Goal: Task Accomplishment & Management: Manage account settings

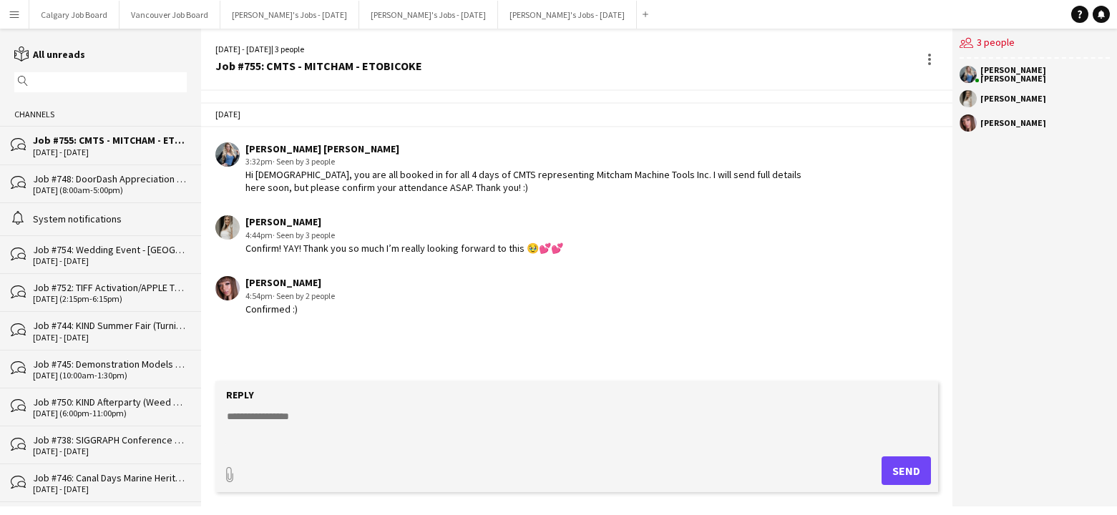
drag, startPoint x: 0, startPoint y: 0, endPoint x: 59, endPoint y: 162, distance: 172.4
click at [21, 16] on button "Menu" at bounding box center [14, 14] width 29 height 29
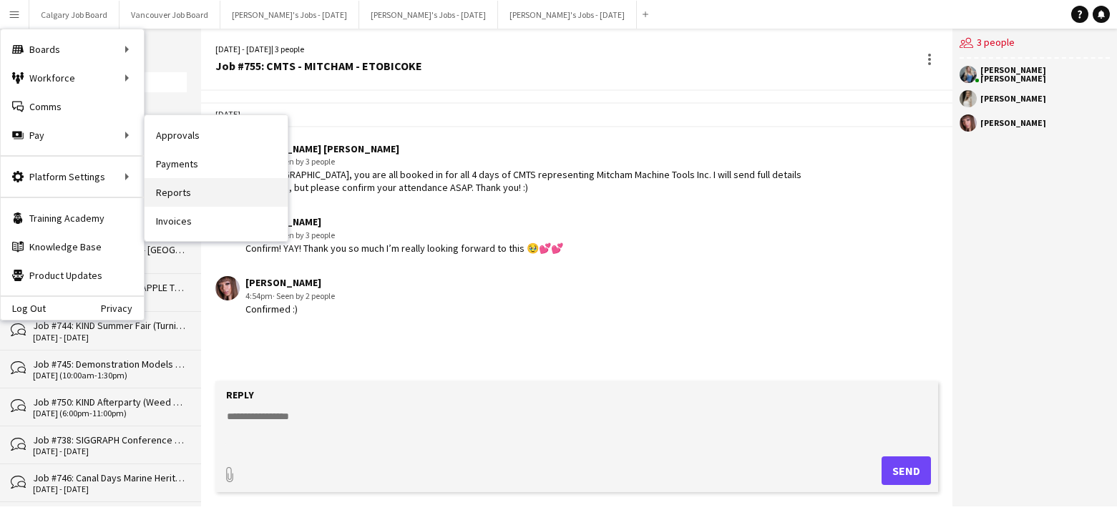
drag, startPoint x: 179, startPoint y: 142, endPoint x: 174, endPoint y: 179, distance: 36.9
click at [167, 223] on link "Invoices" at bounding box center [216, 221] width 143 height 29
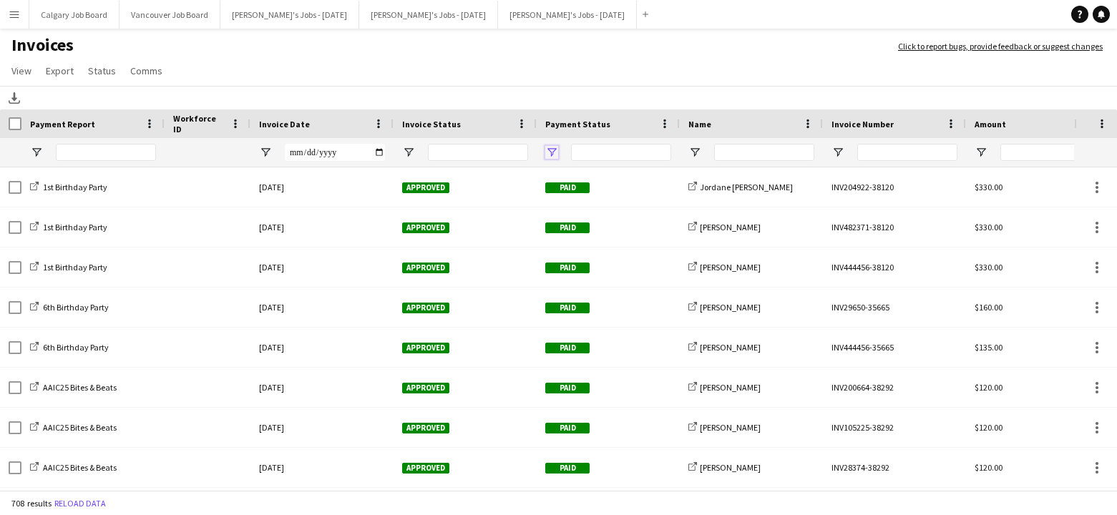
click at [552, 152] on span "Open Filter Menu" at bounding box center [551, 152] width 13 height 13
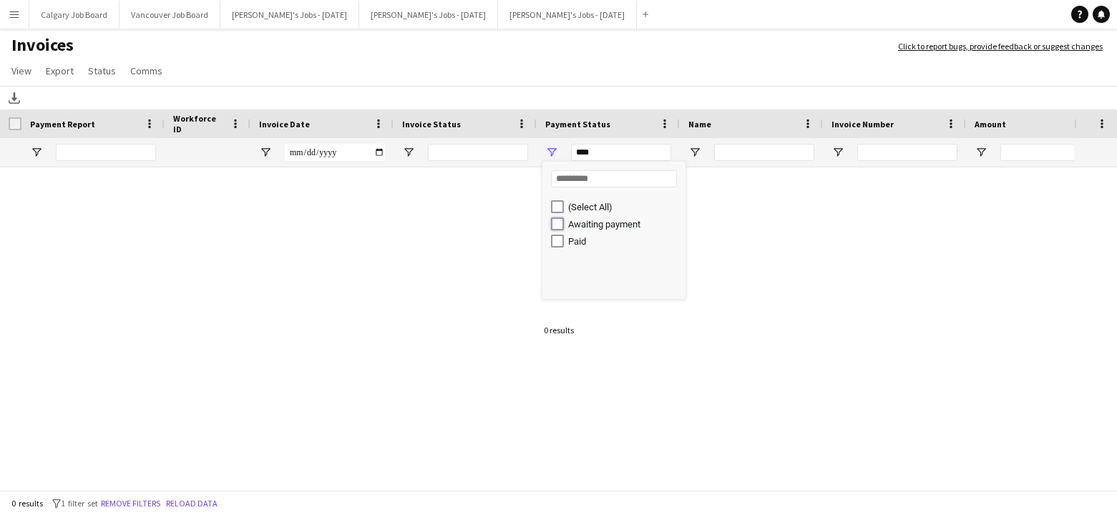
type input "**********"
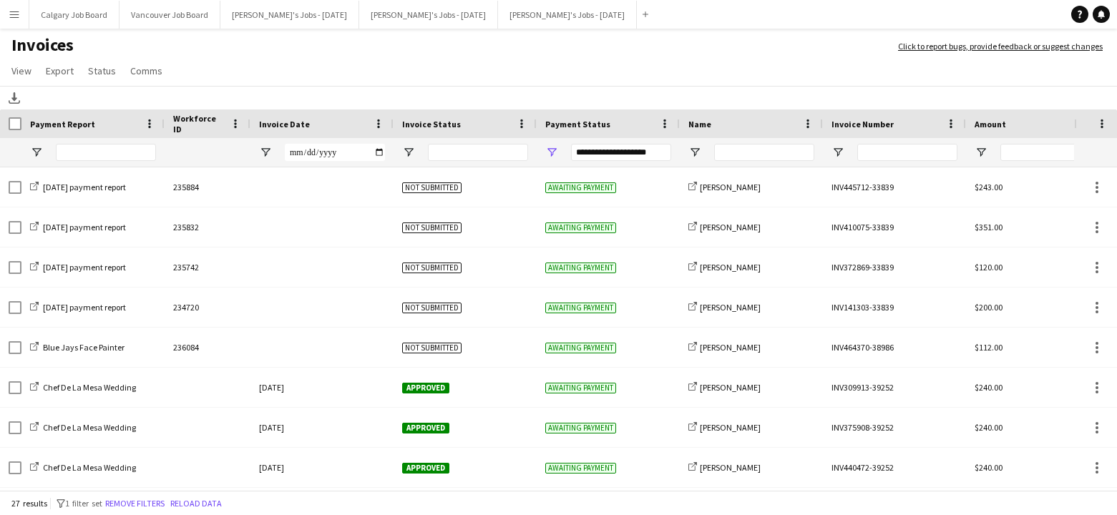
click at [518, 100] on div "Download" at bounding box center [558, 98] width 1117 height 24
click at [414, 155] on span "Open Filter Menu" at bounding box center [408, 152] width 13 height 13
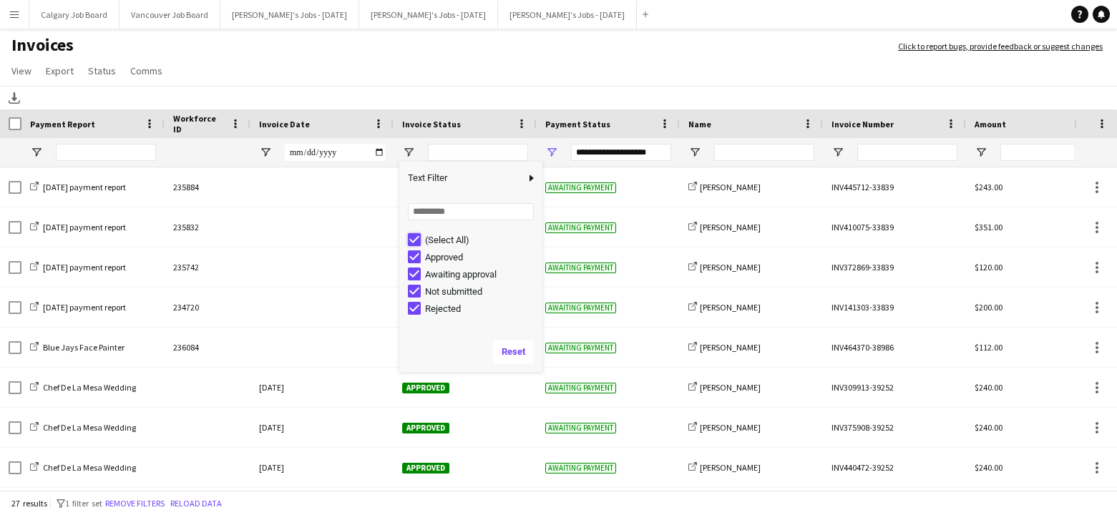
type input "***"
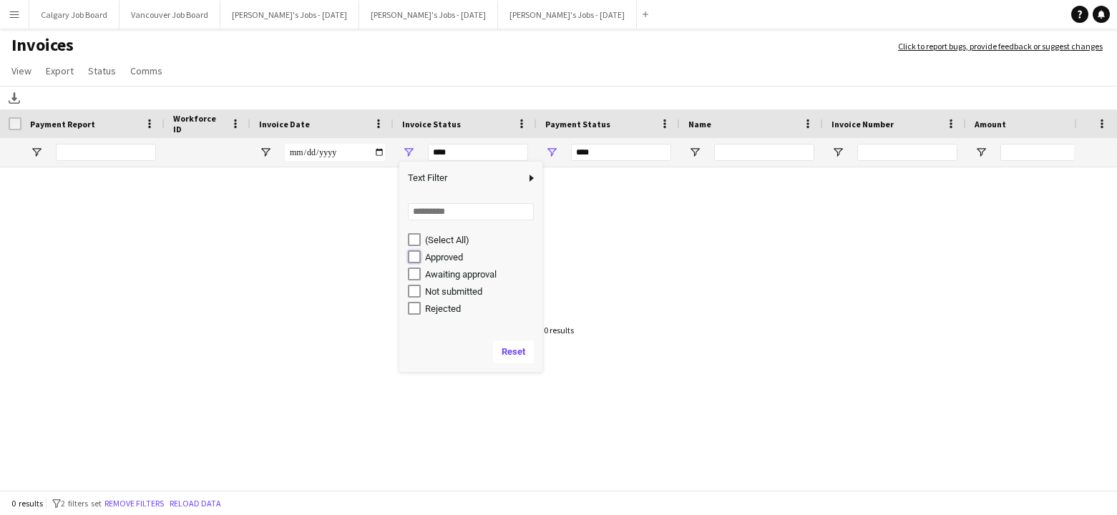
type input "**********"
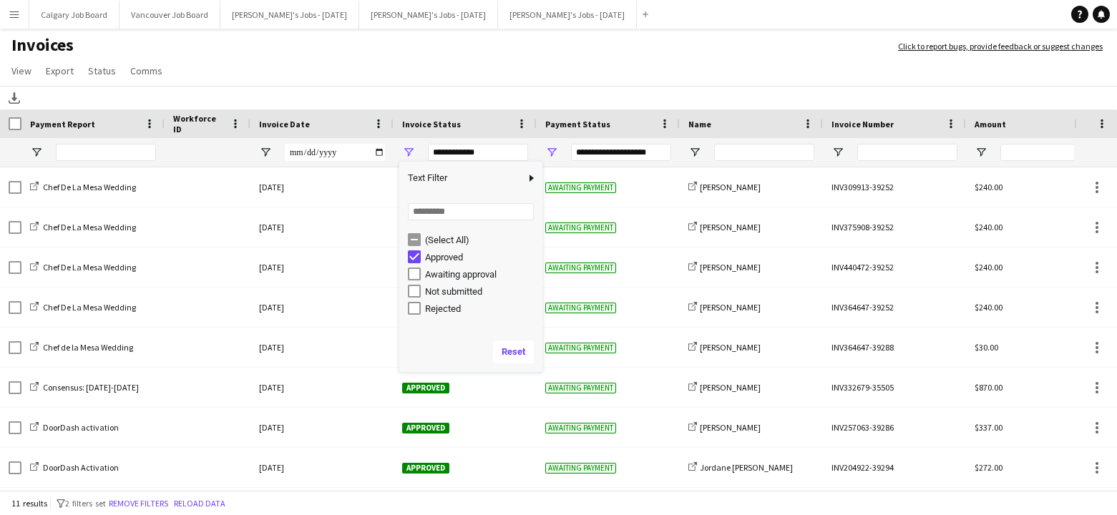
click at [451, 80] on app-page-menu "View Customise view Customise filters Reset Filters Reset View Reset All Export…" at bounding box center [558, 72] width 1117 height 27
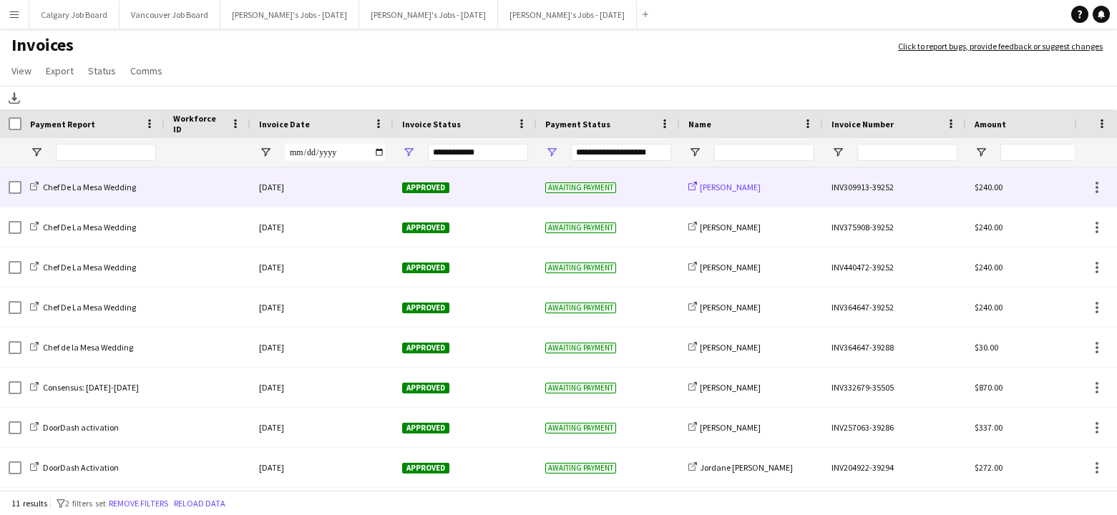
click at [712, 187] on span "[PERSON_NAME]" at bounding box center [730, 187] width 61 height 11
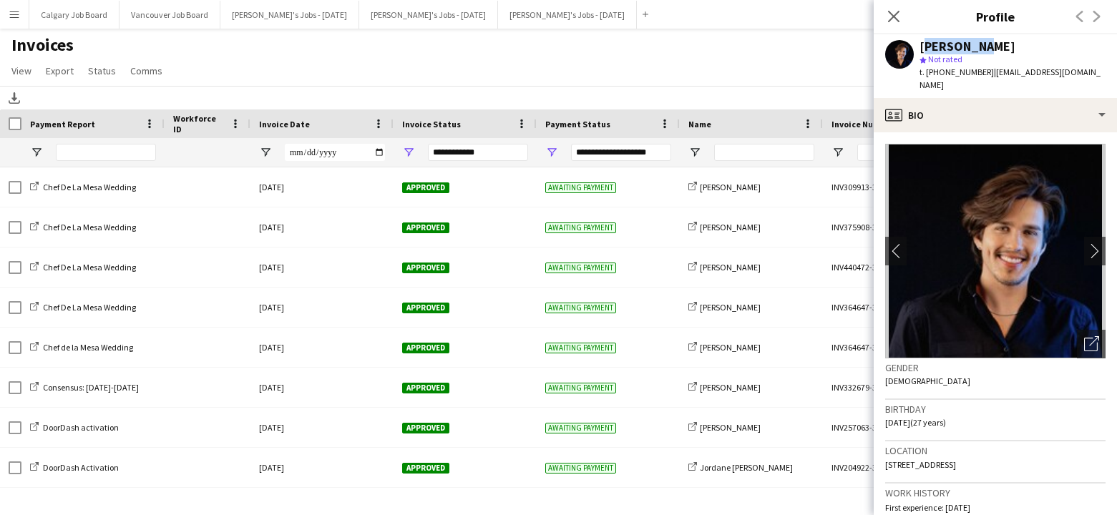
drag, startPoint x: 922, startPoint y: 49, endPoint x: 986, endPoint y: 42, distance: 64.7
click at [986, 42] on div "[PERSON_NAME]" at bounding box center [1013, 46] width 186 height 13
copy div "[PERSON_NAME]"
drag, startPoint x: 984, startPoint y: 73, endPoint x: 1086, endPoint y: 76, distance: 101.7
click at [1101, 77] on app-profile-header "[PERSON_NAME] star Not rated t. [PHONE_NUMBER] | [EMAIL_ADDRESS][DOMAIN_NAME]" at bounding box center [995, 66] width 243 height 64
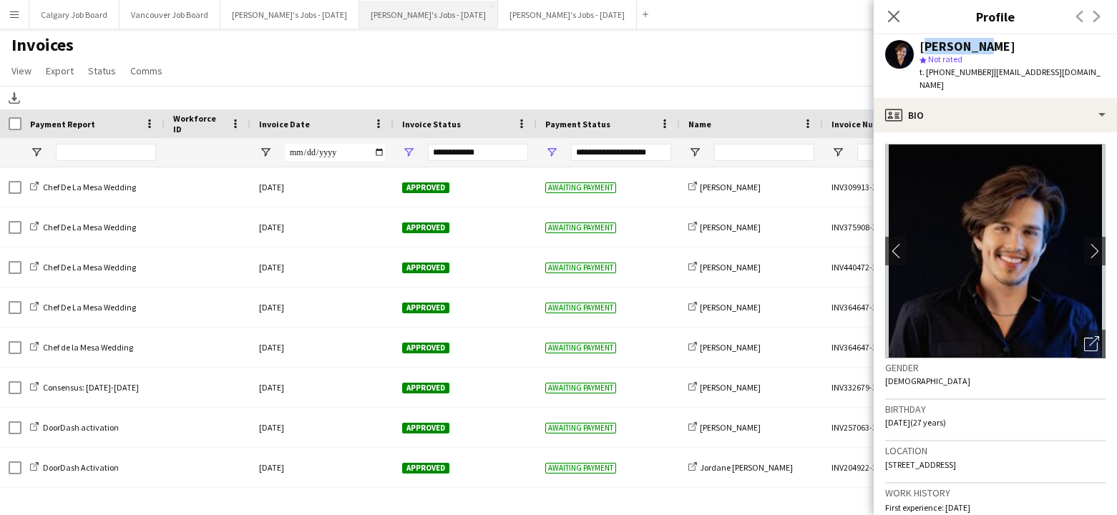
copy span "[EMAIL_ADDRESS][DOMAIN_NAME]"
click at [447, 79] on app-page-menu "View Customise view Customise filters Reset Filters Reset View Reset All Export…" at bounding box center [558, 72] width 1117 height 27
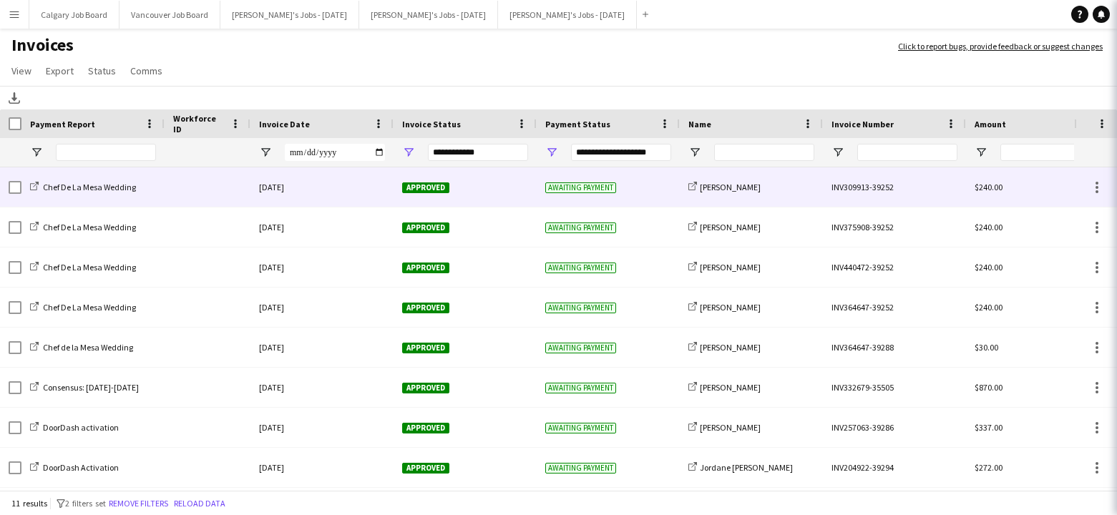
click at [479, 178] on div "Approved" at bounding box center [465, 187] width 143 height 39
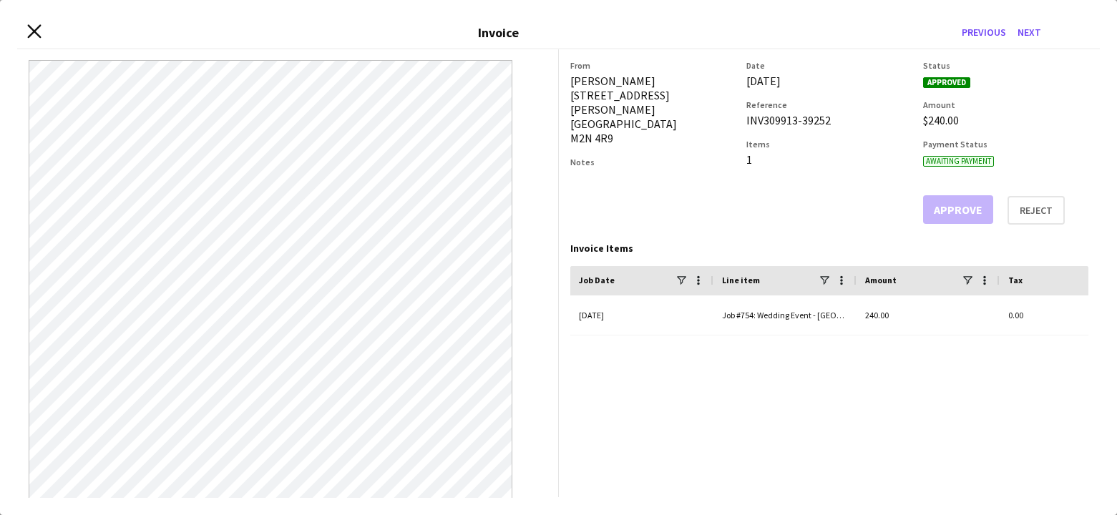
click at [34, 31] on icon at bounding box center [34, 32] width 14 height 14
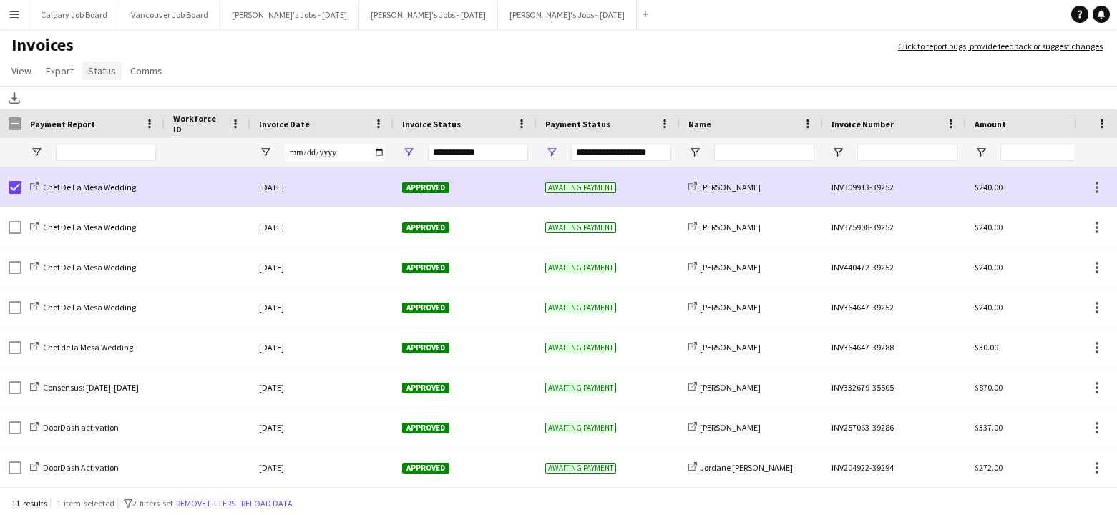
click at [109, 72] on span "Status" at bounding box center [102, 70] width 28 height 13
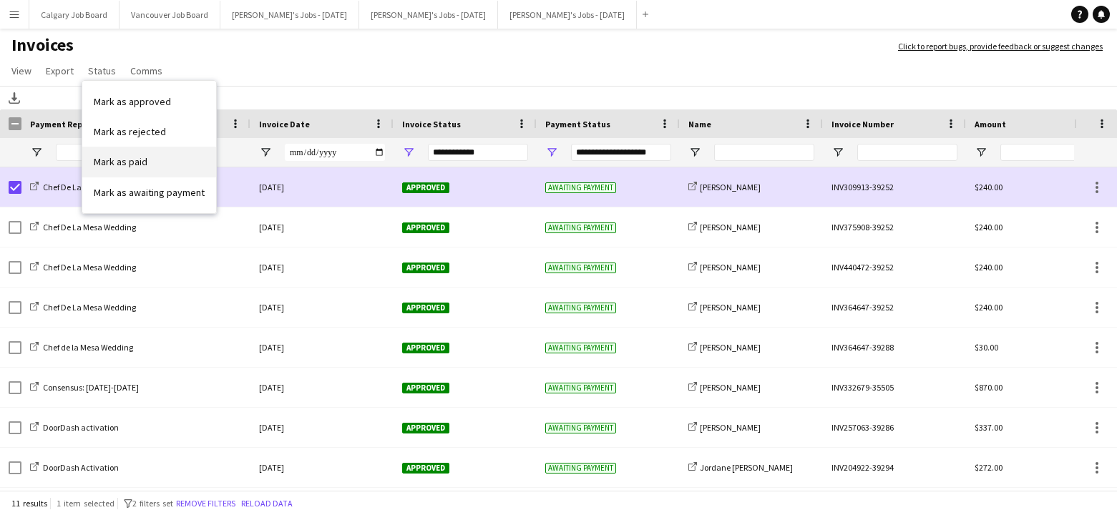
click at [135, 160] on span "Mark as paid" at bounding box center [121, 161] width 54 height 13
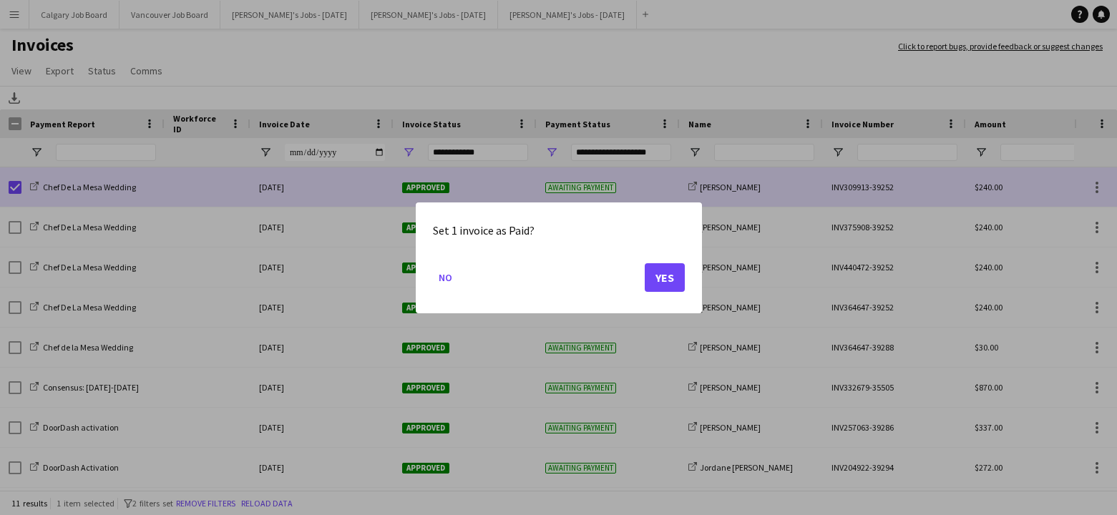
click at [663, 267] on button "Yes" at bounding box center [665, 277] width 40 height 29
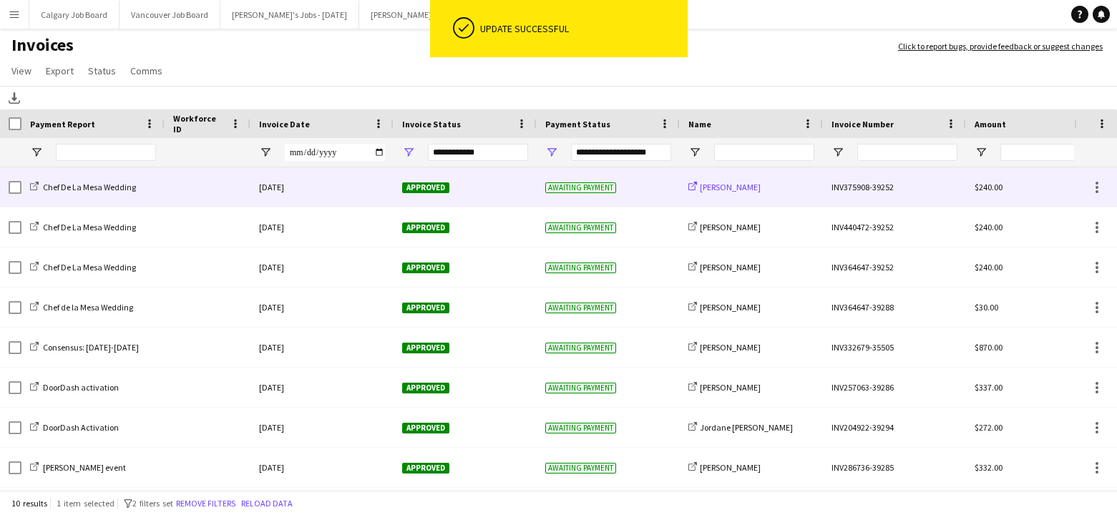
click at [727, 182] on span "[PERSON_NAME]" at bounding box center [730, 187] width 61 height 11
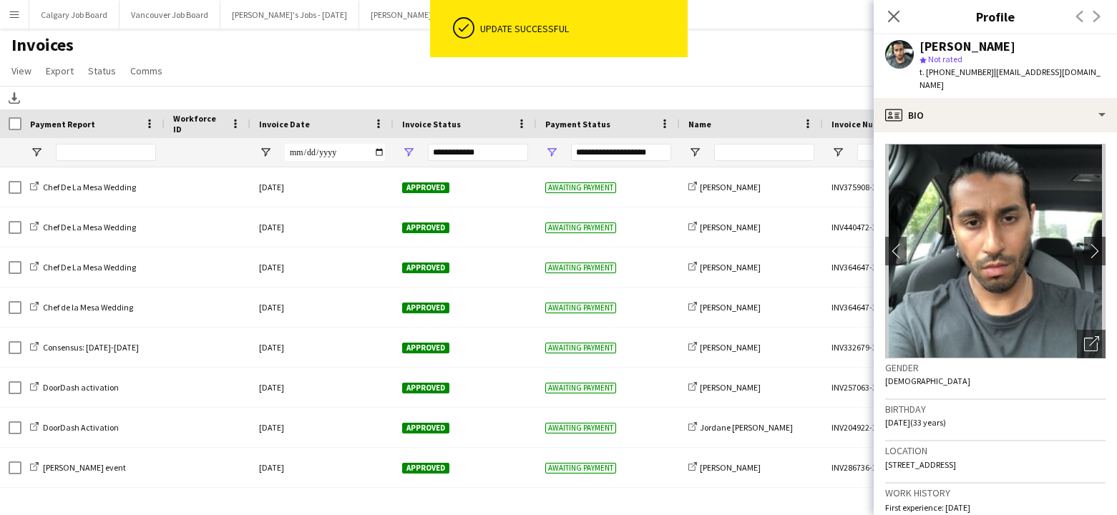
drag, startPoint x: 920, startPoint y: 46, endPoint x: 1037, endPoint y: 45, distance: 116.7
click at [1037, 45] on div "[PERSON_NAME]" at bounding box center [1013, 46] width 186 height 13
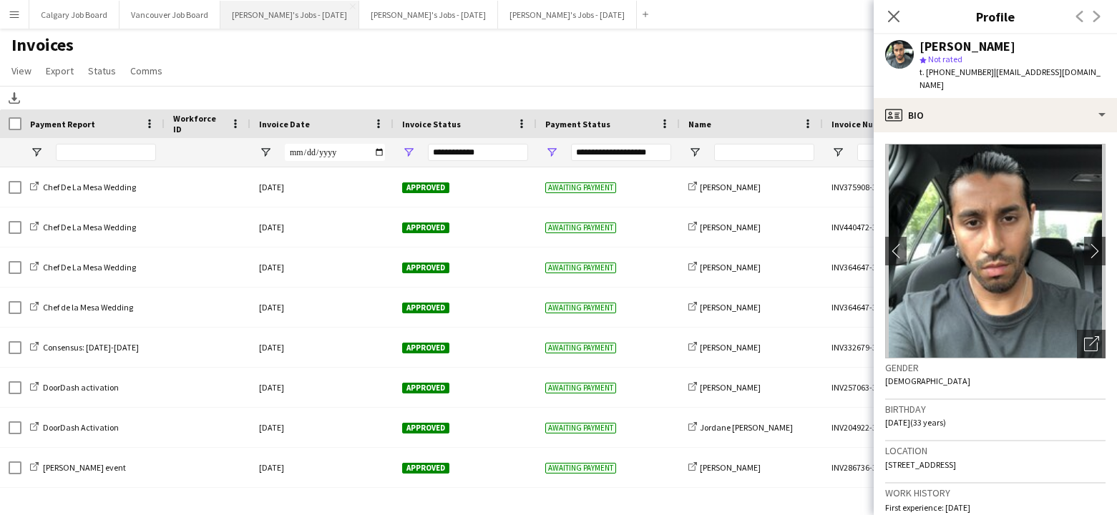
copy div "[PERSON_NAME]"
drag, startPoint x: 985, startPoint y: 69, endPoint x: 1107, endPoint y: 71, distance: 122.4
click at [1107, 71] on app-profile-header "[PERSON_NAME] star Not rated t. [PHONE_NUMBER] | [EMAIL_ADDRESS][DOMAIN_NAME]" at bounding box center [995, 66] width 243 height 64
copy span "[EMAIL_ADDRESS][DOMAIN_NAME]"
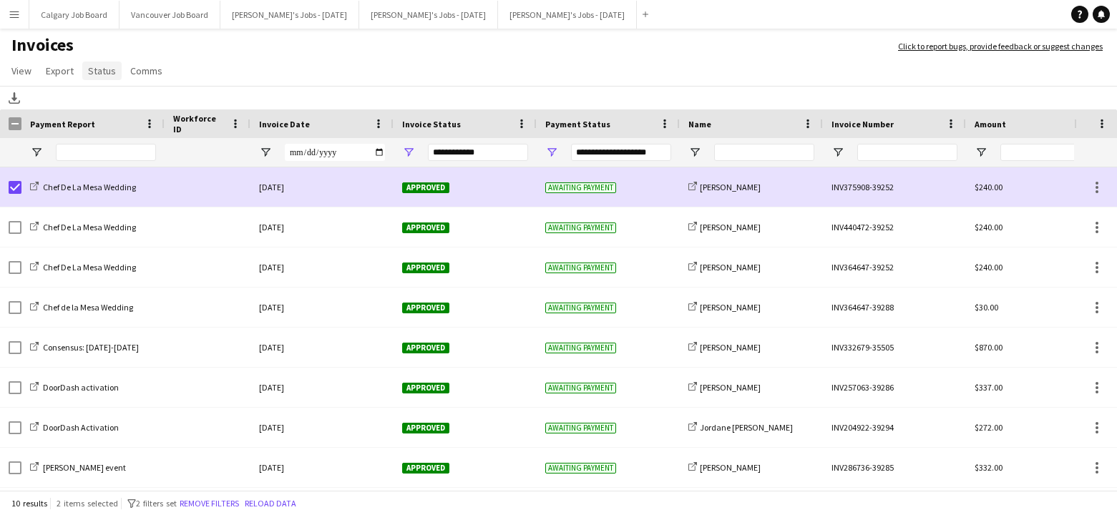
click at [106, 69] on span "Status" at bounding box center [102, 70] width 28 height 13
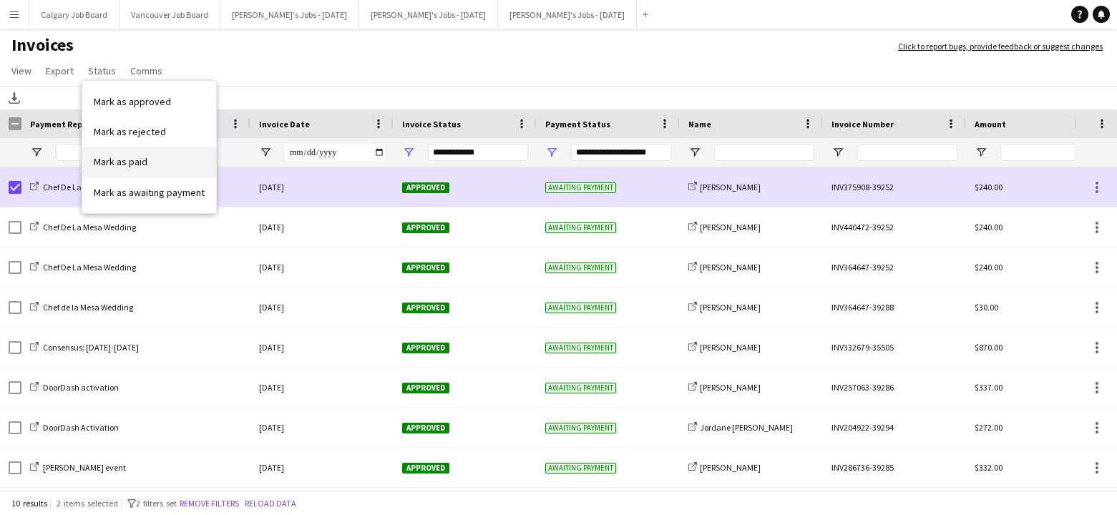
click at [158, 156] on link "Mark as paid" at bounding box center [149, 162] width 134 height 30
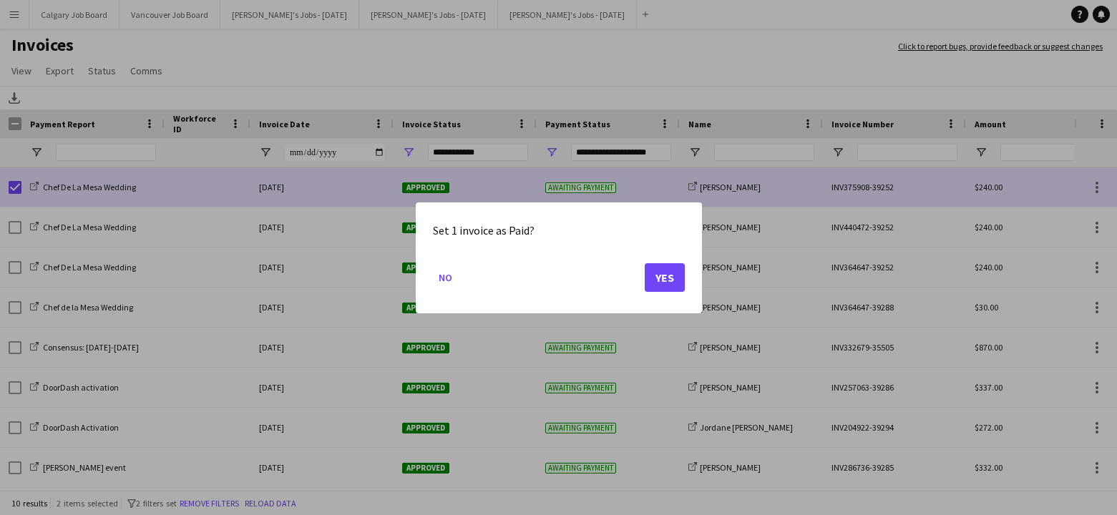
click at [654, 281] on button "Yes" at bounding box center [665, 277] width 40 height 29
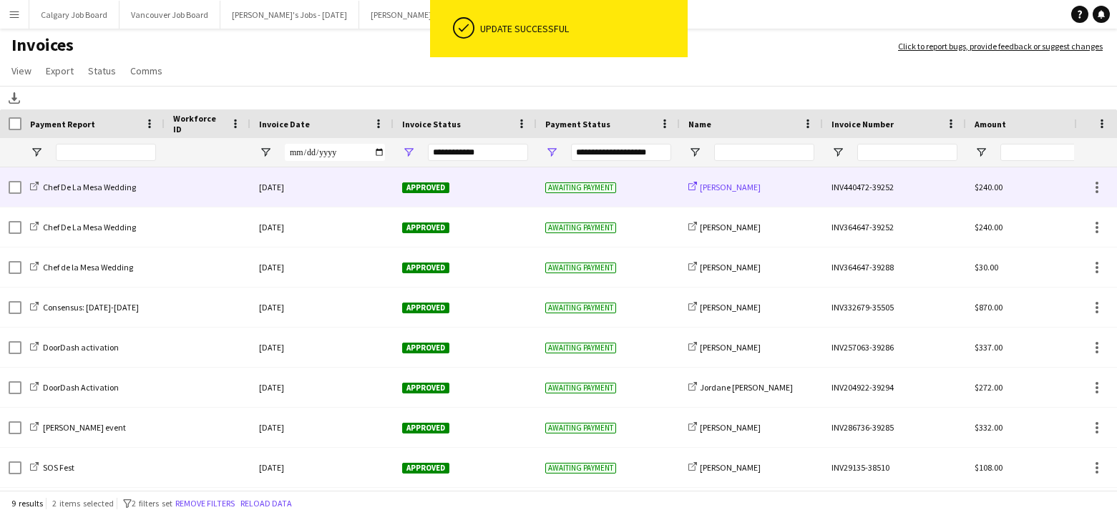
click at [706, 185] on span "[PERSON_NAME]" at bounding box center [730, 187] width 61 height 11
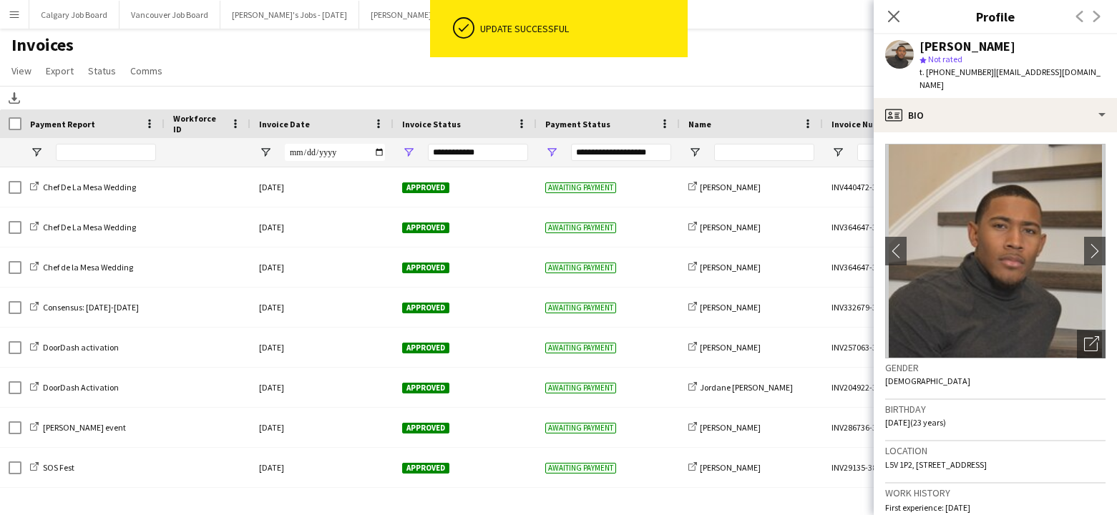
drag, startPoint x: 922, startPoint y: 47, endPoint x: 1054, endPoint y: 44, distance: 132.5
click at [1054, 44] on div "[PERSON_NAME]" at bounding box center [1013, 46] width 186 height 13
copy div "[PERSON_NAME]"
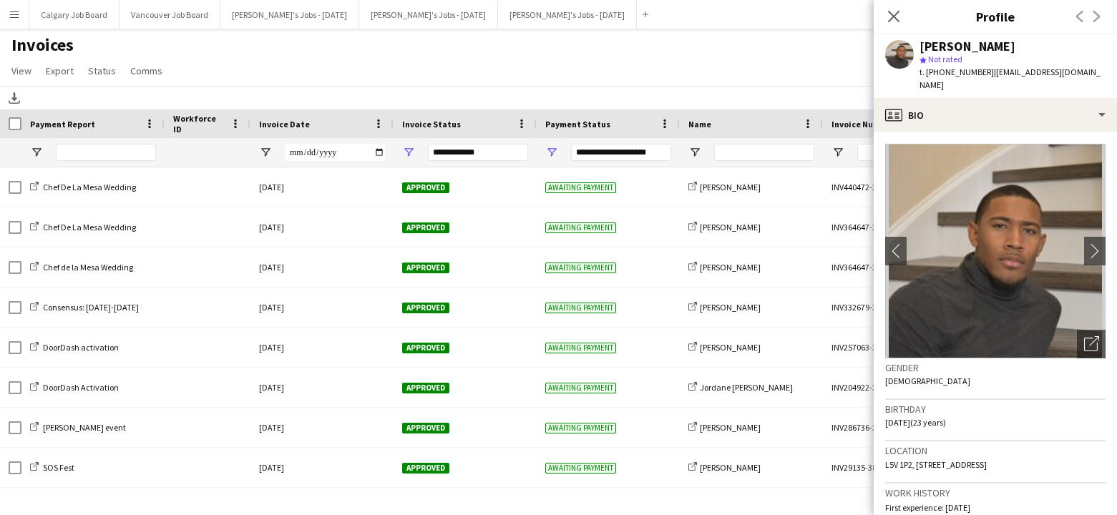
scroll to position [0, 1]
drag, startPoint x: 982, startPoint y: 72, endPoint x: 1098, endPoint y: 71, distance: 116.0
click at [1098, 71] on div "[PERSON_NAME] star Not rated t. [PHONE_NUMBER] | [EMAIL_ADDRESS][DOMAIN_NAME]" at bounding box center [995, 66] width 243 height 64
copy span "[EMAIL_ADDRESS][DOMAIN_NAME]"
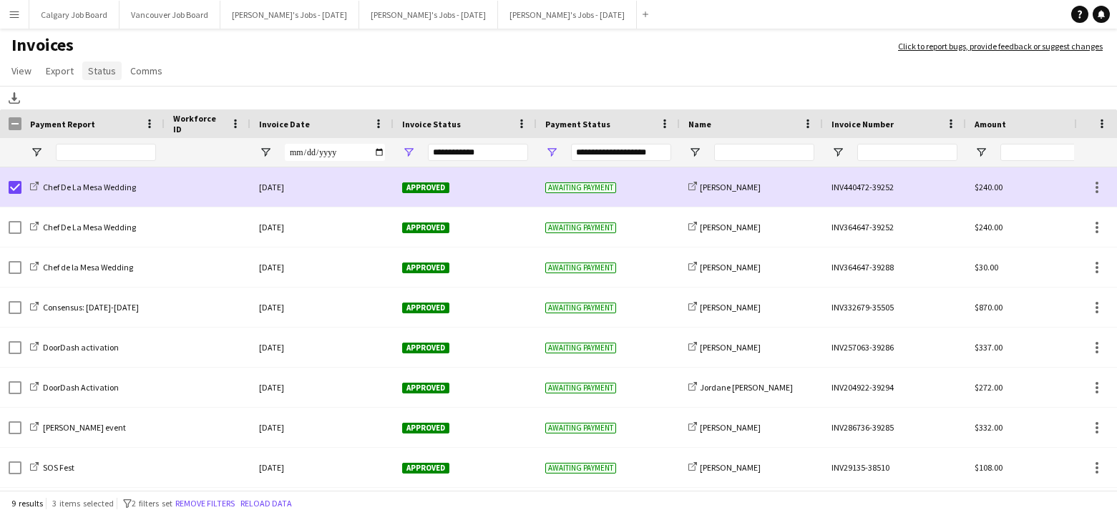
click at [99, 72] on span "Status" at bounding box center [102, 70] width 28 height 13
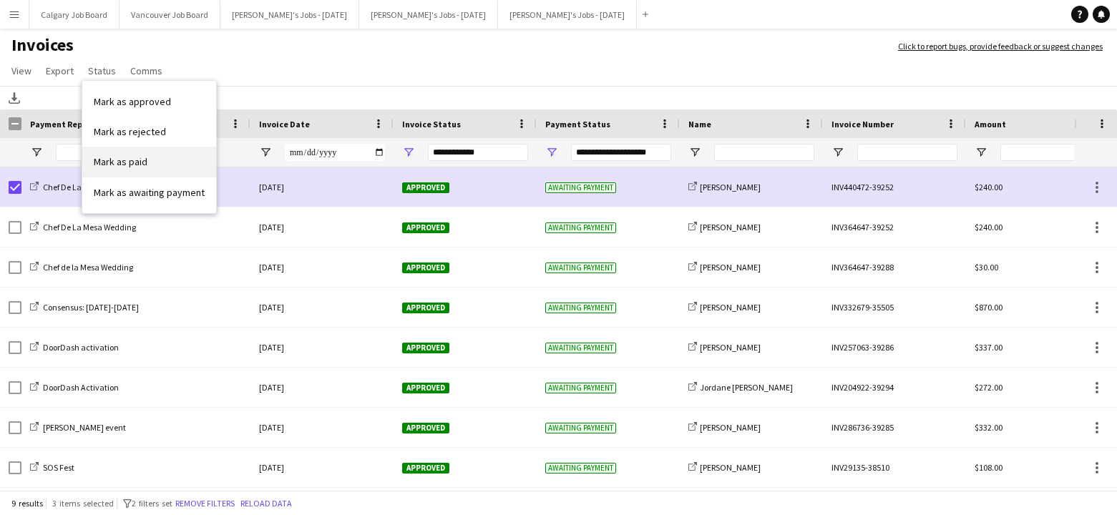
click at [125, 171] on link "Mark as paid" at bounding box center [149, 162] width 134 height 30
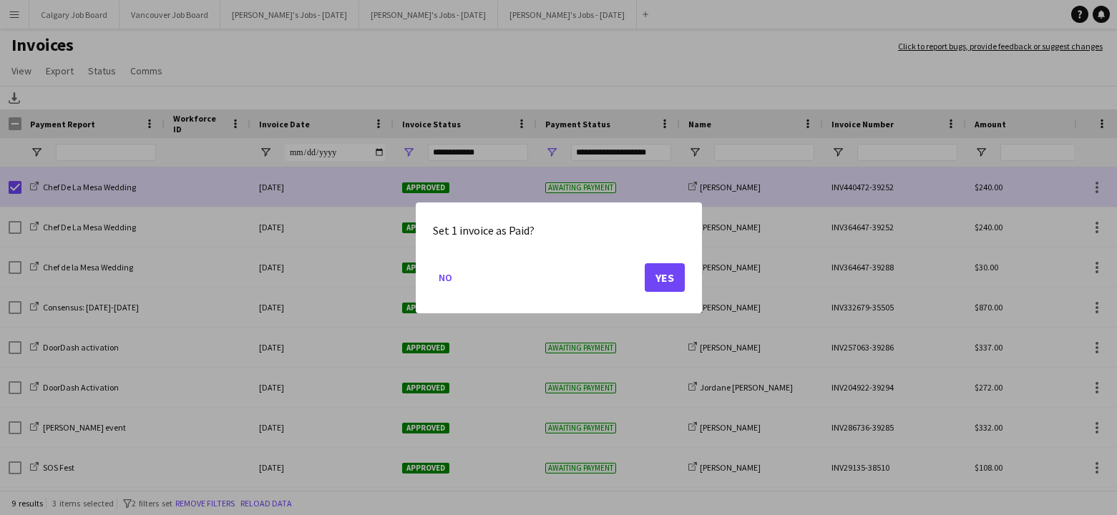
click at [648, 276] on button "Yes" at bounding box center [665, 277] width 40 height 29
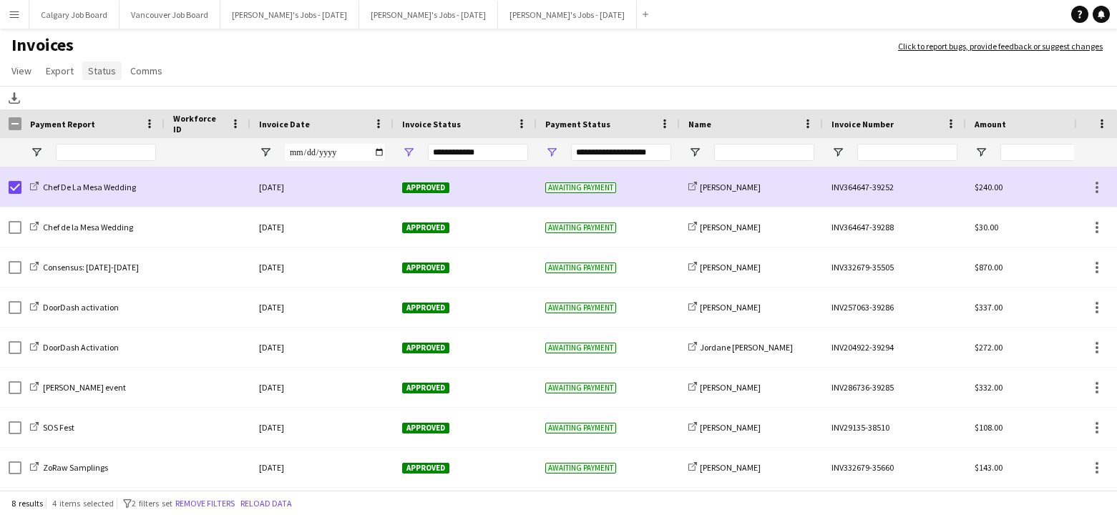
click at [102, 71] on span "Status" at bounding box center [102, 70] width 28 height 13
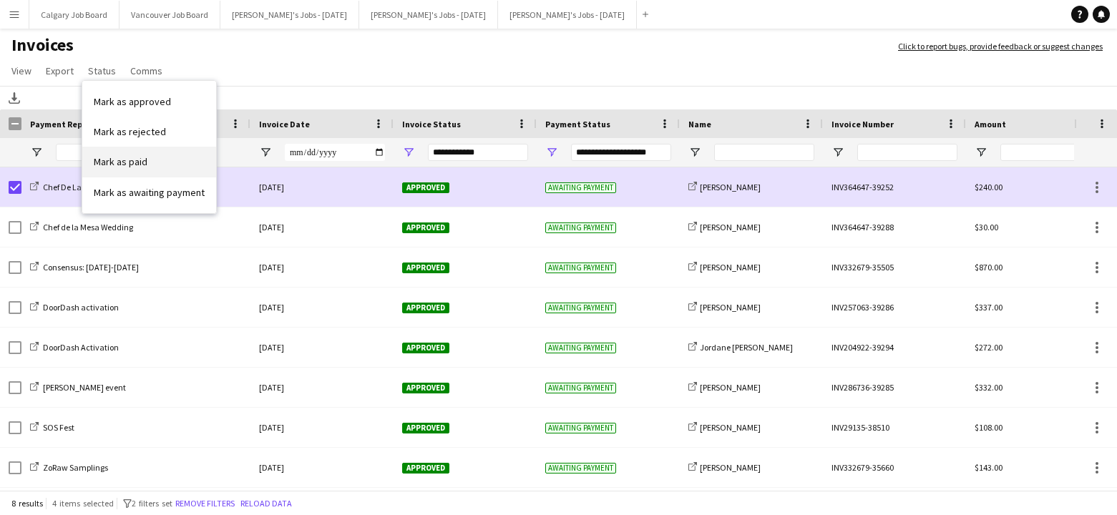
click at [152, 167] on link "Mark as paid" at bounding box center [149, 162] width 134 height 30
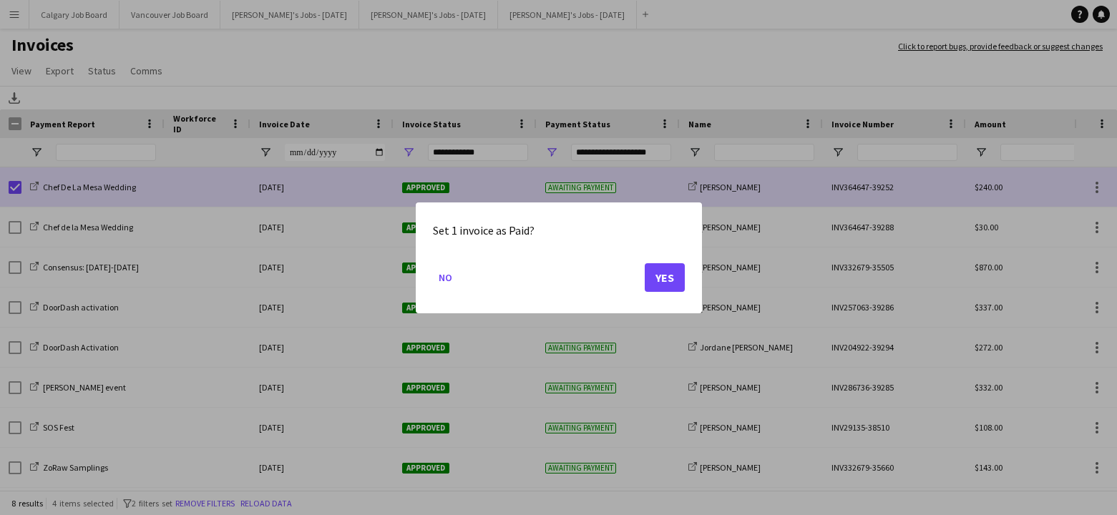
click at [11, 225] on div at bounding box center [558, 257] width 1117 height 515
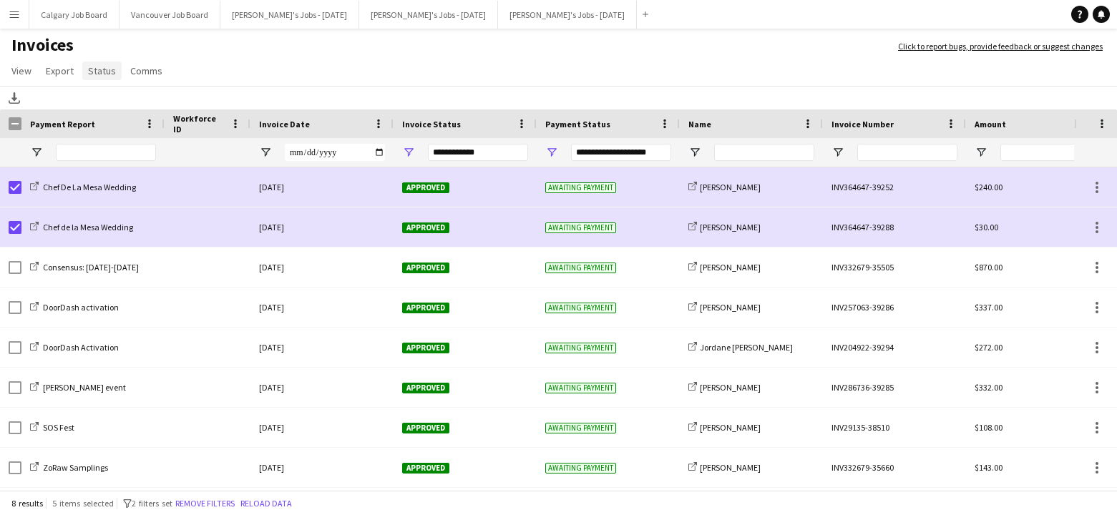
click at [103, 73] on span "Status" at bounding box center [102, 70] width 28 height 13
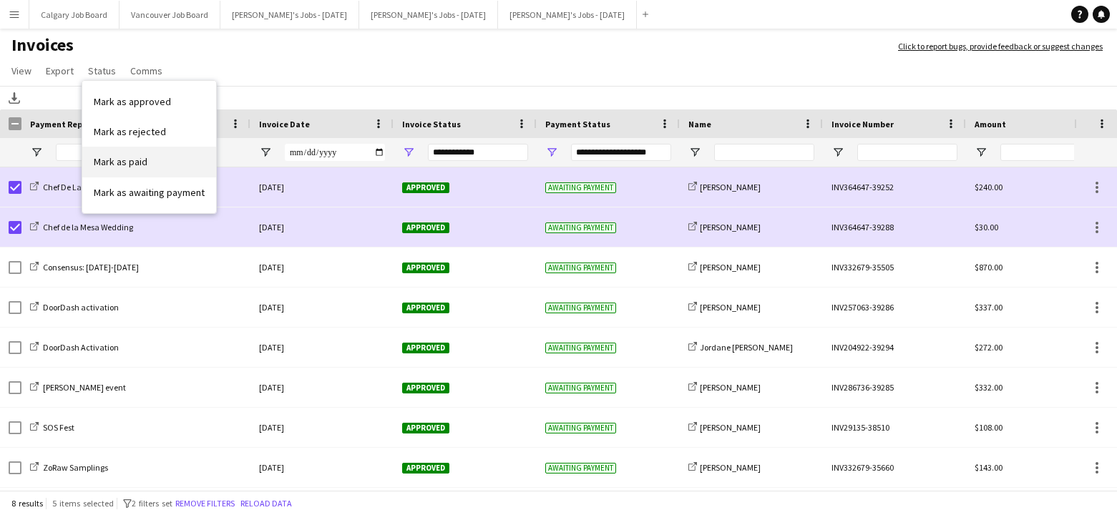
click at [150, 166] on link "Mark as paid" at bounding box center [149, 162] width 134 height 30
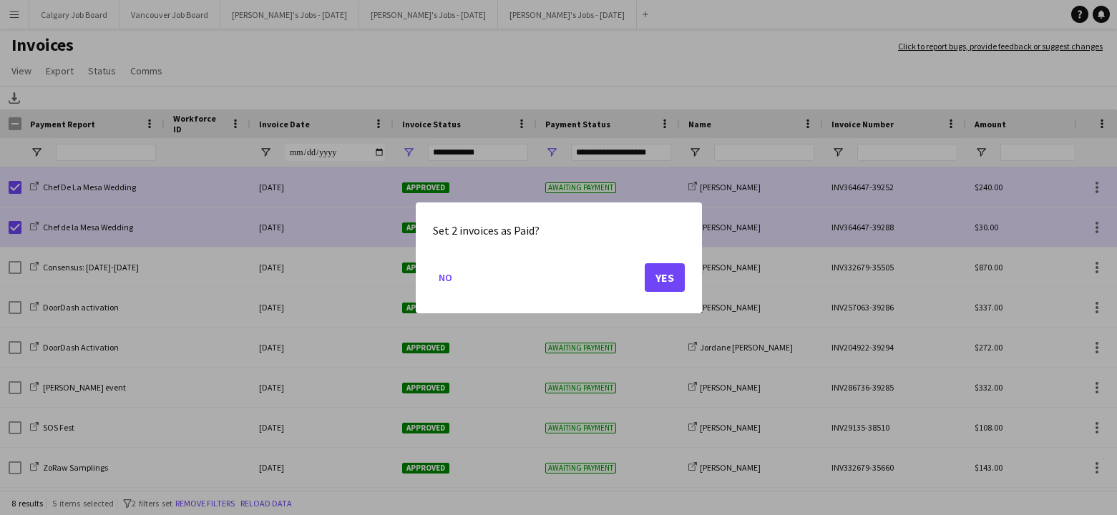
click at [674, 280] on button "Yes" at bounding box center [665, 277] width 40 height 29
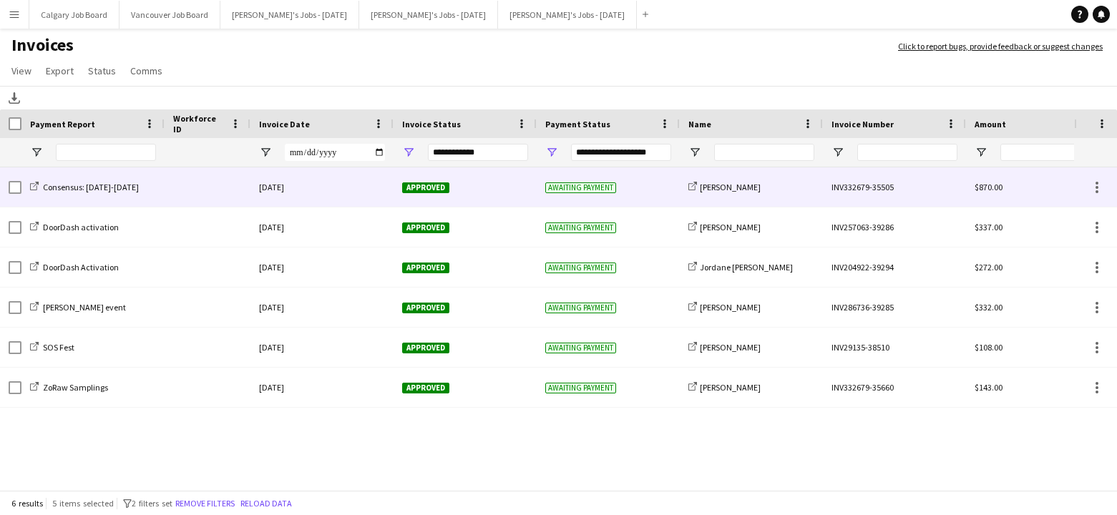
click at [210, 189] on div at bounding box center [208, 187] width 86 height 39
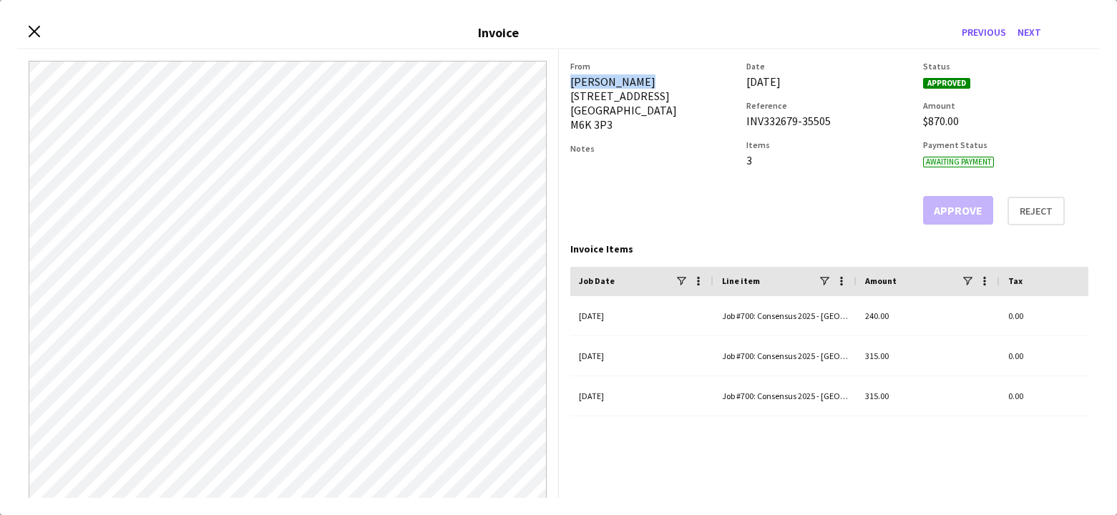
drag, startPoint x: 573, startPoint y: 80, endPoint x: 635, endPoint y: 78, distance: 62.3
click at [635, 78] on div "[PERSON_NAME] [STREET_ADDRESS]" at bounding box center [653, 102] width 165 height 57
copy div "[PERSON_NAME]"
click at [39, 31] on icon "Close invoice dialog" at bounding box center [34, 32] width 14 height 14
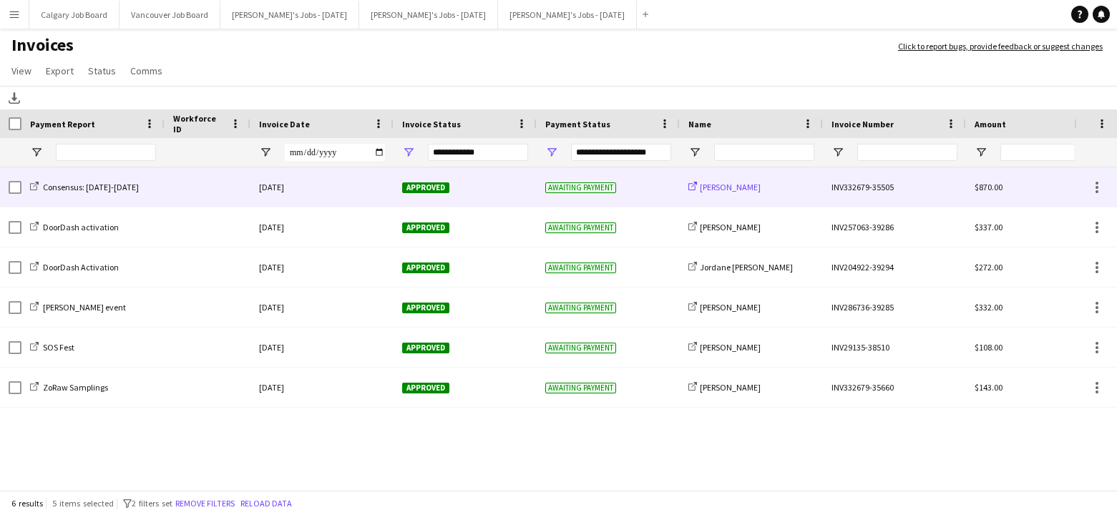
click at [709, 188] on span "[PERSON_NAME]" at bounding box center [730, 187] width 61 height 11
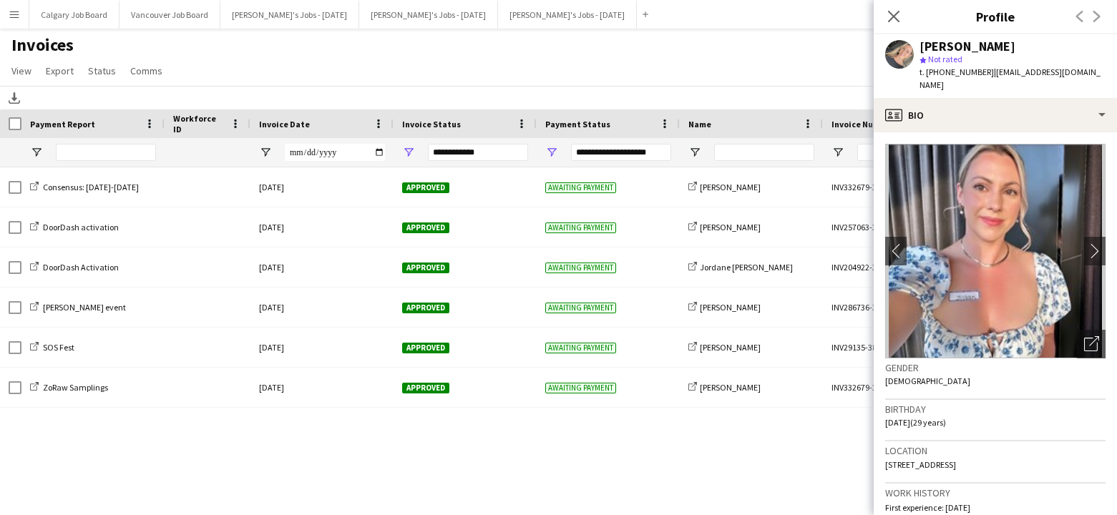
drag, startPoint x: 982, startPoint y: 71, endPoint x: 1044, endPoint y: 72, distance: 61.6
click at [1059, 72] on span "| [EMAIL_ADDRESS][DOMAIN_NAME]" at bounding box center [1010, 79] width 181 height 24
drag, startPoint x: 1044, startPoint y: 72, endPoint x: 973, endPoint y: 72, distance: 70.9
click at [1039, 72] on span "| [EMAIL_ADDRESS][DOMAIN_NAME]" at bounding box center [1010, 79] width 181 height 24
drag, startPoint x: 984, startPoint y: 72, endPoint x: 1082, endPoint y: 72, distance: 97.4
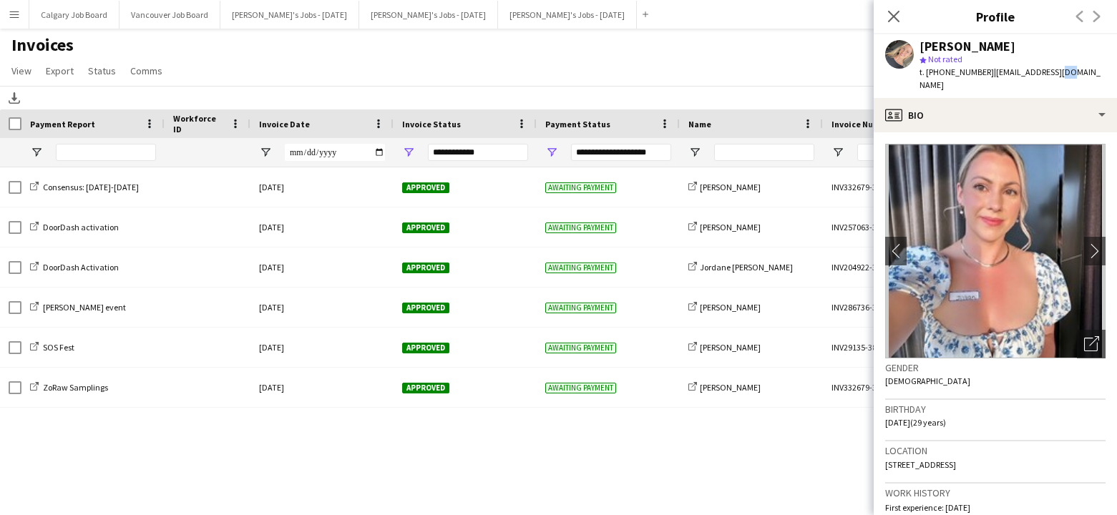
click at [1082, 72] on div "[PERSON_NAME] star Not rated t. [PHONE_NUMBER] | [EMAIL_ADDRESS][DOMAIN_NAME]" at bounding box center [995, 66] width 243 height 64
copy span "[EMAIL_ADDRESS][DOMAIN_NAME]"
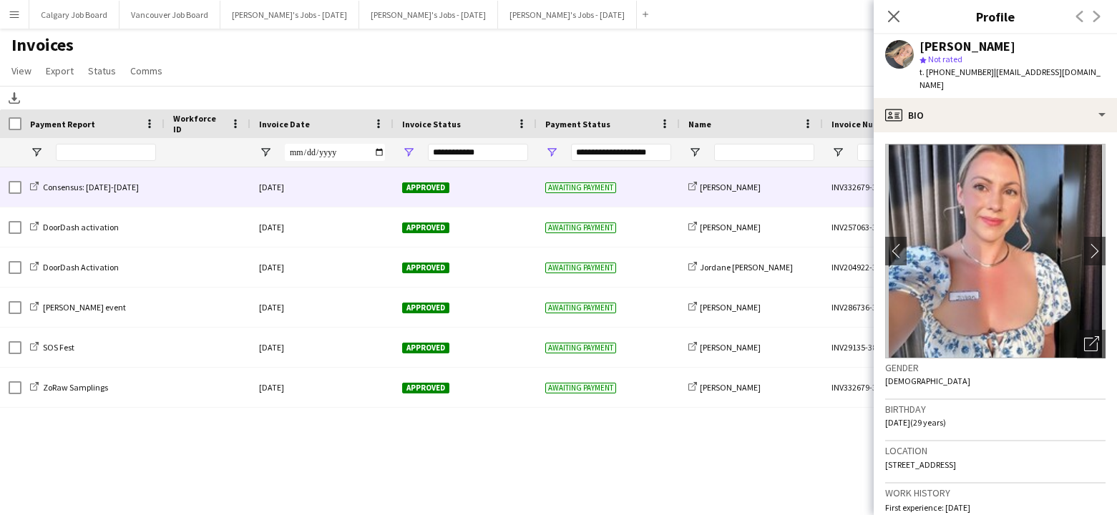
click at [233, 190] on div at bounding box center [208, 187] width 86 height 39
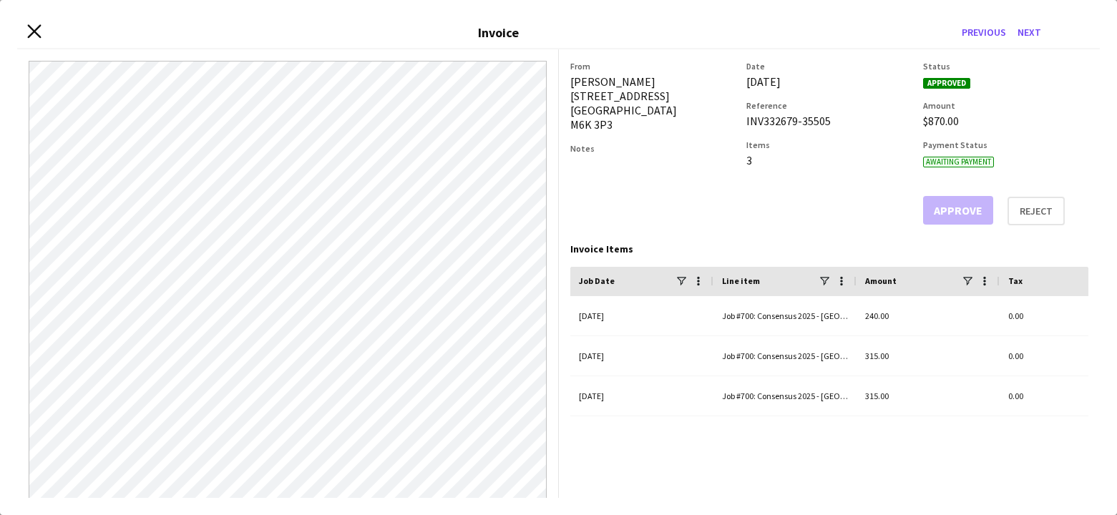
click at [30, 28] on icon at bounding box center [34, 32] width 14 height 14
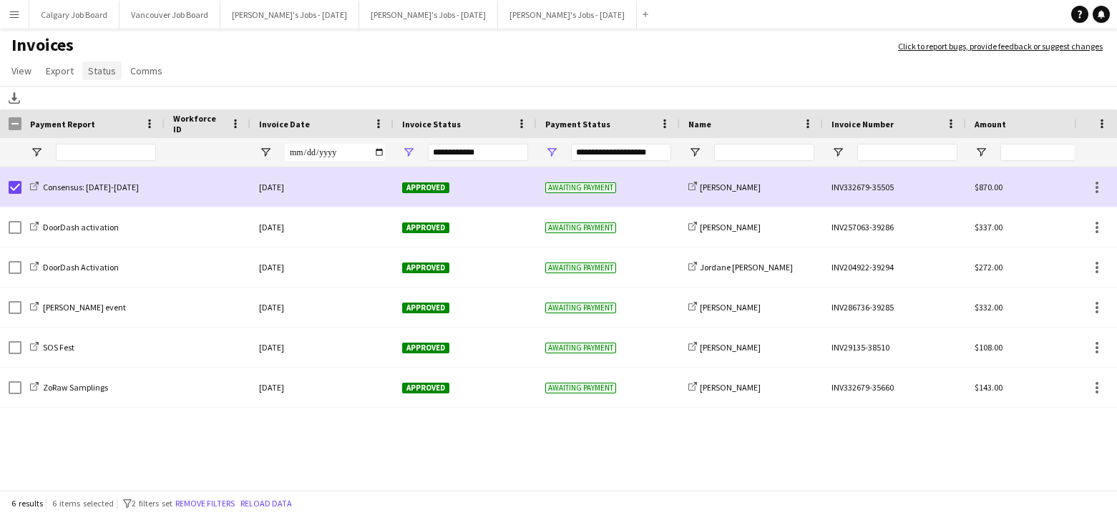
click at [109, 75] on span "Status" at bounding box center [102, 70] width 28 height 13
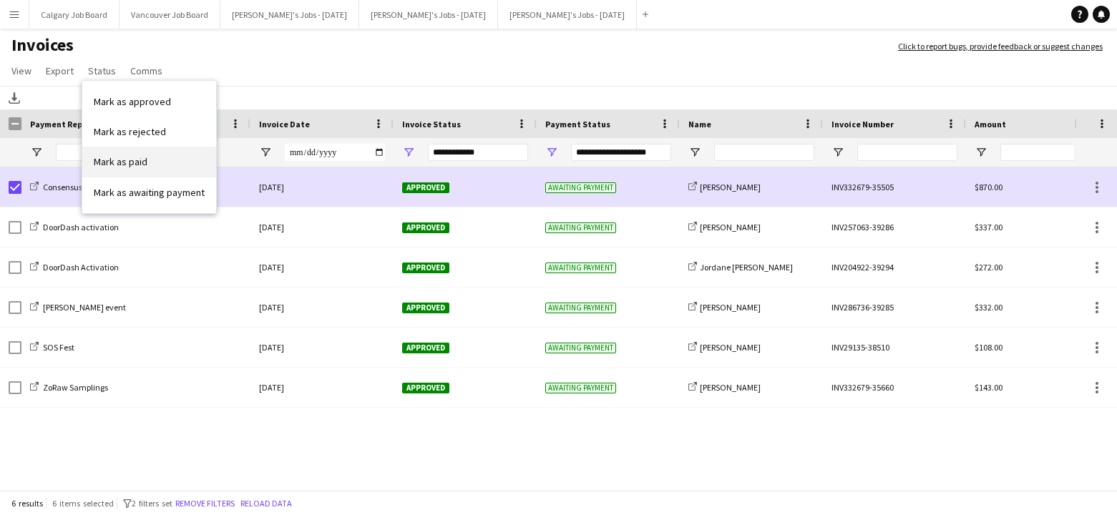
click at [167, 163] on link "Mark as paid" at bounding box center [149, 162] width 134 height 30
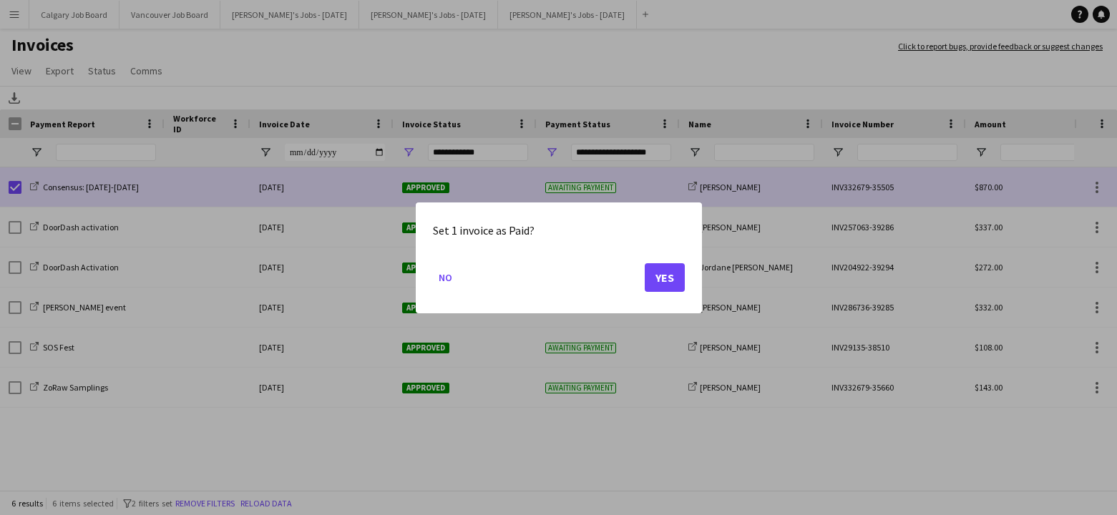
click at [659, 273] on button "Yes" at bounding box center [665, 277] width 40 height 29
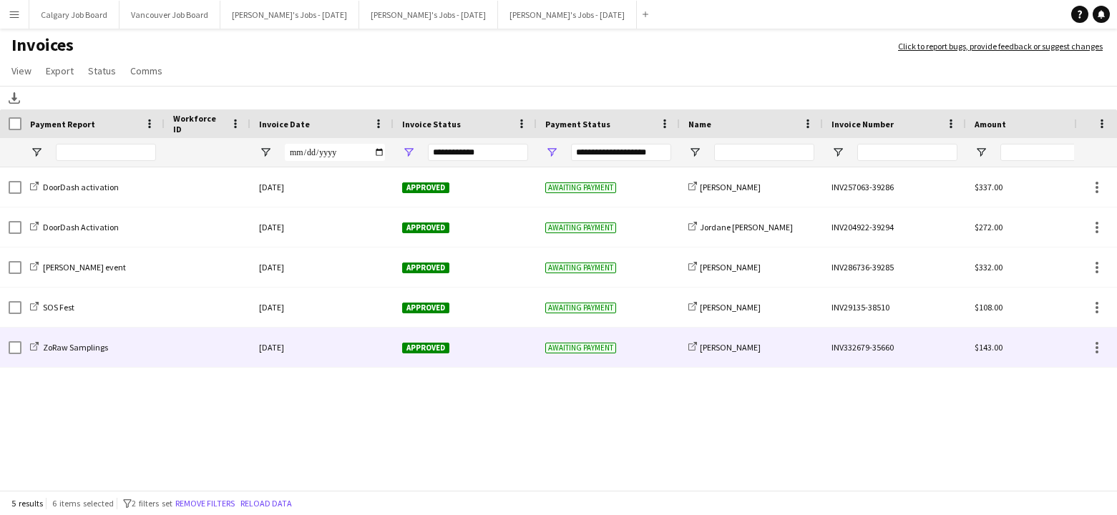
click at [195, 361] on div at bounding box center [208, 347] width 86 height 39
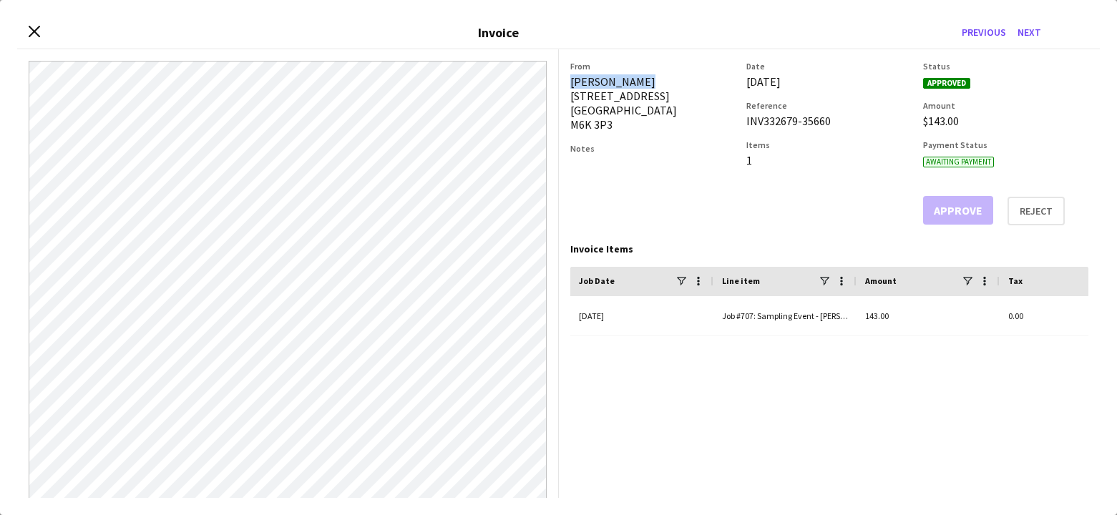
drag, startPoint x: 570, startPoint y: 80, endPoint x: 646, endPoint y: 79, distance: 76.6
click at [646, 79] on div "[PERSON_NAME] [STREET_ADDRESS]" at bounding box center [653, 102] width 165 height 57
copy div "[PERSON_NAME]"
click at [29, 31] on icon "Close invoice dialog" at bounding box center [34, 32] width 14 height 14
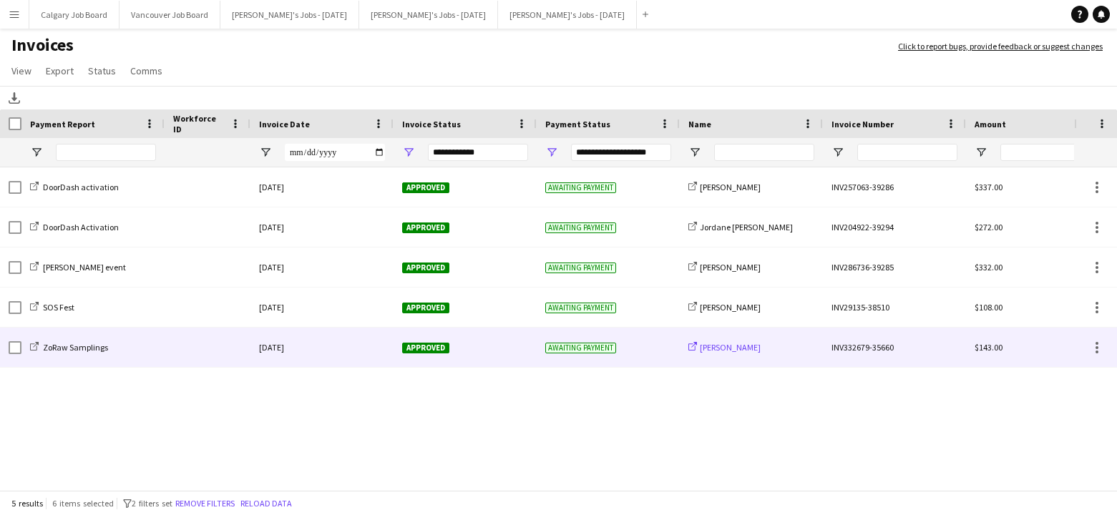
click at [728, 349] on span "[PERSON_NAME]" at bounding box center [730, 347] width 61 height 11
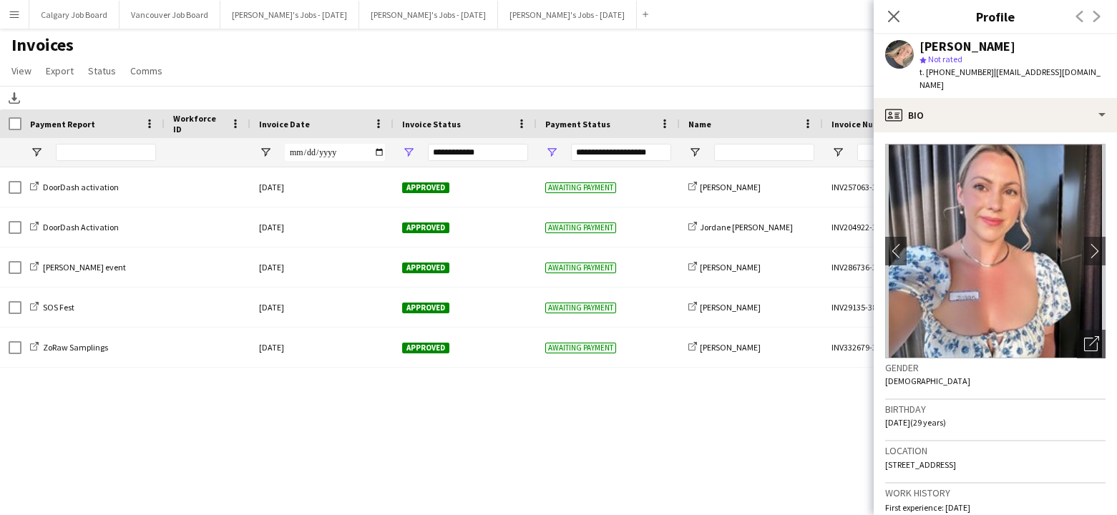
drag, startPoint x: 996, startPoint y: 71, endPoint x: 1075, endPoint y: 69, distance: 79.5
click at [1080, 70] on div "[PERSON_NAME] star Not rated t. [PHONE_NUMBER] | [EMAIL_ADDRESS][DOMAIN_NAME]" at bounding box center [995, 66] width 243 height 64
copy span "[EMAIL_ADDRESS][DOMAIN_NAME]"
click at [316, 62] on app-page-menu "View Customise view Customise filters Reset Filters Reset View Reset All Export…" at bounding box center [558, 72] width 1117 height 27
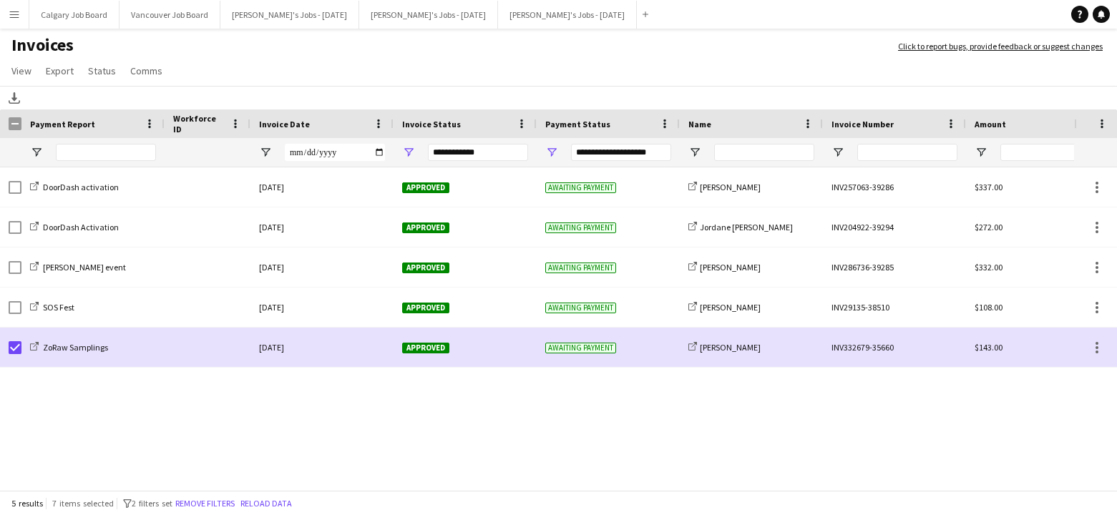
drag, startPoint x: 110, startPoint y: 63, endPoint x: 168, endPoint y: 151, distance: 105.8
click at [110, 63] on link "Status" at bounding box center [101, 71] width 39 height 19
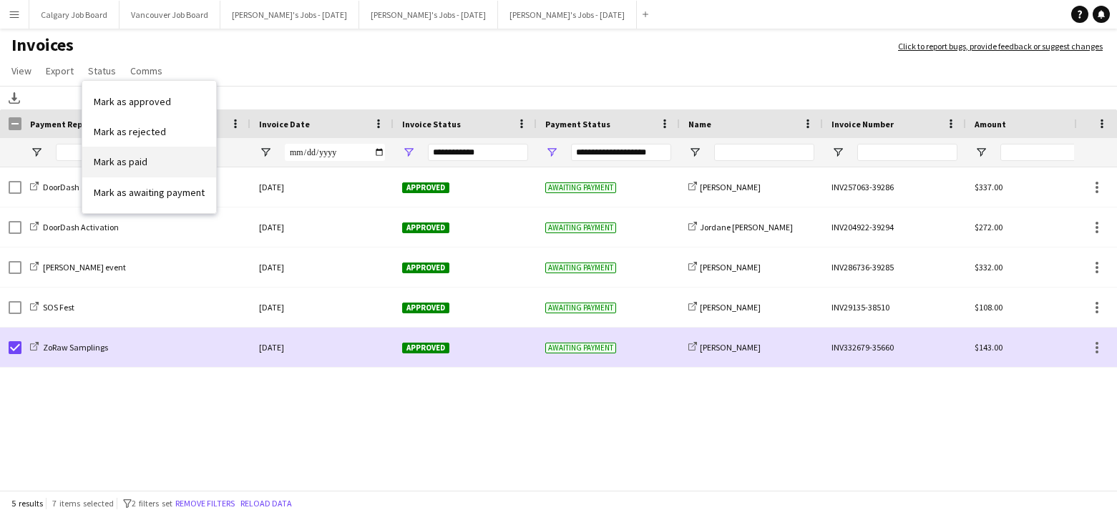
click at [176, 169] on link "Mark as paid" at bounding box center [149, 162] width 134 height 30
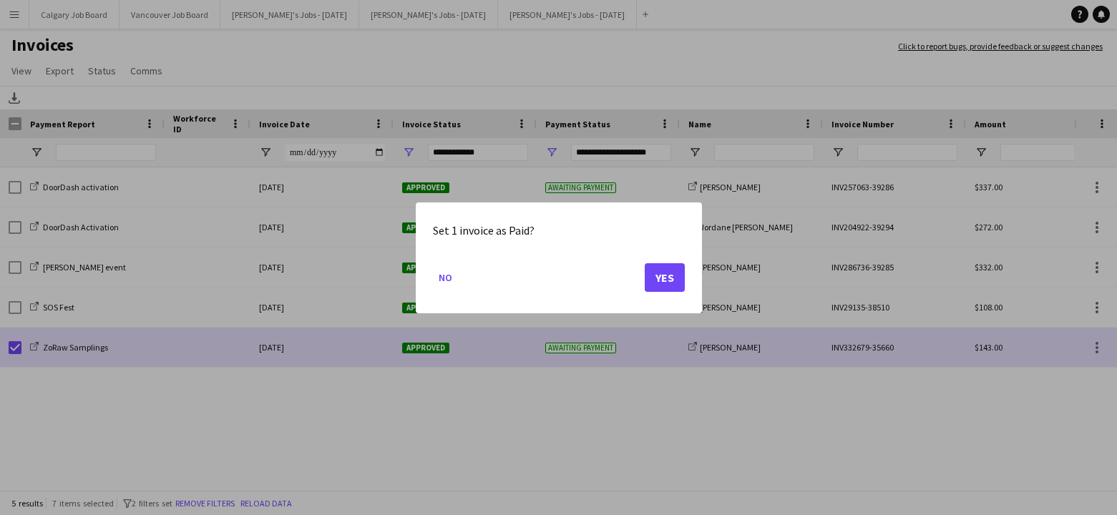
click at [687, 281] on div "Set 1 invoice as Paid? No Yes" at bounding box center [559, 258] width 286 height 111
click at [679, 280] on button "Yes" at bounding box center [665, 277] width 40 height 29
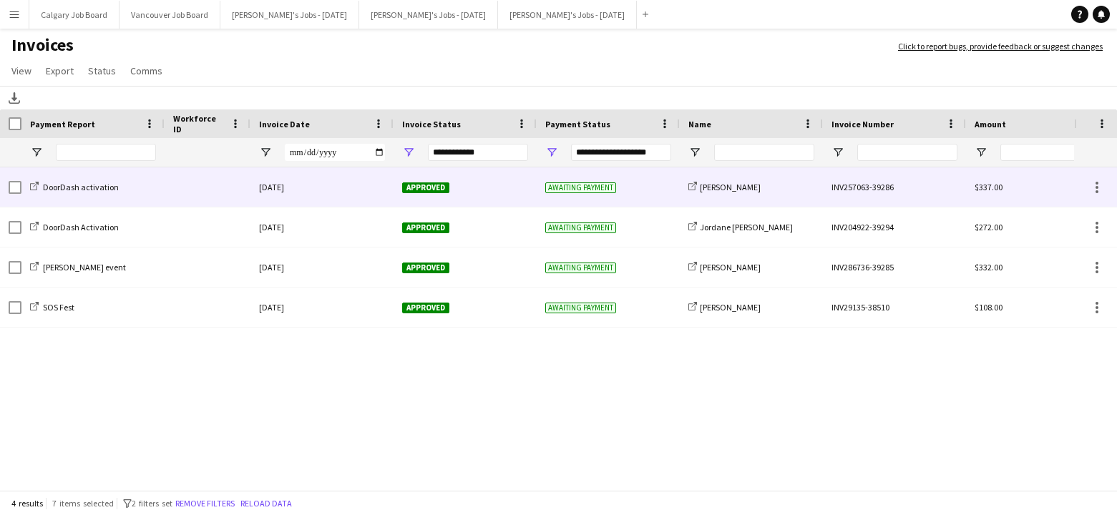
click at [792, 199] on div "share-external-link-1 [PERSON_NAME]" at bounding box center [751, 187] width 143 height 39
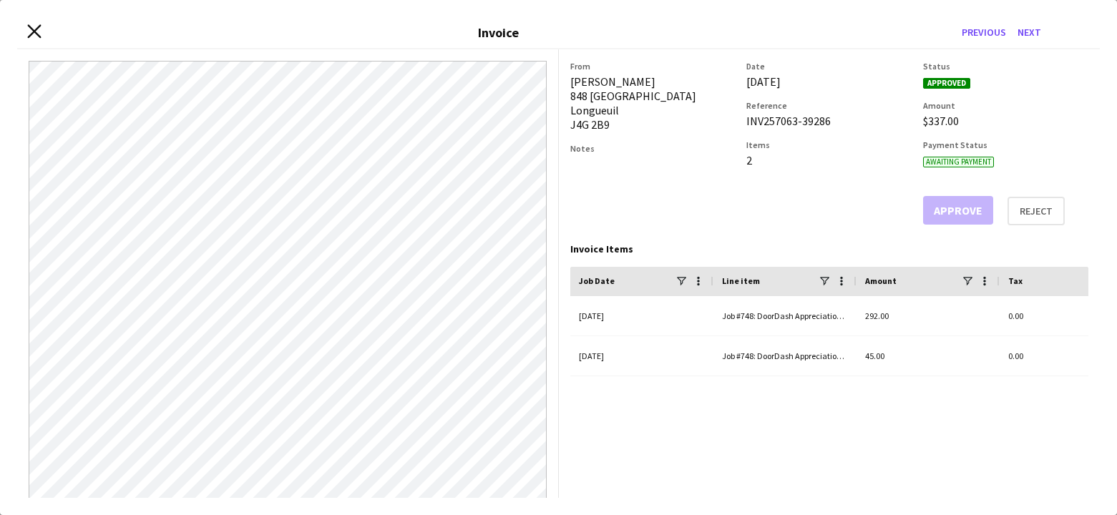
click at [31, 34] on icon at bounding box center [34, 32] width 14 height 14
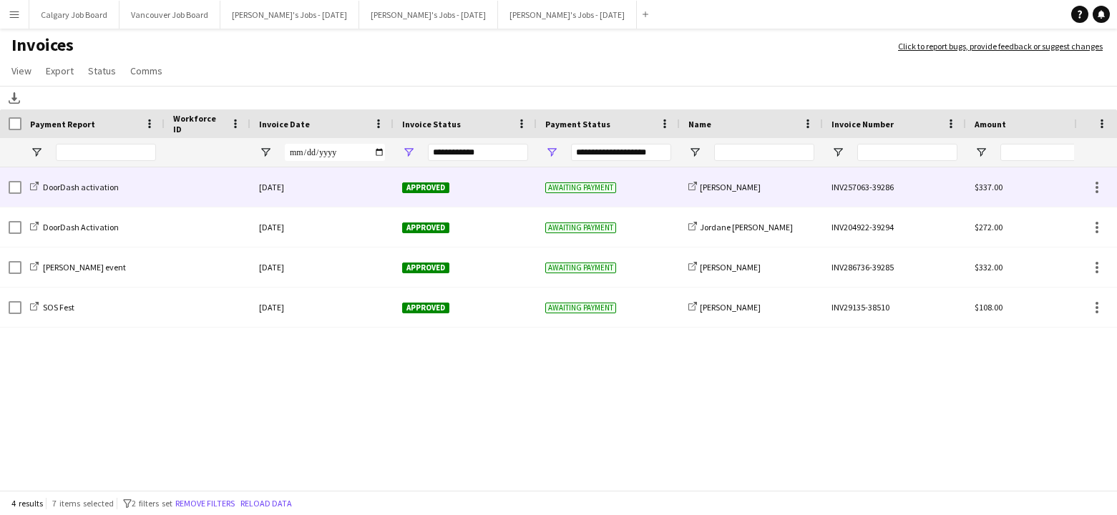
click at [703, 193] on div "share-external-link-1 [PERSON_NAME]" at bounding box center [751, 187] width 143 height 39
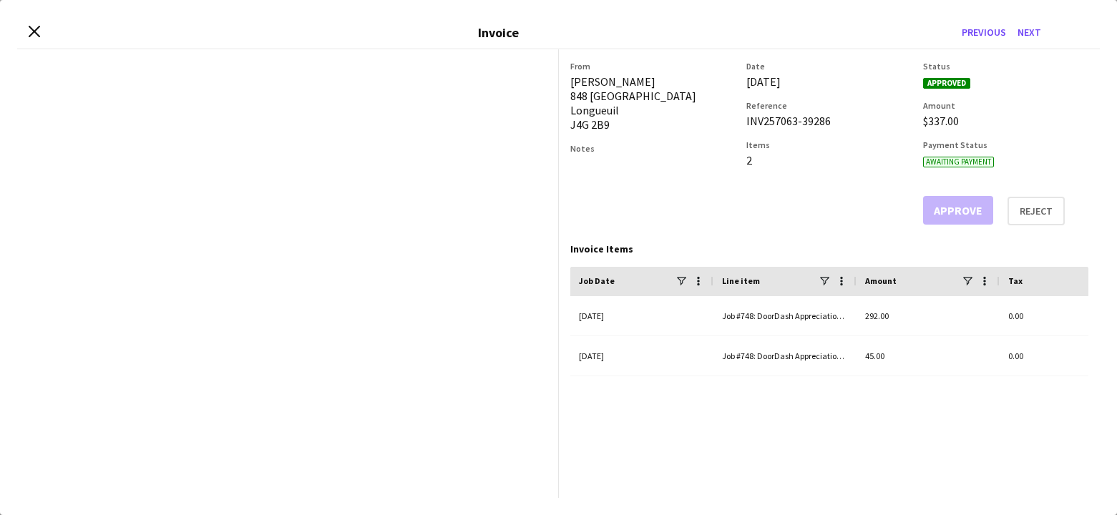
drag, startPoint x: 570, startPoint y: 79, endPoint x: 682, endPoint y: 79, distance: 111.7
click at [682, 79] on div "[PERSON_NAME] [STREET_ADDRESS]" at bounding box center [653, 102] width 165 height 57
drag, startPoint x: 33, startPoint y: 29, endPoint x: 314, endPoint y: 117, distance: 295.0
click at [34, 29] on icon "Close invoice dialog" at bounding box center [34, 31] width 11 height 11
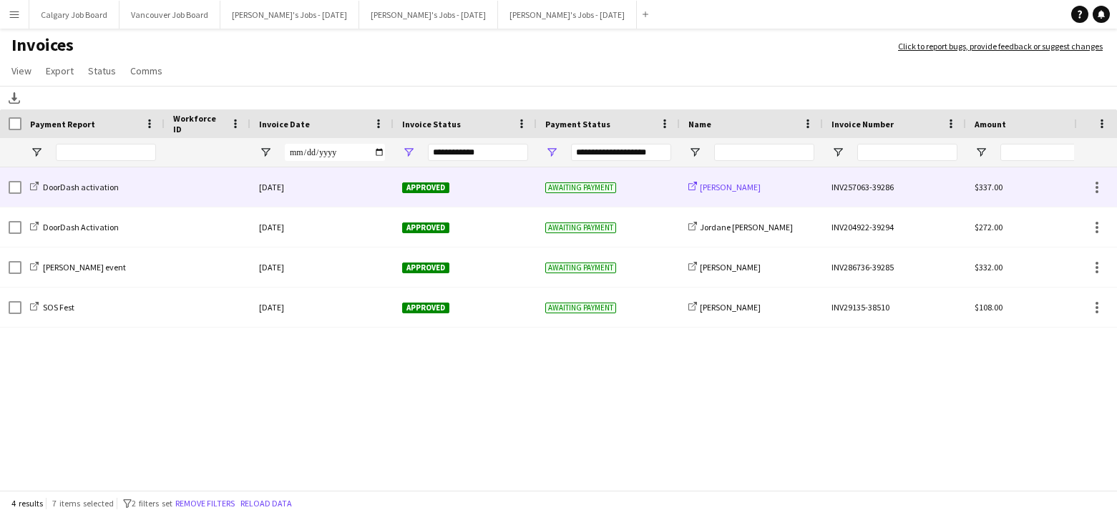
click at [734, 186] on span "[PERSON_NAME]" at bounding box center [730, 187] width 61 height 11
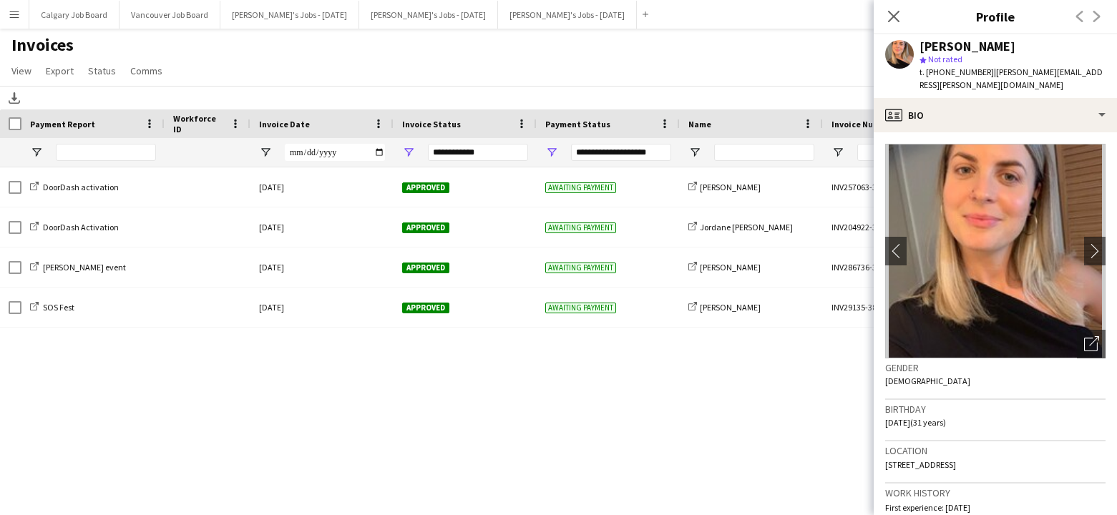
drag, startPoint x: 985, startPoint y: 71, endPoint x: 1087, endPoint y: 70, distance: 101.7
click at [1087, 70] on span "| [PERSON_NAME][EMAIL_ADDRESS][PERSON_NAME][DOMAIN_NAME]" at bounding box center [1011, 79] width 183 height 24
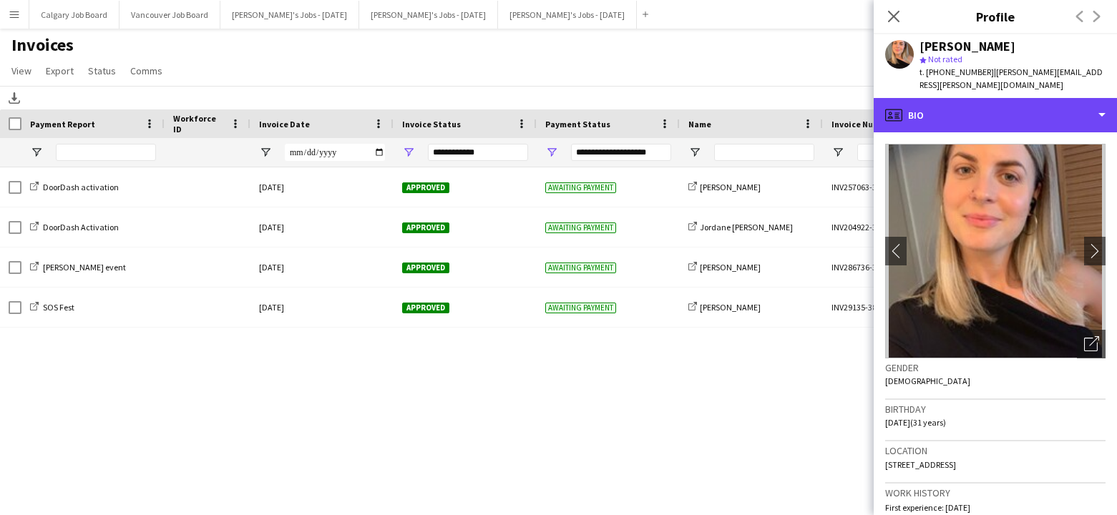
drag, startPoint x: 1044, startPoint y: 89, endPoint x: 1020, endPoint y: 70, distance: 31.1
click at [1044, 98] on div "profile Bio" at bounding box center [995, 115] width 243 height 34
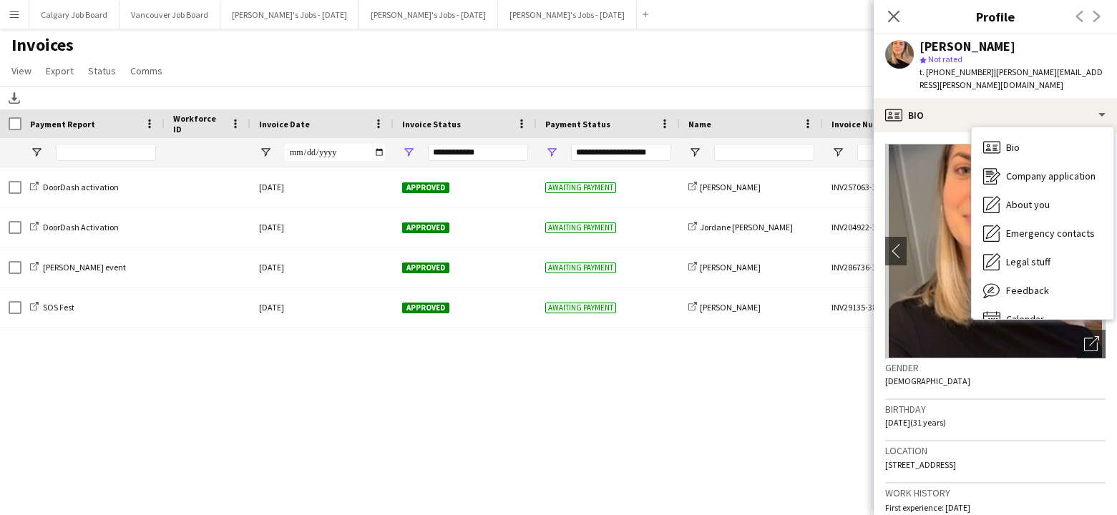
click at [986, 73] on span "| [PERSON_NAME][EMAIL_ADDRESS][PERSON_NAME][DOMAIN_NAME]" at bounding box center [1011, 79] width 183 height 24
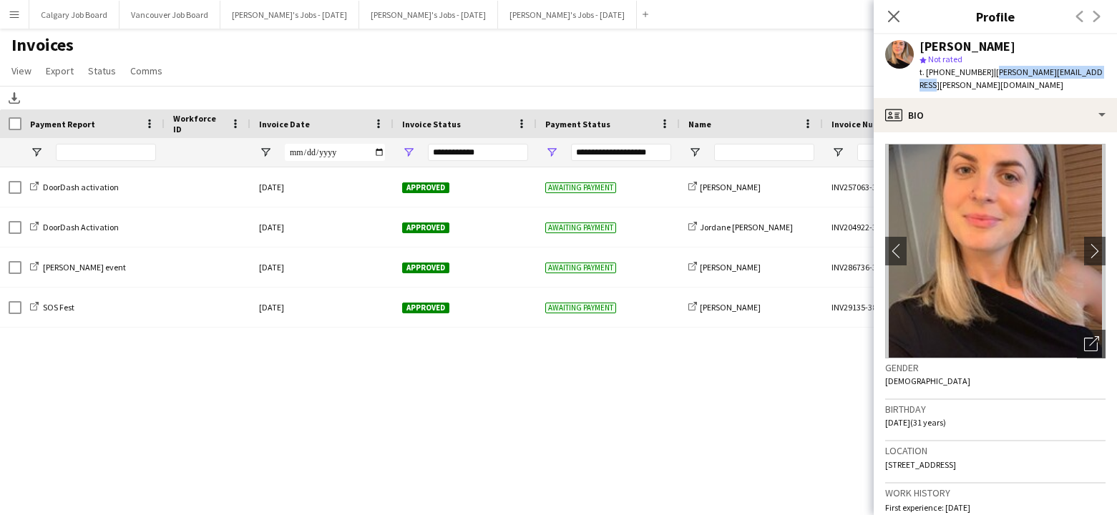
drag, startPoint x: 986, startPoint y: 73, endPoint x: 1087, endPoint y: 69, distance: 101.0
click at [1087, 69] on span "| [PERSON_NAME][EMAIL_ADDRESS][PERSON_NAME][DOMAIN_NAME]" at bounding box center [1011, 79] width 183 height 24
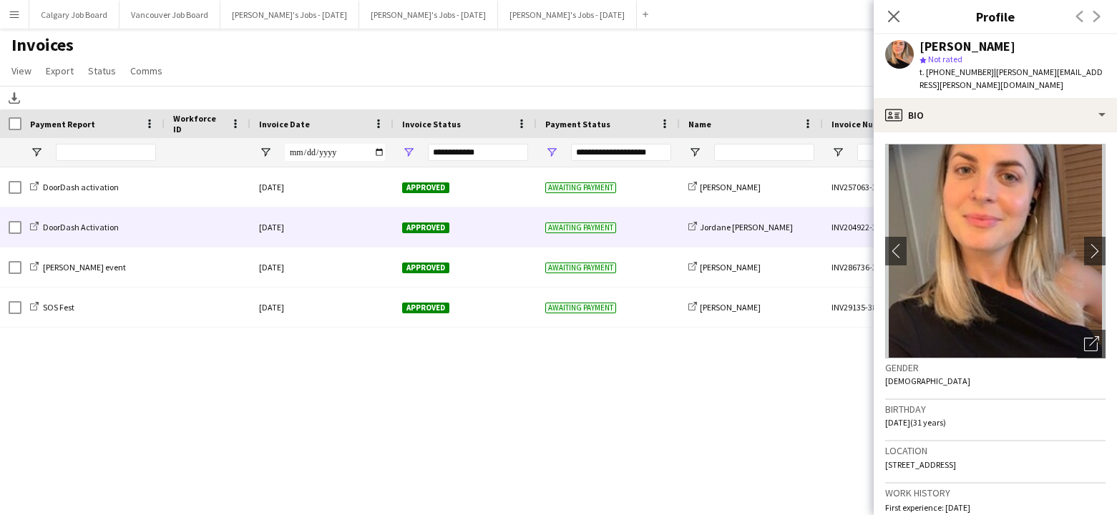
click at [349, 200] on div "[DATE]" at bounding box center [322, 187] width 143 height 39
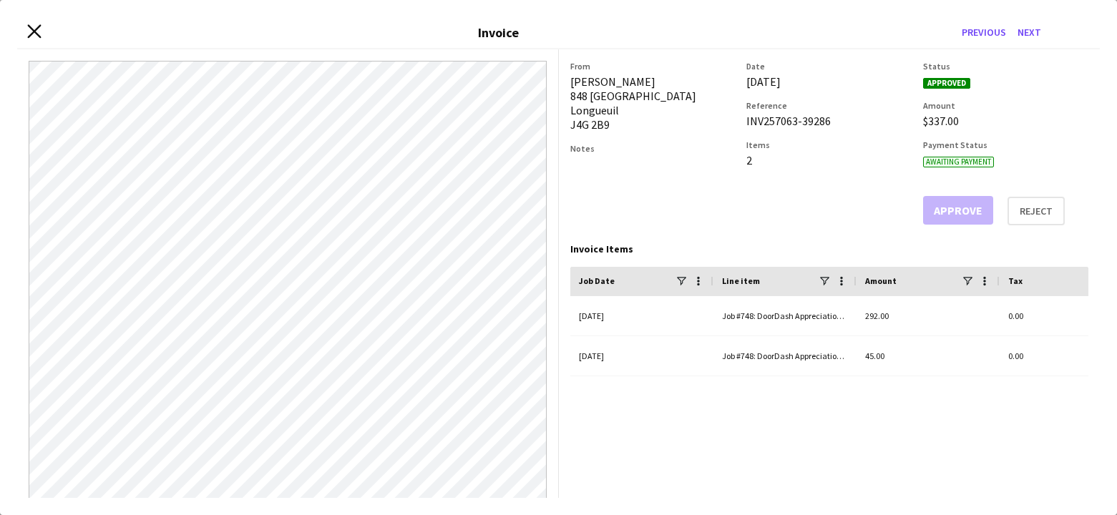
click at [31, 34] on icon at bounding box center [34, 32] width 14 height 14
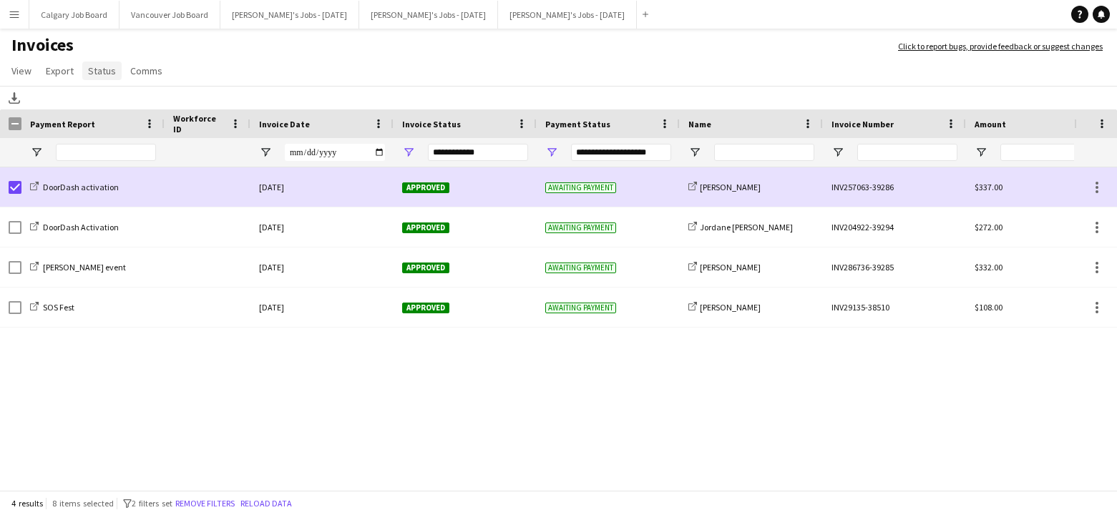
click at [102, 77] on span "Status" at bounding box center [102, 70] width 28 height 13
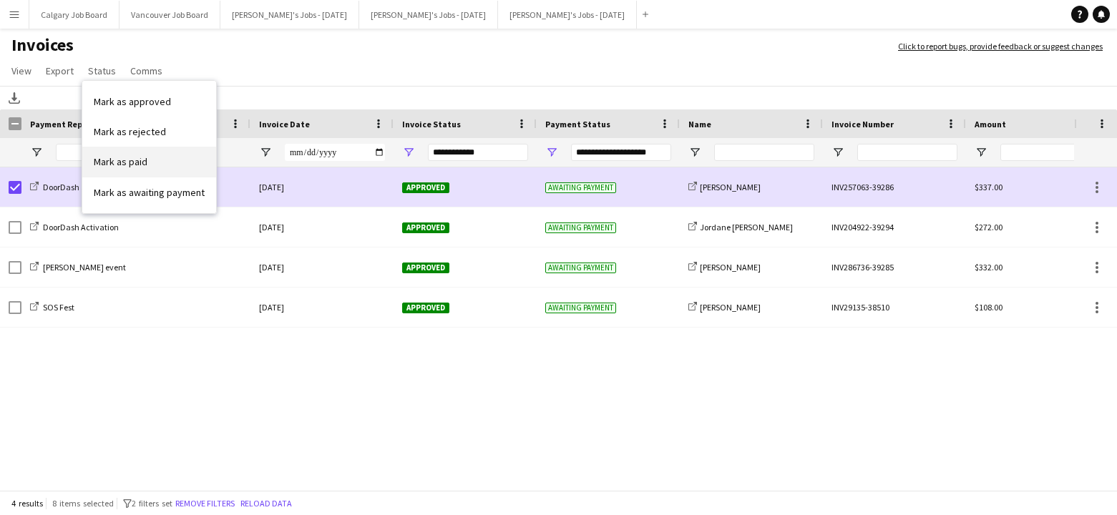
click at [121, 165] on span "Mark as paid" at bounding box center [121, 161] width 54 height 13
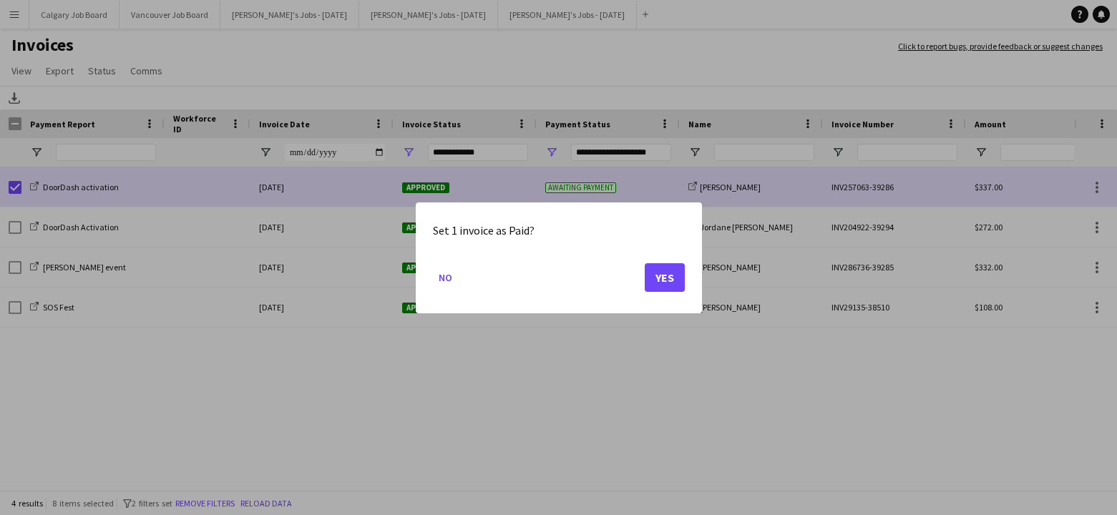
click at [655, 273] on button "Yes" at bounding box center [665, 277] width 40 height 29
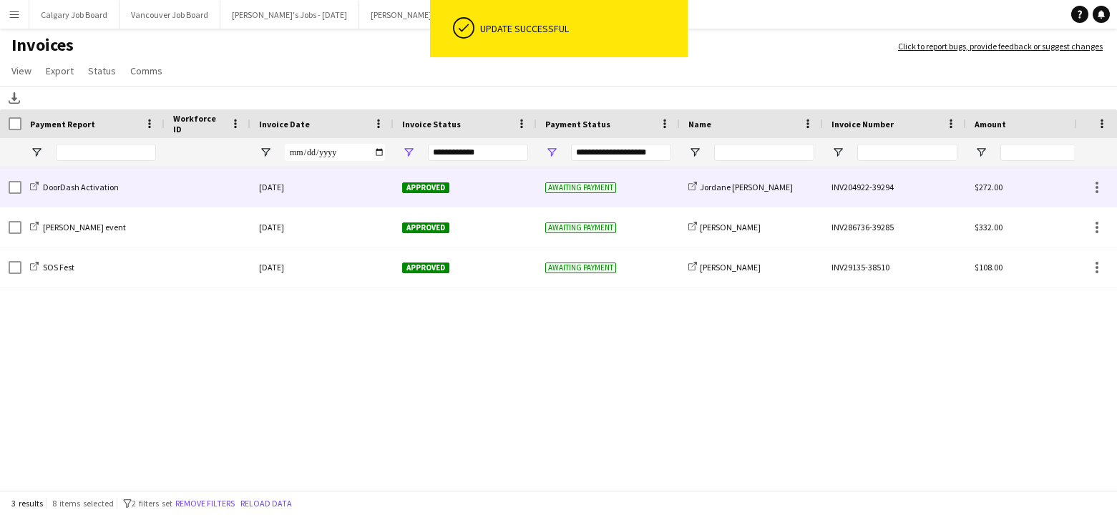
click at [206, 182] on div at bounding box center [208, 187] width 86 height 39
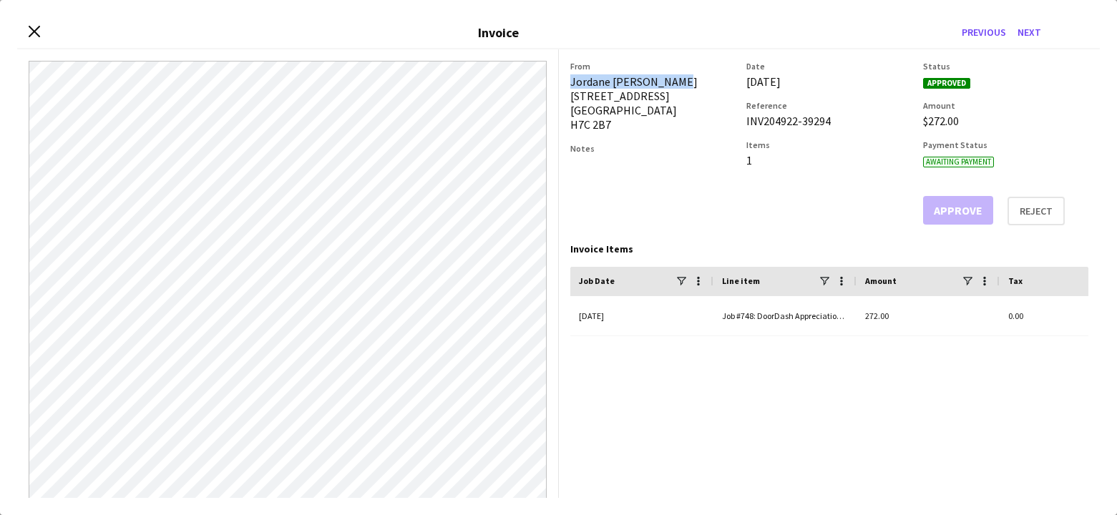
drag, startPoint x: 571, startPoint y: 81, endPoint x: 700, endPoint y: 82, distance: 129.6
click at [700, 82] on div "[PERSON_NAME] [STREET_ADDRESS]" at bounding box center [653, 102] width 165 height 57
click at [31, 29] on icon at bounding box center [34, 32] width 14 height 14
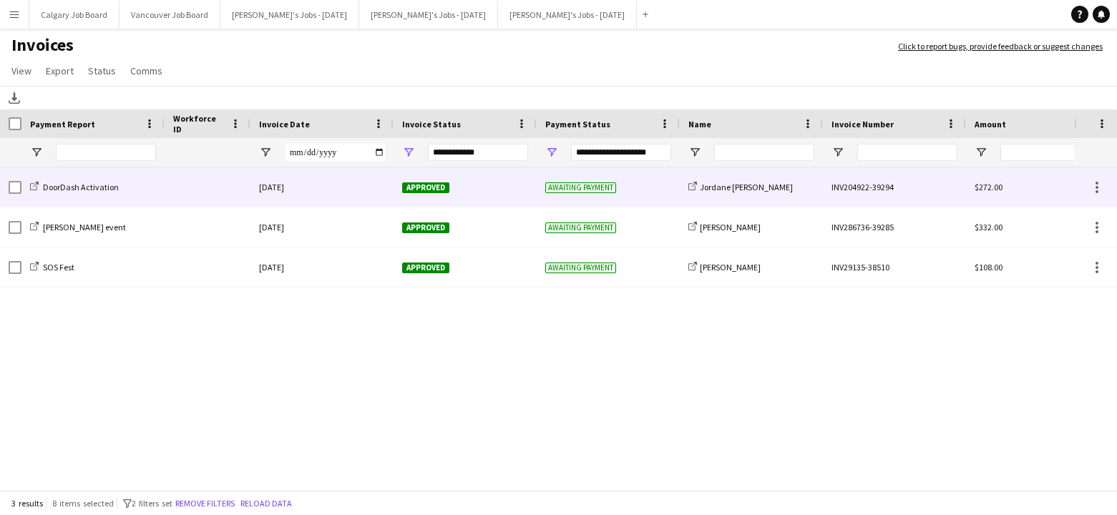
click at [164, 176] on div "DoorDash Activation" at bounding box center [92, 187] width 143 height 39
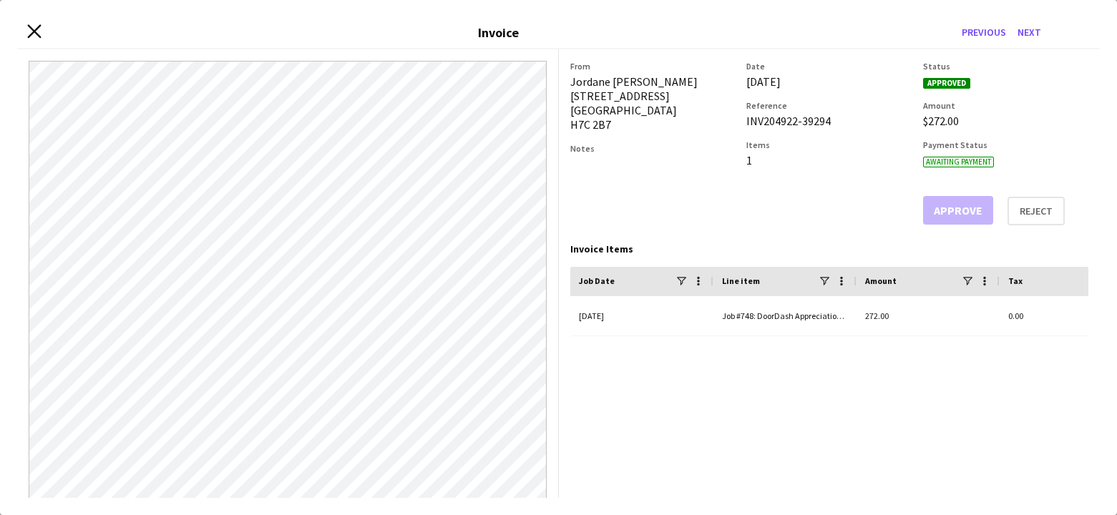
click at [35, 29] on icon "Close invoice dialog" at bounding box center [34, 32] width 14 height 14
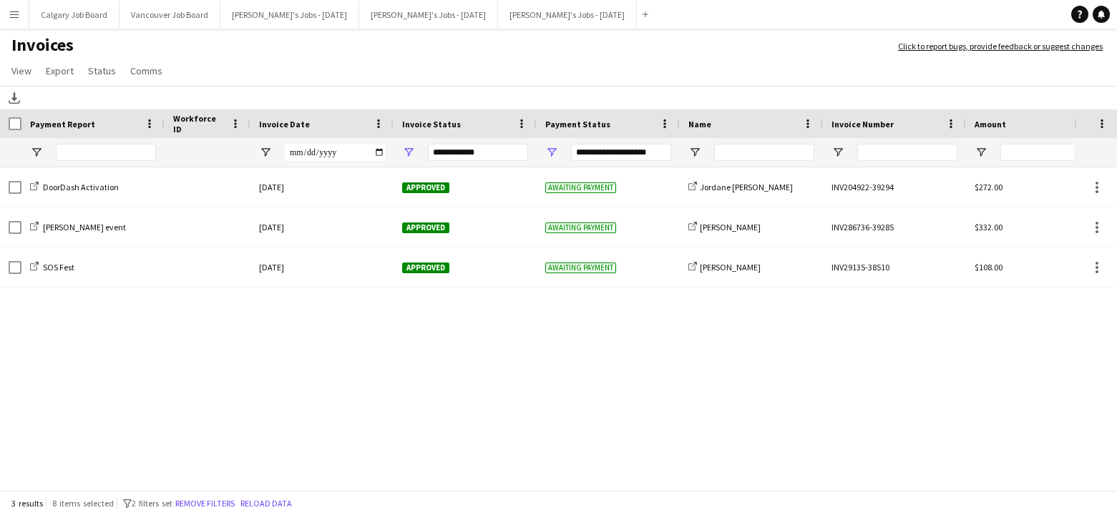
click at [15, 23] on button "Menu" at bounding box center [14, 14] width 29 height 29
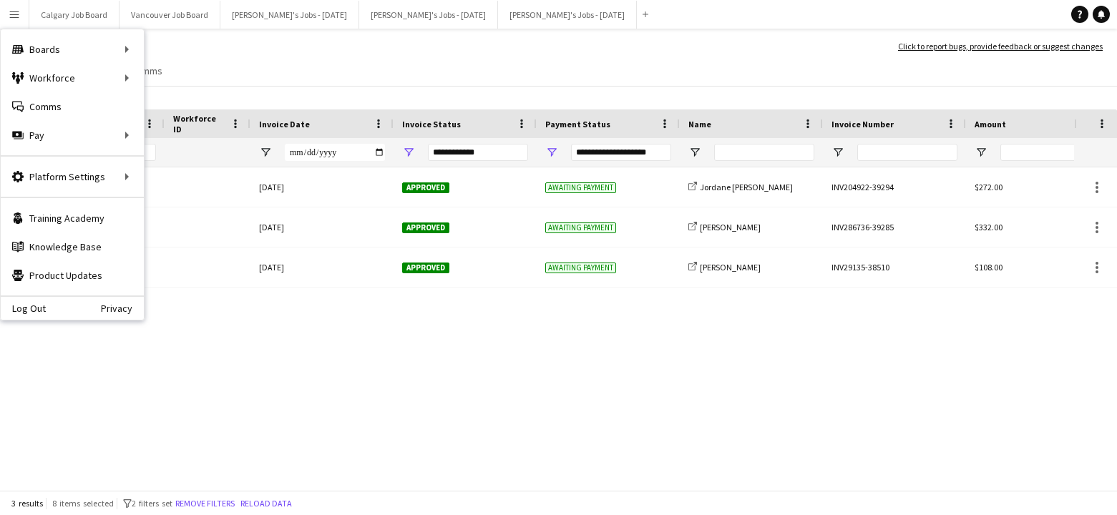
click at [481, 74] on app-page-menu "View Customise view Customise filters Reset Filters Reset View Reset All Export…" at bounding box center [558, 72] width 1117 height 27
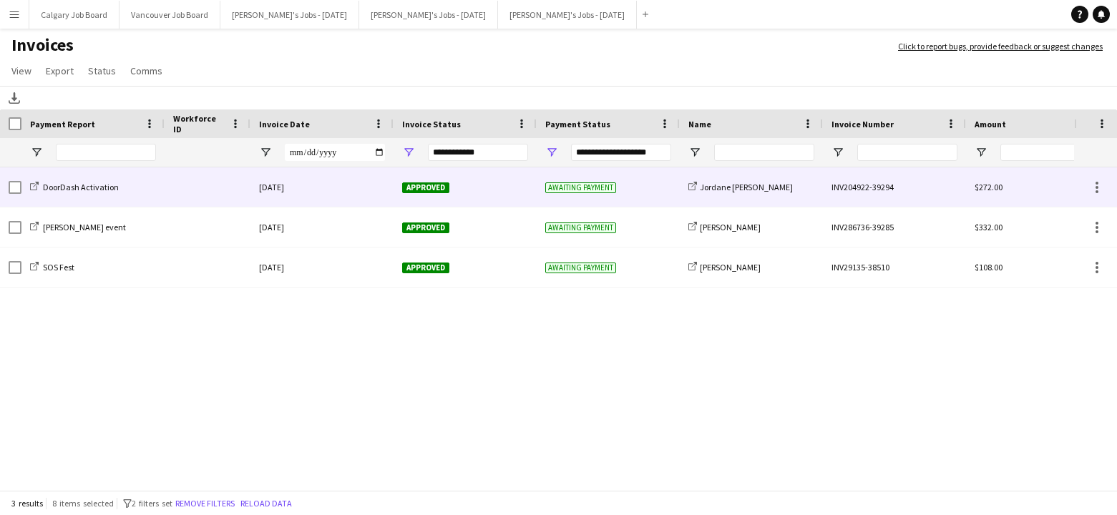
click at [191, 193] on div at bounding box center [208, 187] width 86 height 39
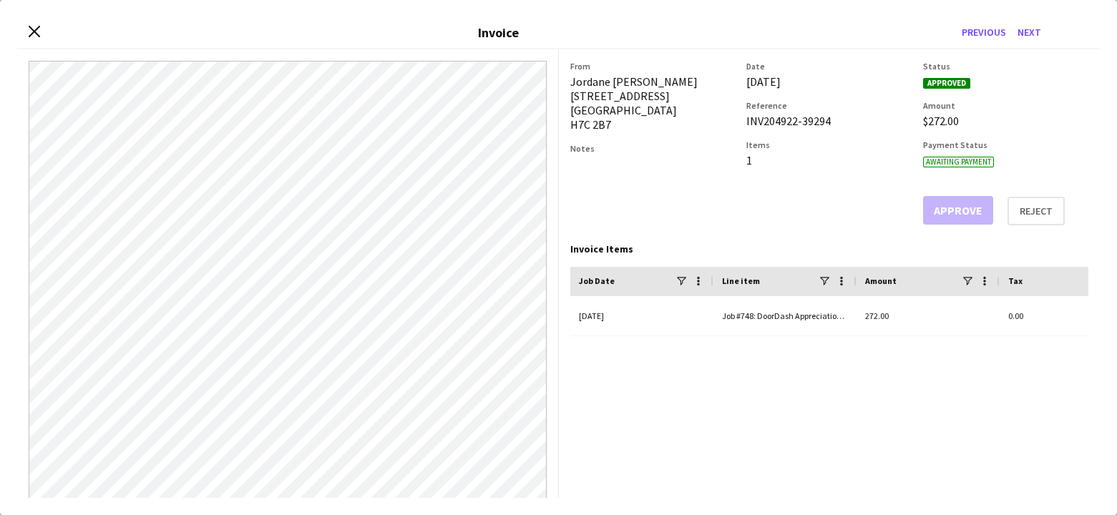
click at [24, 29] on div "Close invoice dialog Invoice Previous Next" at bounding box center [558, 33] width 1083 height 32
drag, startPoint x: 34, startPoint y: 31, endPoint x: 137, endPoint y: 36, distance: 103.2
click at [34, 31] on icon at bounding box center [34, 31] width 11 height 11
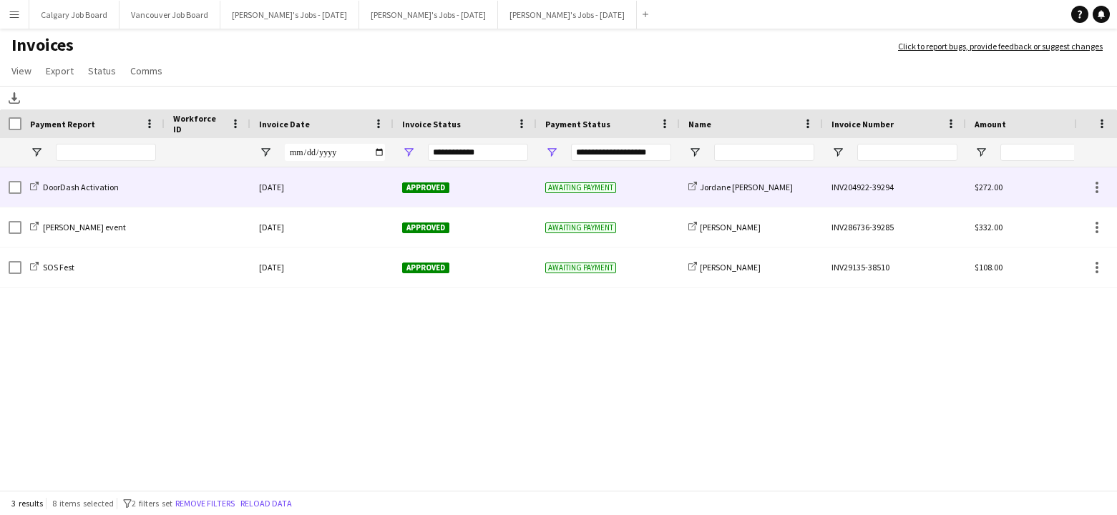
click at [199, 183] on div at bounding box center [208, 187] width 86 height 39
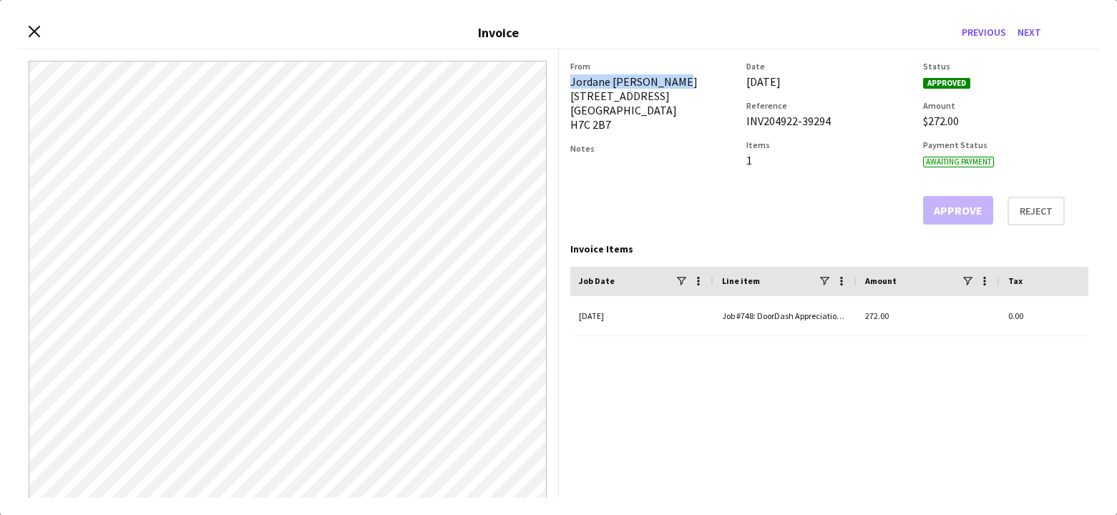
drag, startPoint x: 571, startPoint y: 81, endPoint x: 673, endPoint y: 82, distance: 102.4
click at [673, 82] on div "[PERSON_NAME] [STREET_ADDRESS]" at bounding box center [653, 102] width 165 height 57
click at [34, 29] on icon "Close invoice dialog" at bounding box center [34, 32] width 14 height 14
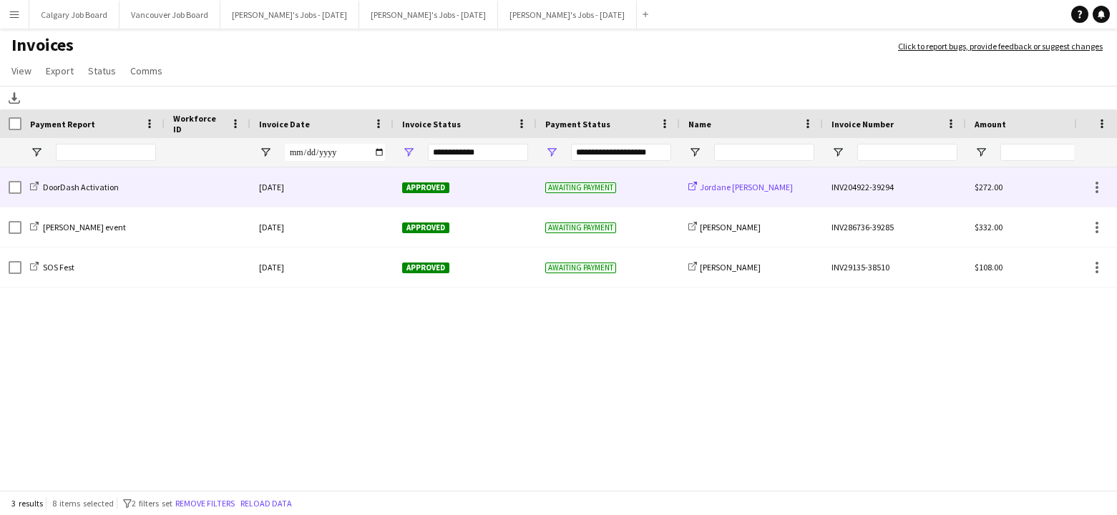
click at [746, 185] on span "Jordane [PERSON_NAME]" at bounding box center [746, 187] width 93 height 11
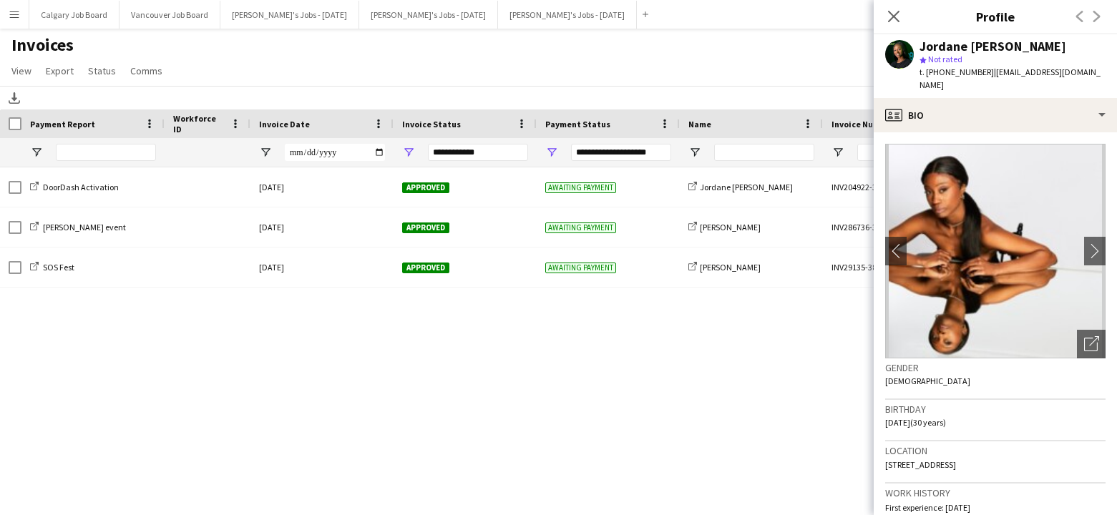
drag, startPoint x: 984, startPoint y: 74, endPoint x: 1073, endPoint y: 73, distance: 89.5
click at [1073, 73] on div "Jordane [PERSON_NAME] star Not rated t. [PHONE_NUMBER] | [EMAIL_ADDRESS][DOMAIN…" at bounding box center [995, 66] width 243 height 64
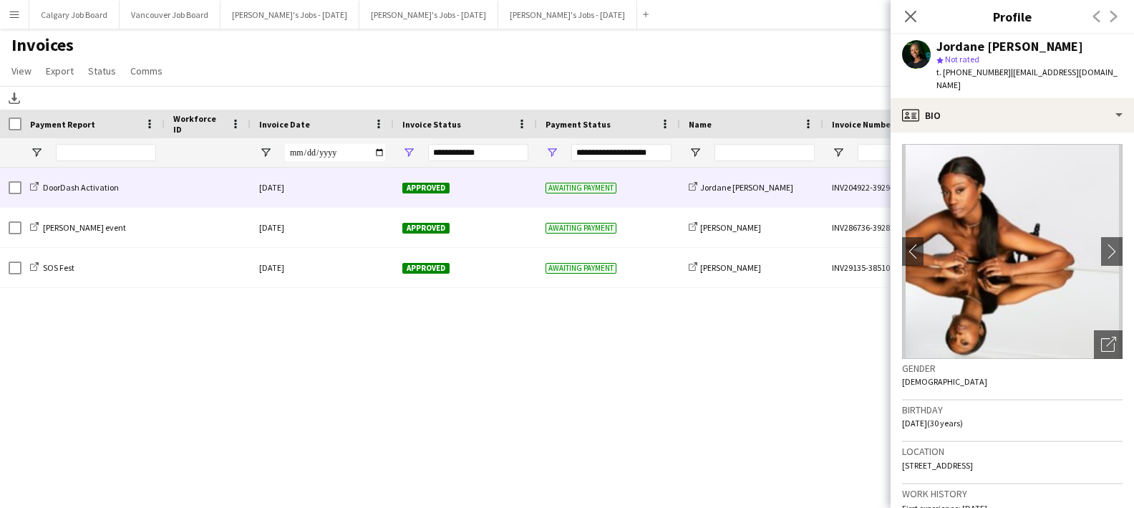
click at [21, 183] on div "DoorDash Activation" at bounding box center [92, 187] width 143 height 39
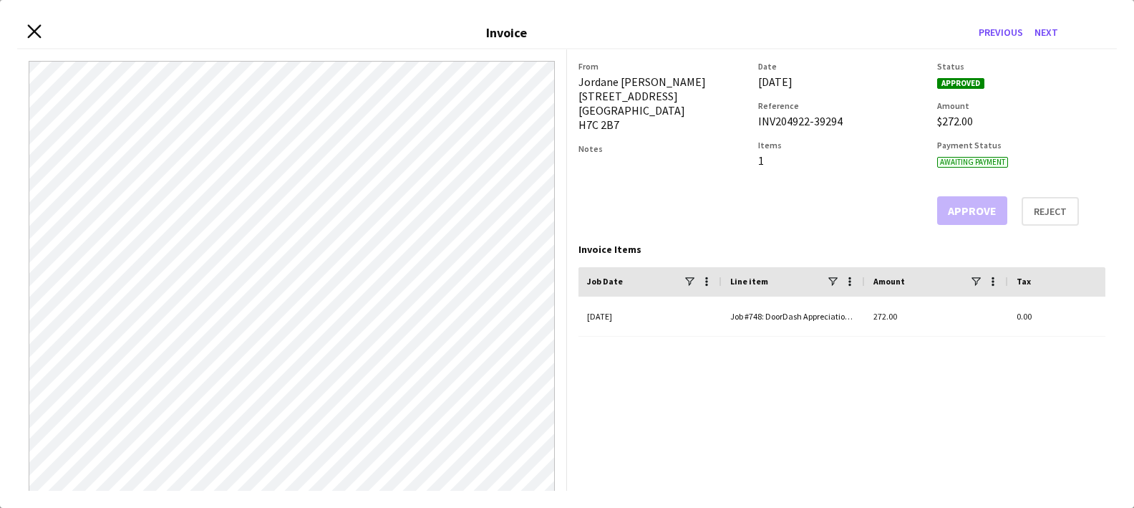
click at [30, 29] on icon "Close invoice dialog" at bounding box center [34, 32] width 14 height 14
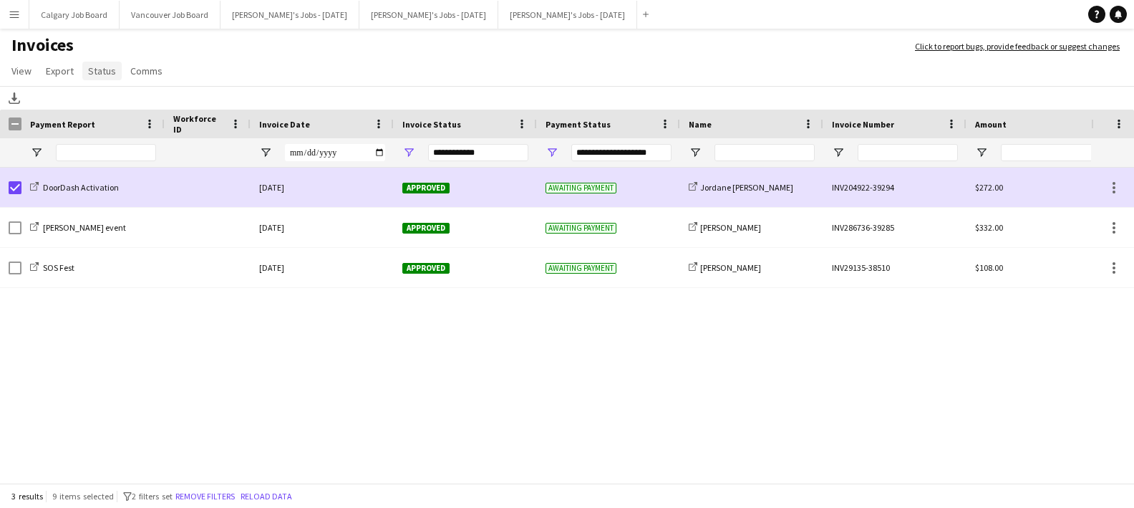
click at [93, 74] on span "Status" at bounding box center [102, 70] width 28 height 13
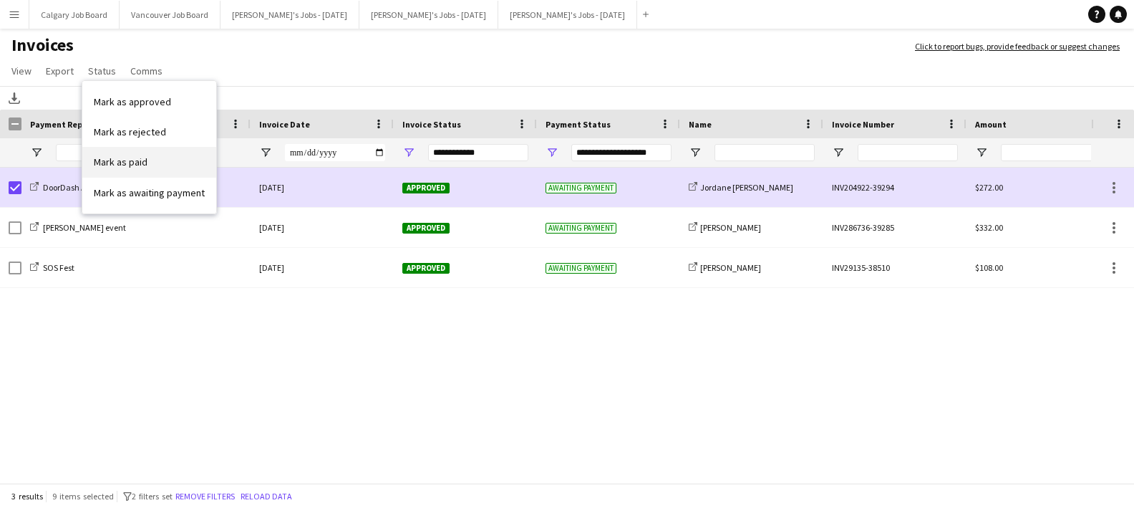
drag, startPoint x: 142, startPoint y: 165, endPoint x: 151, endPoint y: 168, distance: 9.1
click at [151, 168] on link "Mark as paid" at bounding box center [149, 162] width 134 height 30
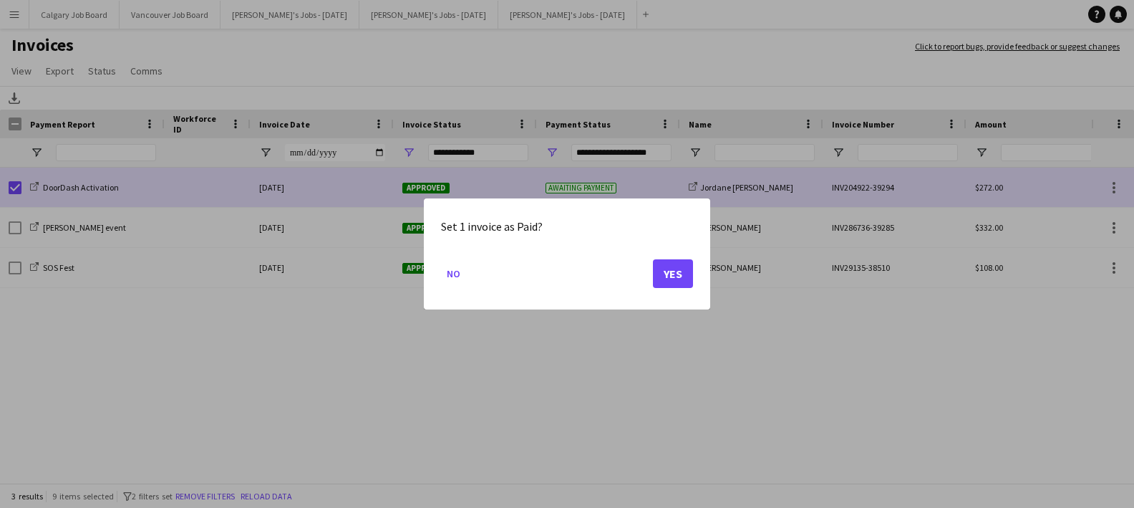
click at [678, 275] on button "Yes" at bounding box center [673, 273] width 40 height 29
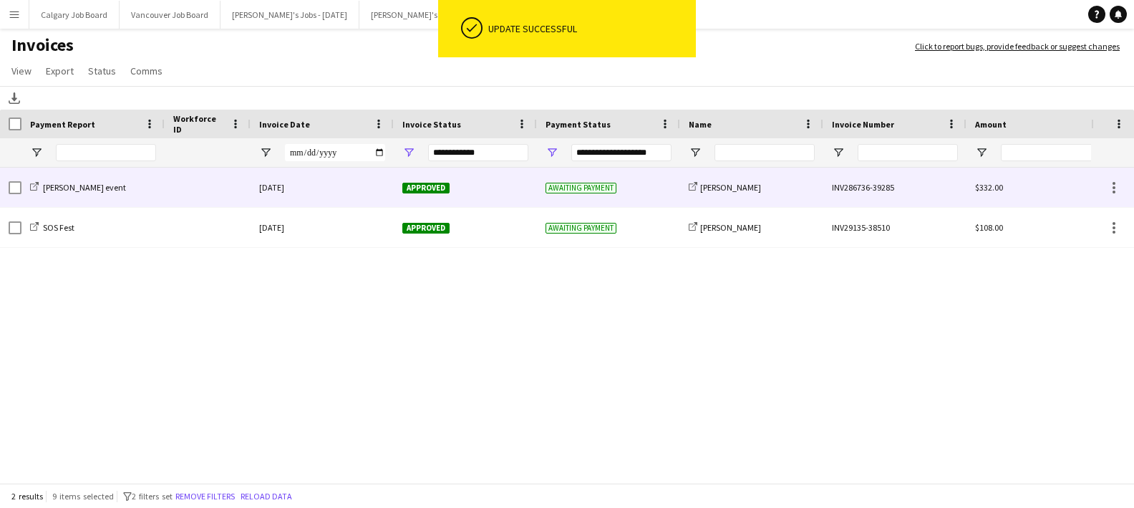
click at [191, 183] on div at bounding box center [208, 187] width 86 height 39
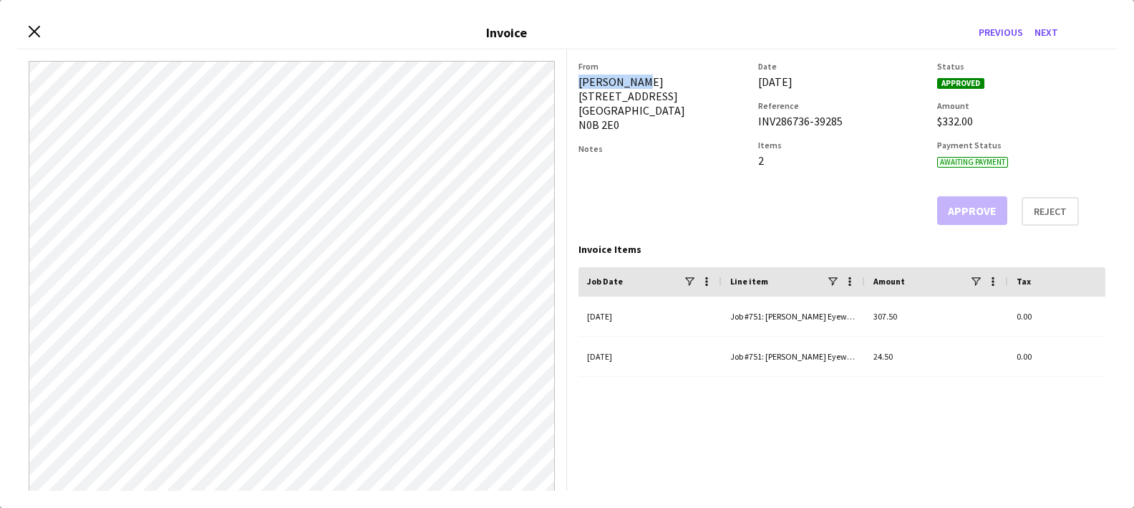
drag, startPoint x: 586, startPoint y: 80, endPoint x: 638, endPoint y: 79, distance: 51.5
click at [638, 79] on div "[PERSON_NAME] [STREET_ADDRESS]" at bounding box center [662, 102] width 168 height 57
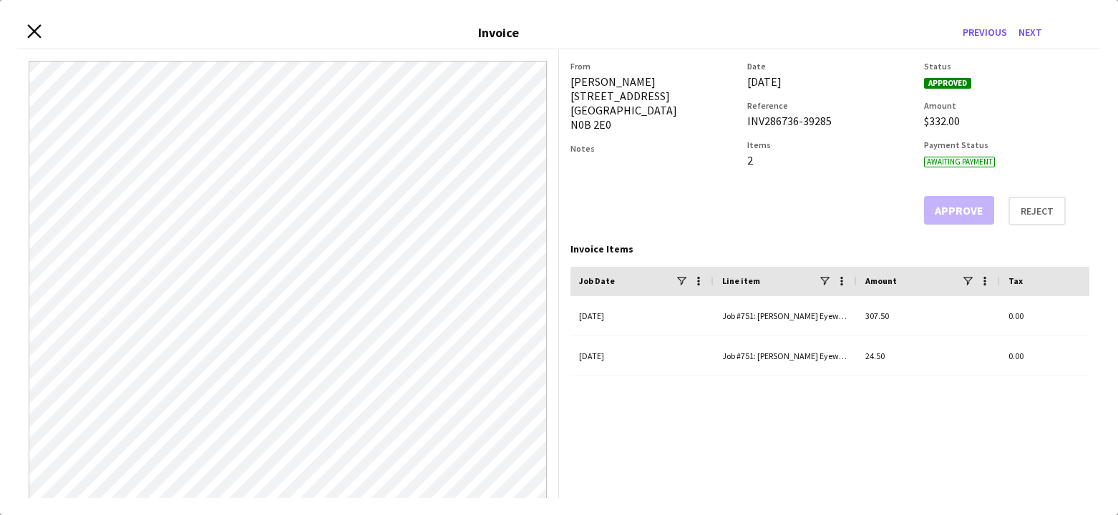
click at [35, 29] on icon "Close invoice dialog" at bounding box center [34, 32] width 14 height 14
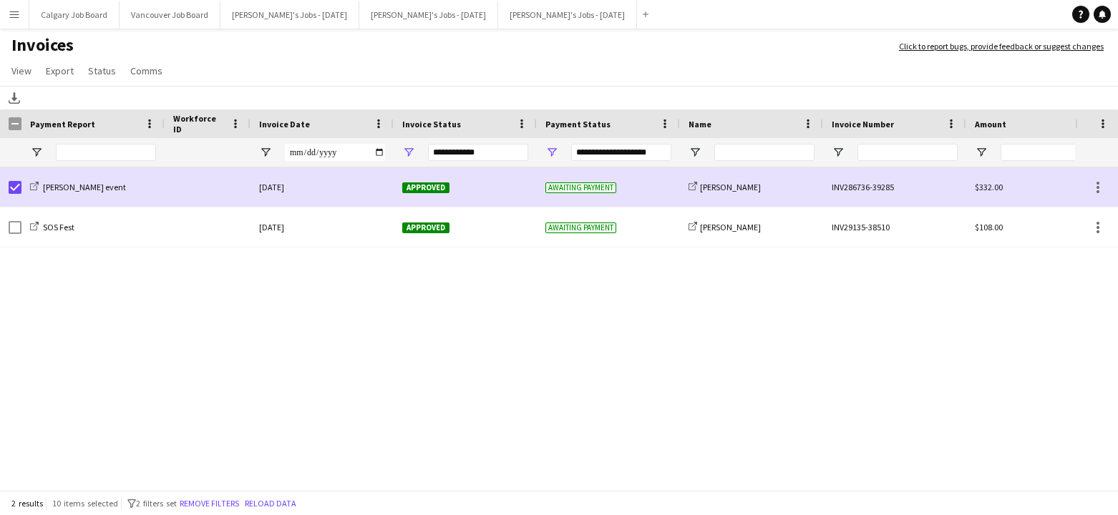
drag, startPoint x: 108, startPoint y: 67, endPoint x: 190, endPoint y: 192, distance: 148.9
click at [110, 68] on span "Status" at bounding box center [102, 70] width 28 height 13
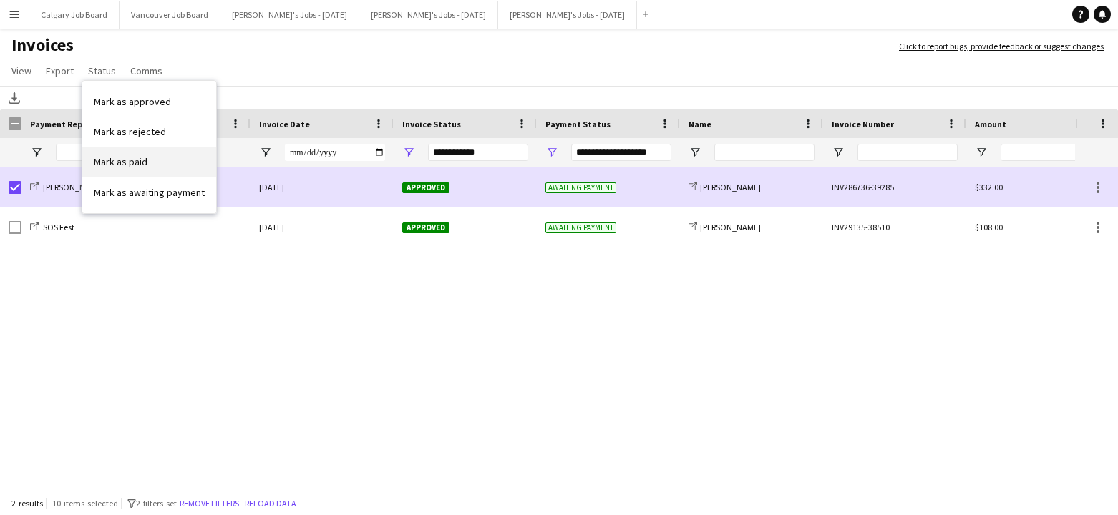
click at [175, 159] on link "Mark as paid" at bounding box center [149, 162] width 134 height 30
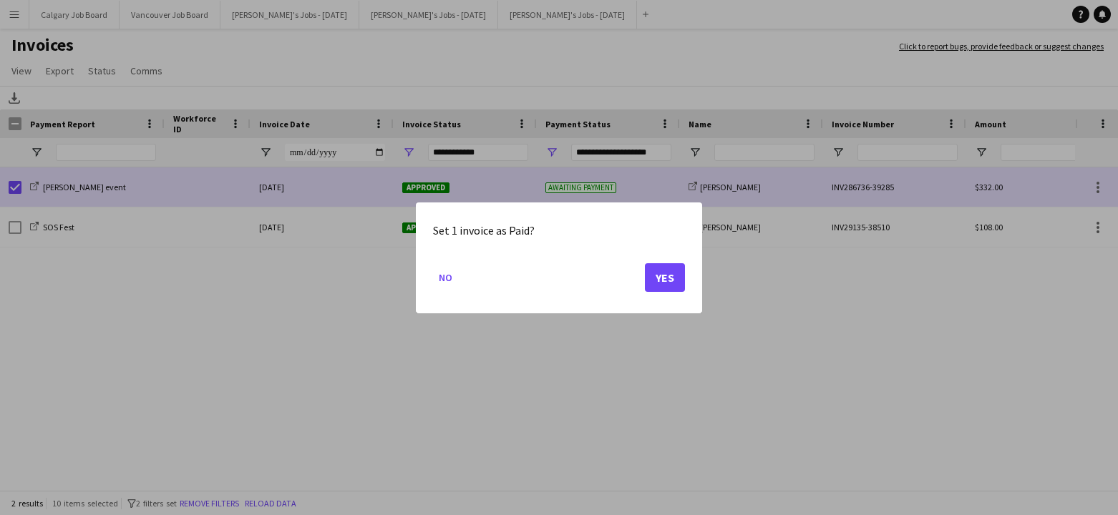
click at [664, 277] on button "Yes" at bounding box center [665, 277] width 40 height 29
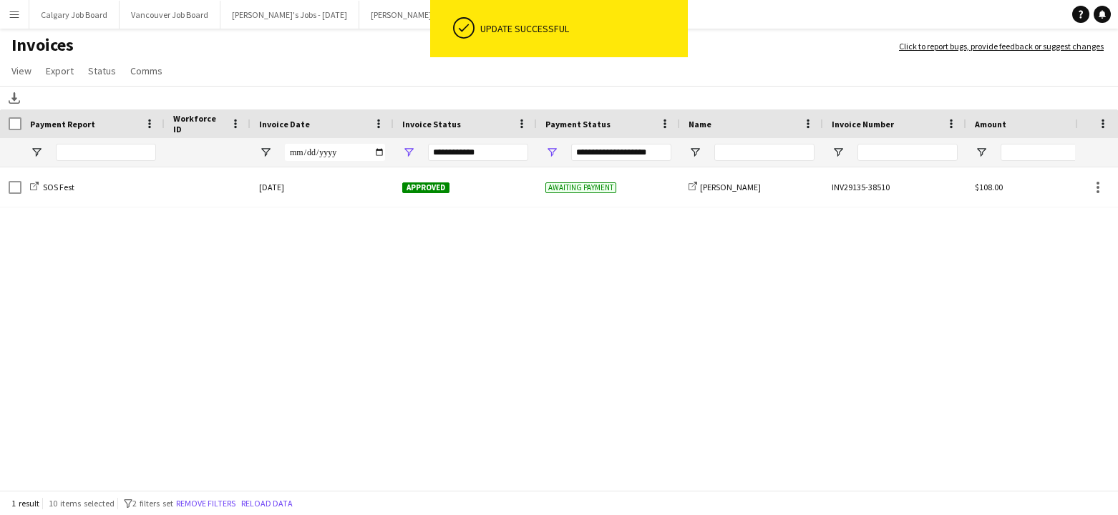
click at [166, 167] on div "Payment Report Workforce ID Invoice Date" at bounding box center [698, 139] width 1396 height 58
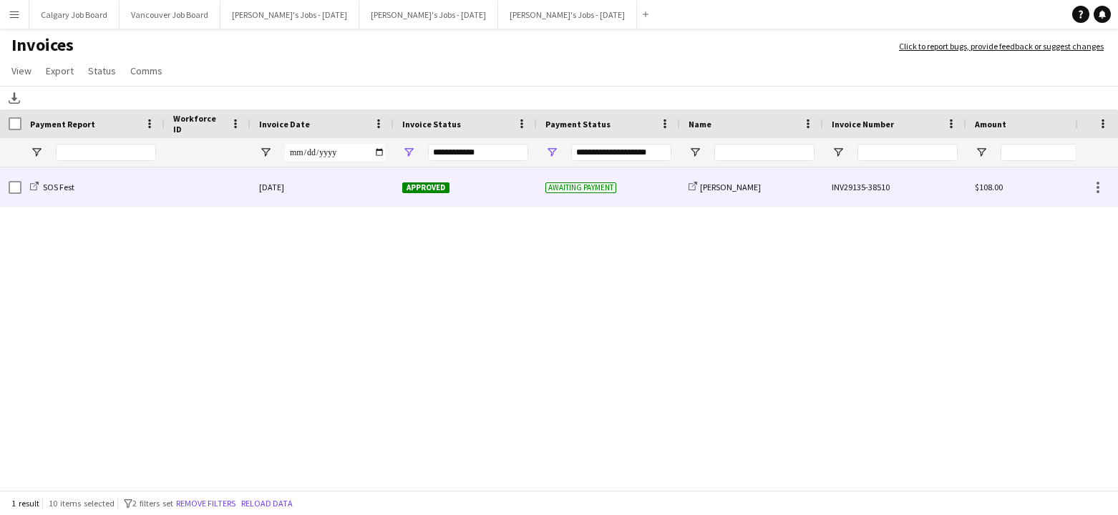
click at [336, 179] on div "[DATE]" at bounding box center [322, 187] width 143 height 39
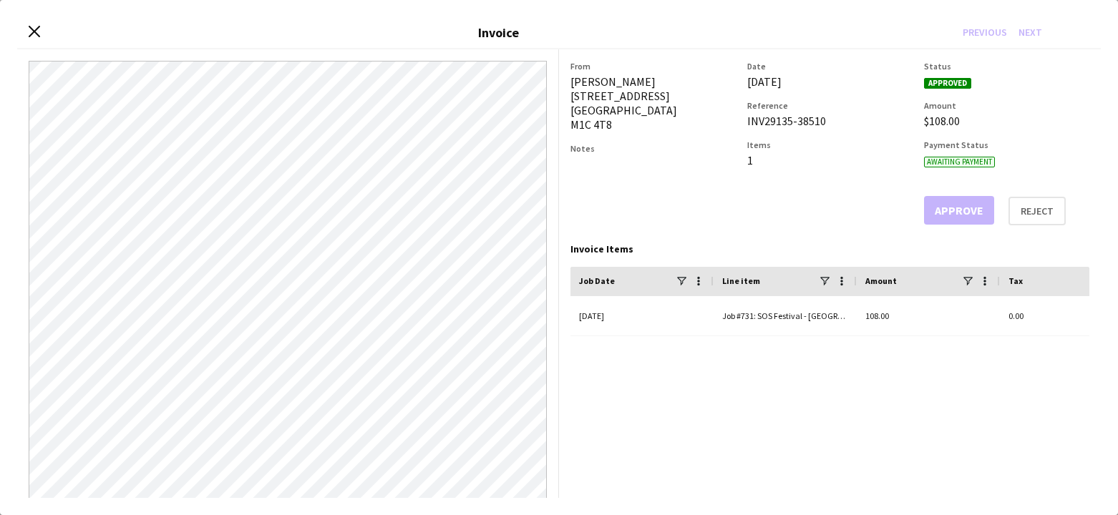
drag, startPoint x: 571, startPoint y: 80, endPoint x: 684, endPoint y: 79, distance: 113.1
click at [684, 79] on div "[PERSON_NAME] [STREET_ADDRESS]" at bounding box center [653, 102] width 165 height 57
click at [38, 32] on icon "Close invoice dialog" at bounding box center [34, 32] width 14 height 14
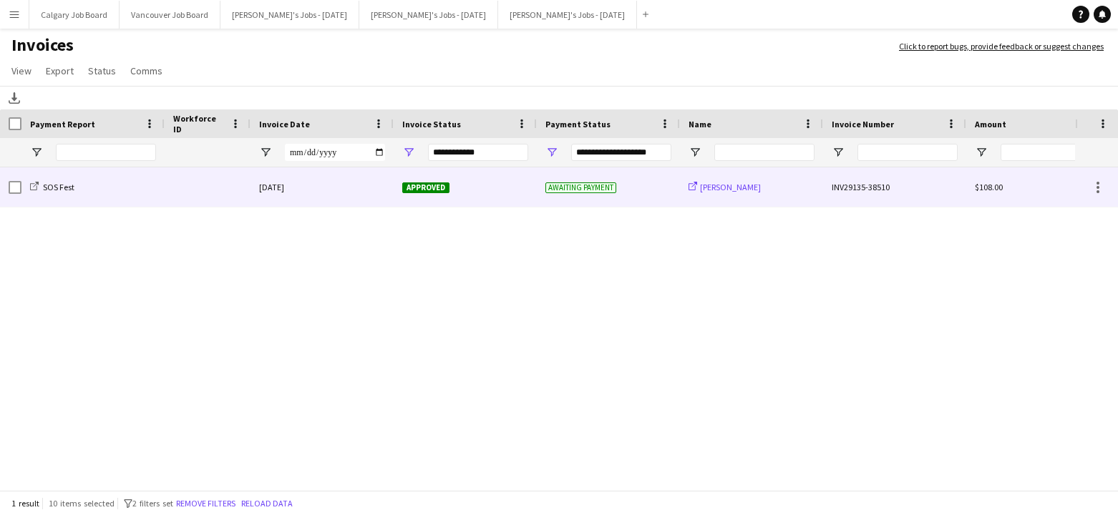
click at [754, 185] on span "[PERSON_NAME]" at bounding box center [730, 187] width 61 height 11
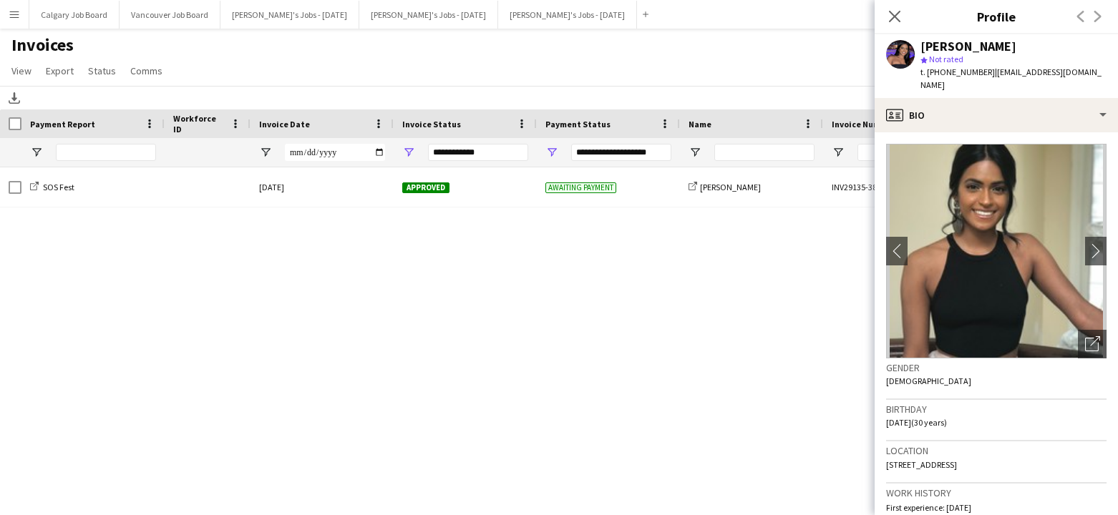
drag, startPoint x: 985, startPoint y: 74, endPoint x: 1078, endPoint y: 75, distance: 93.1
click at [1078, 75] on div "[PERSON_NAME] star Not rated t. [PHONE_NUMBER] | [EMAIL_ADDRESS][DOMAIN_NAME]" at bounding box center [996, 66] width 243 height 64
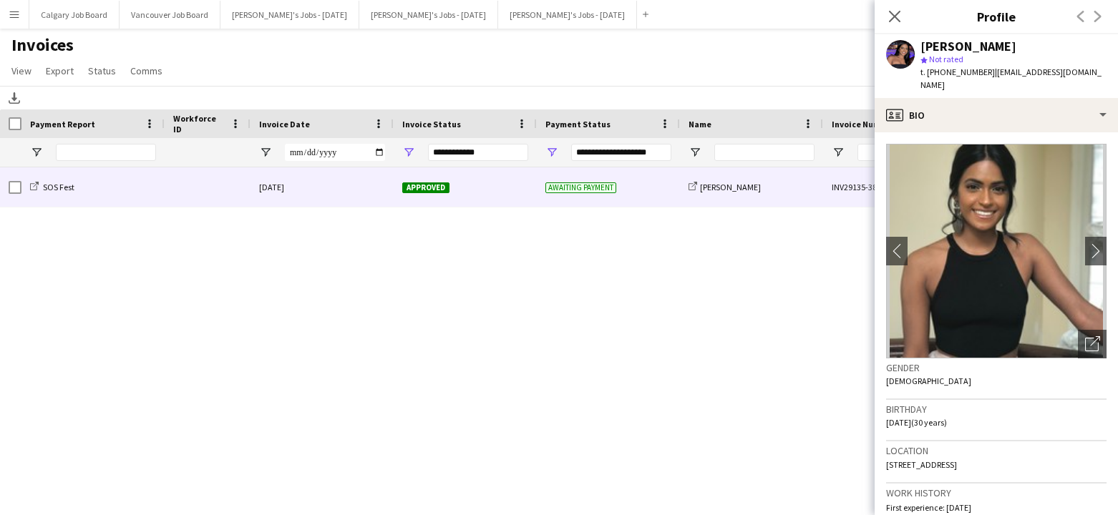
click at [201, 190] on div at bounding box center [208, 187] width 86 height 39
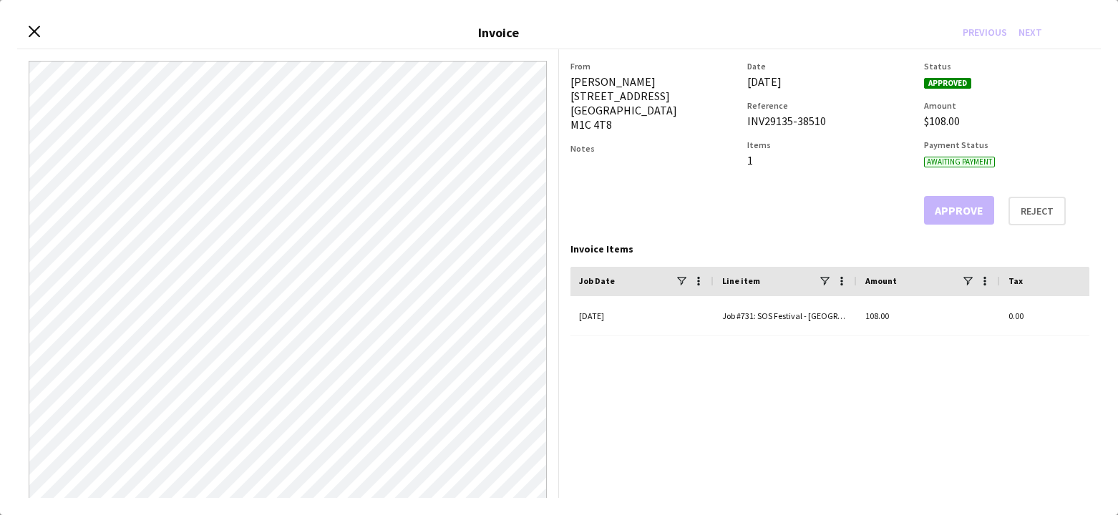
click at [42, 30] on div "Close invoice dialog Invoice Previous Next" at bounding box center [559, 33] width 1084 height 32
click at [35, 31] on icon at bounding box center [34, 31] width 11 height 11
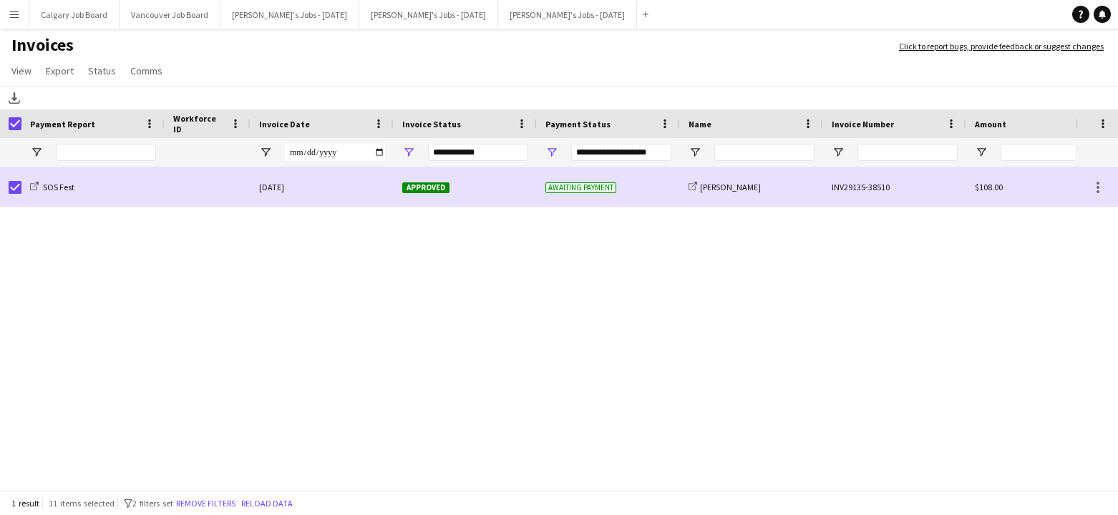
drag, startPoint x: 110, startPoint y: 71, endPoint x: 112, endPoint y: 112, distance: 40.9
click at [111, 72] on span "Status" at bounding box center [102, 70] width 28 height 13
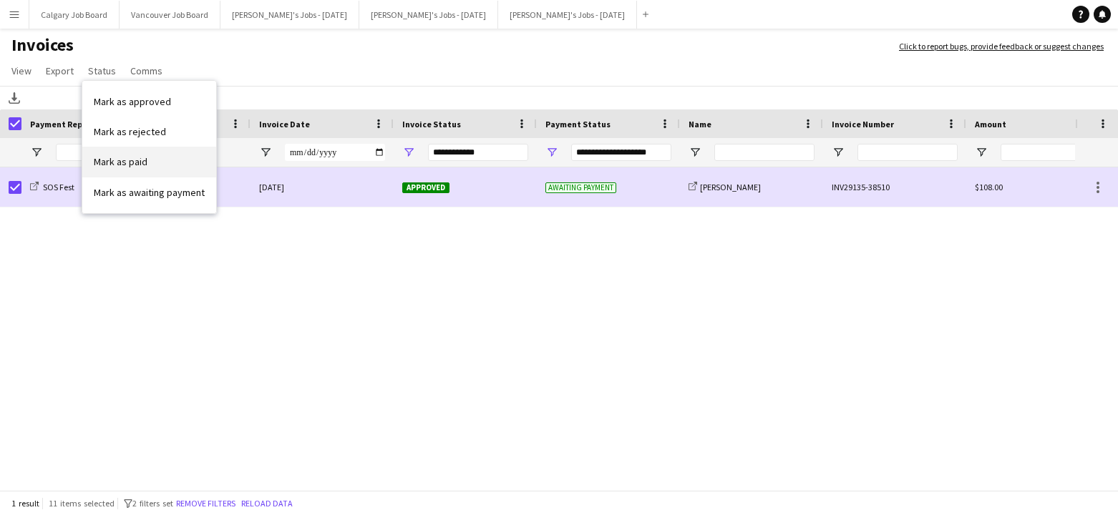
click at [127, 165] on span "Mark as paid" at bounding box center [121, 161] width 54 height 13
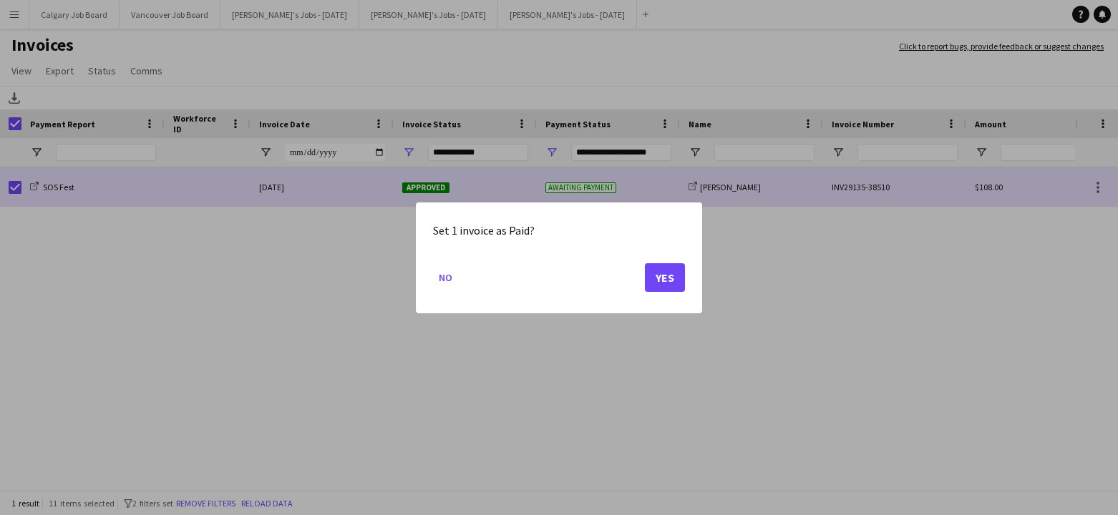
click at [674, 286] on button "Yes" at bounding box center [665, 277] width 40 height 29
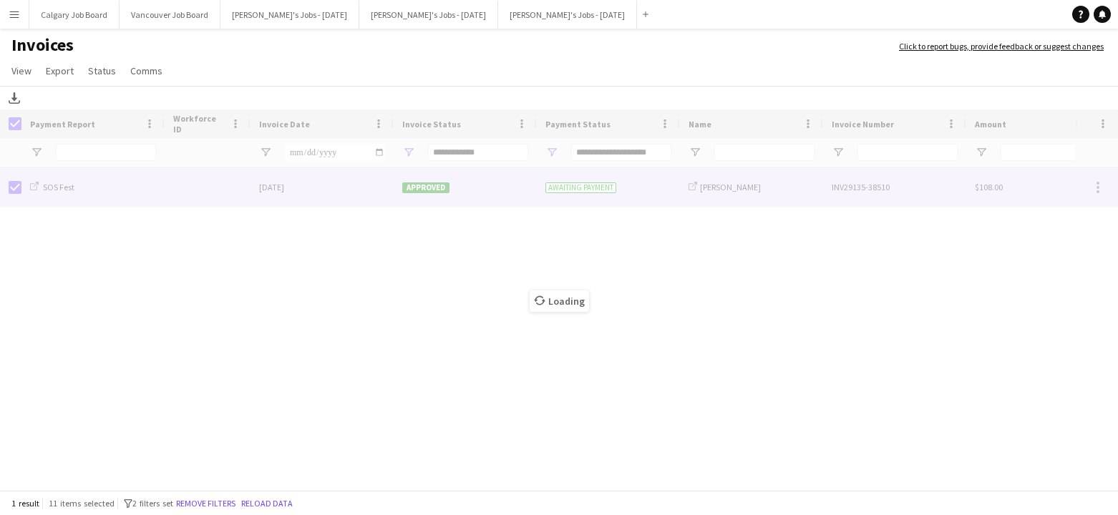
type input "***"
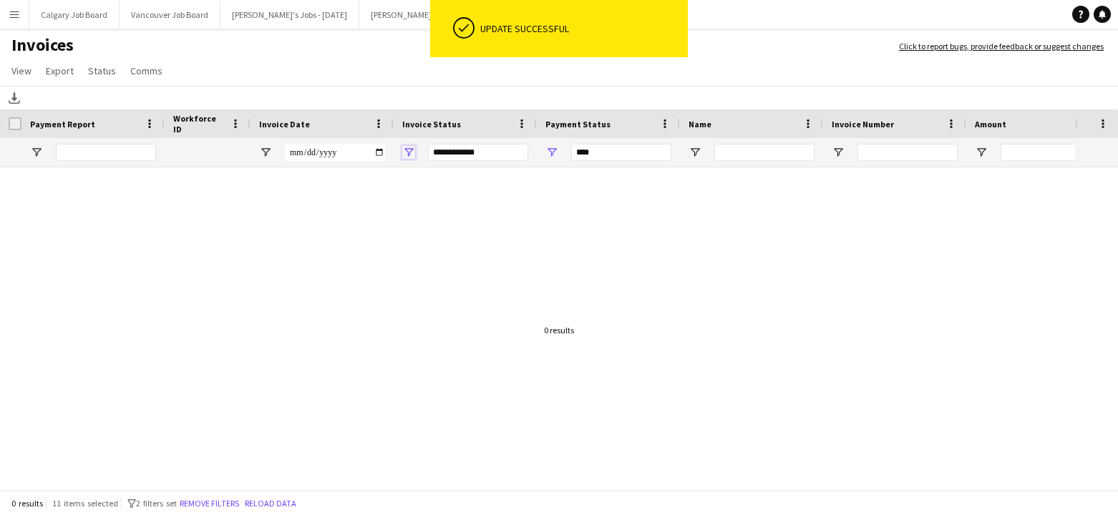
click at [404, 149] on span "Open Filter Menu" at bounding box center [408, 152] width 13 height 13
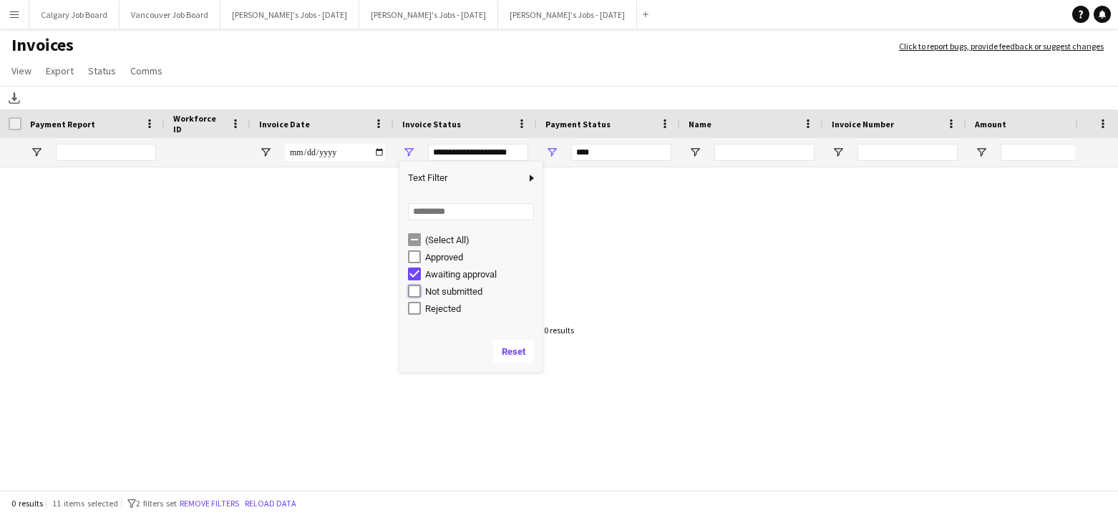
type input "**********"
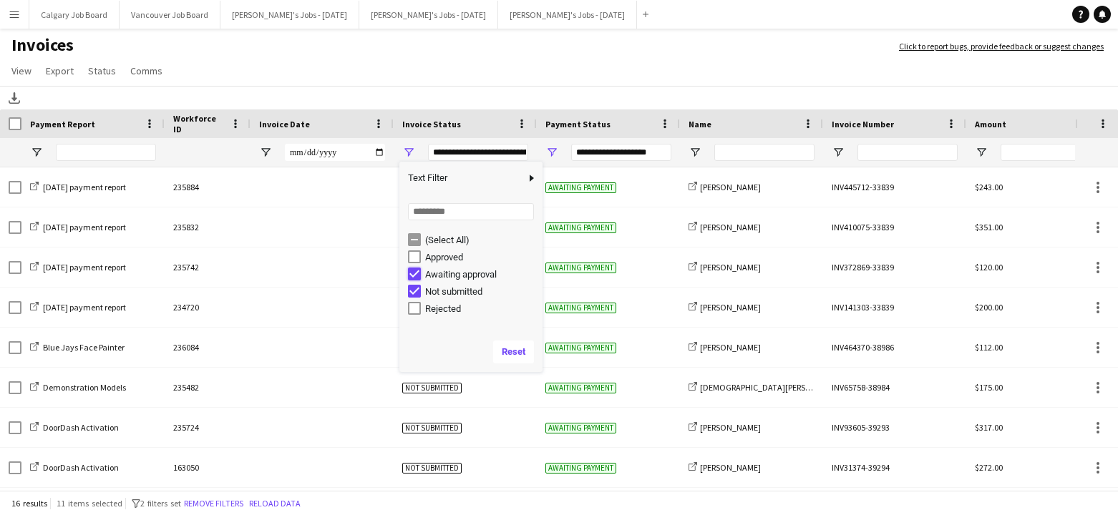
type input "**********"
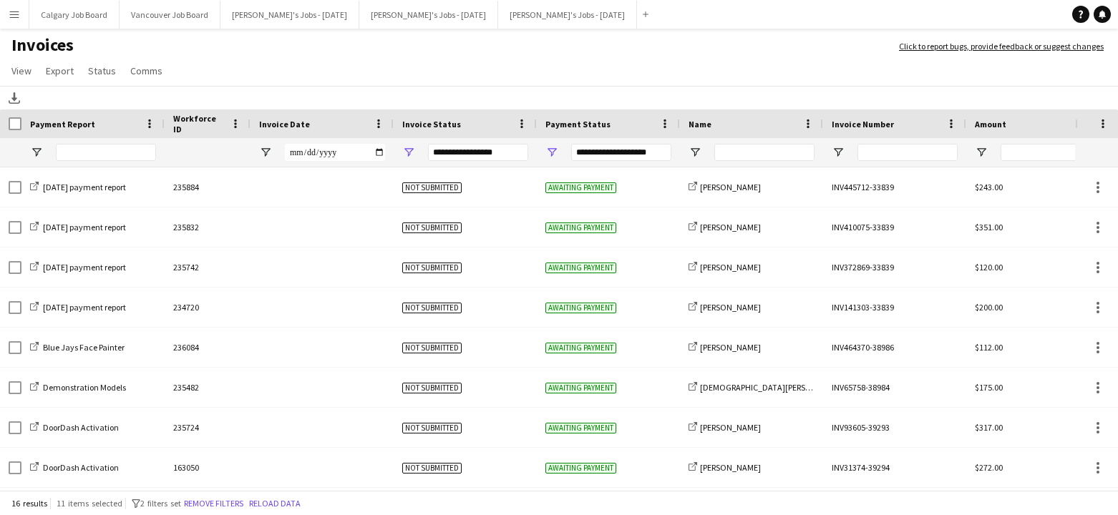
click at [465, 57] on h1 "Invoices" at bounding box center [442, 46] width 885 height 24
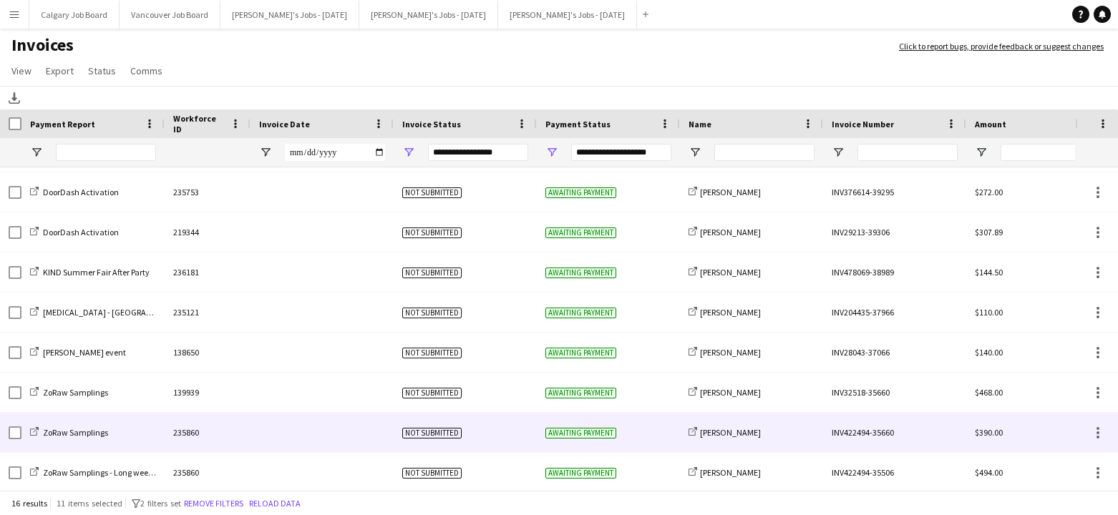
scroll to position [316, 0]
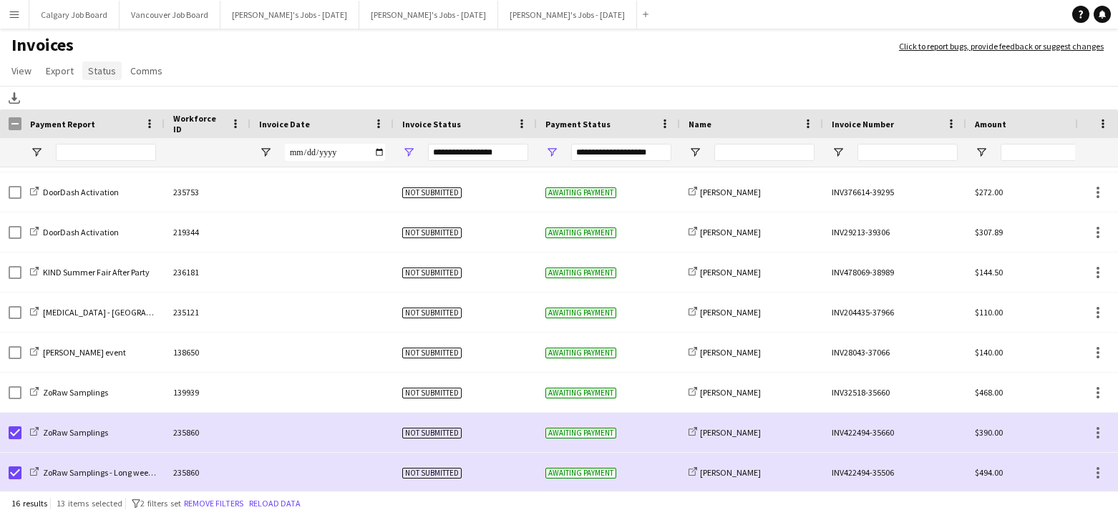
click at [88, 72] on span "Status" at bounding box center [102, 70] width 28 height 13
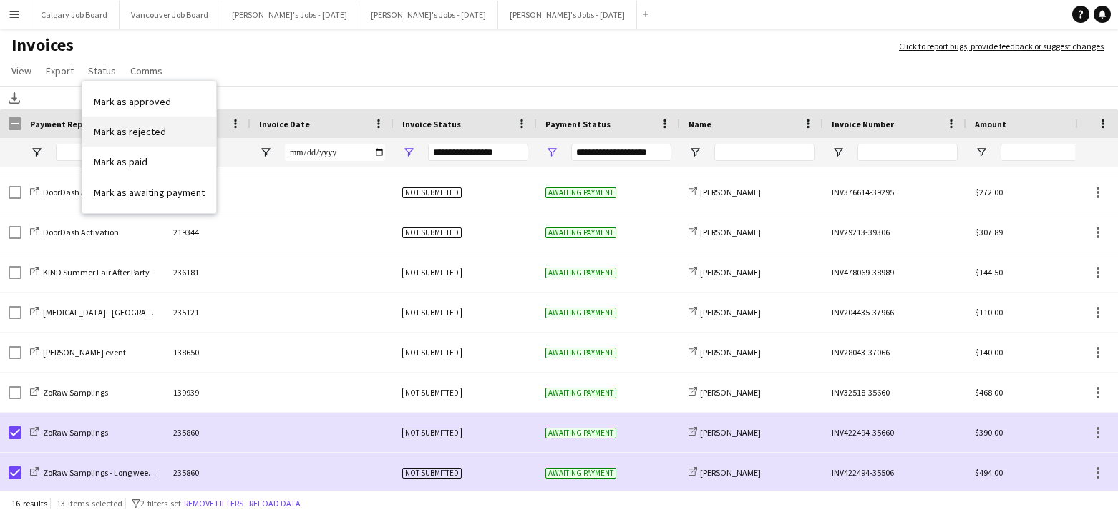
click at [146, 140] on link "Mark as rejected" at bounding box center [149, 132] width 134 height 30
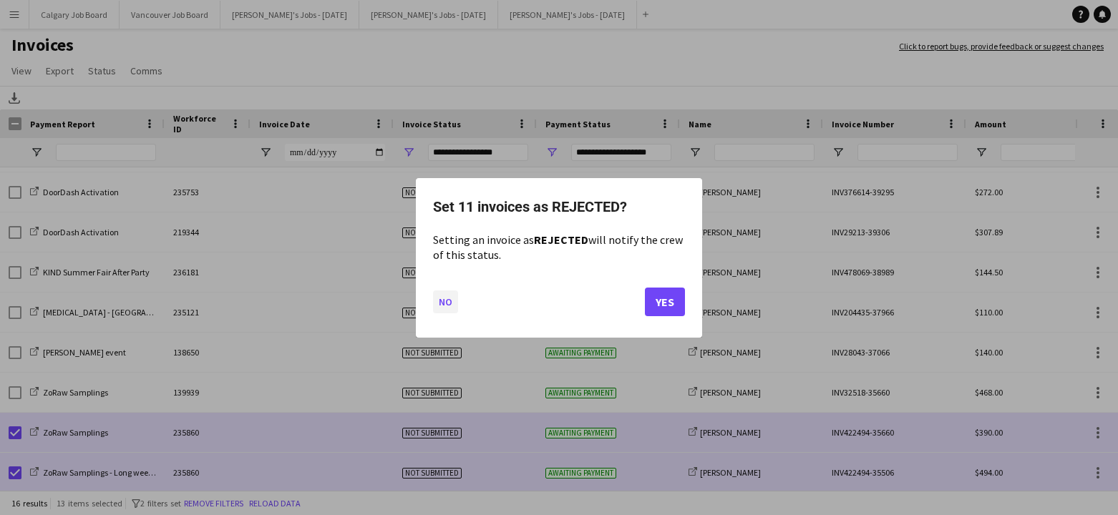
click at [450, 304] on button "No" at bounding box center [445, 301] width 25 height 23
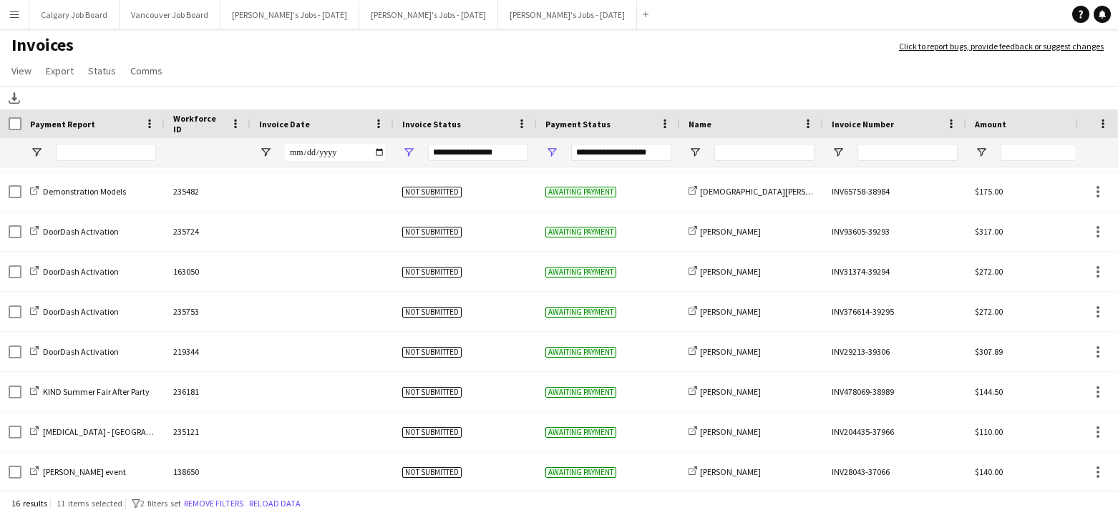
scroll to position [0, 0]
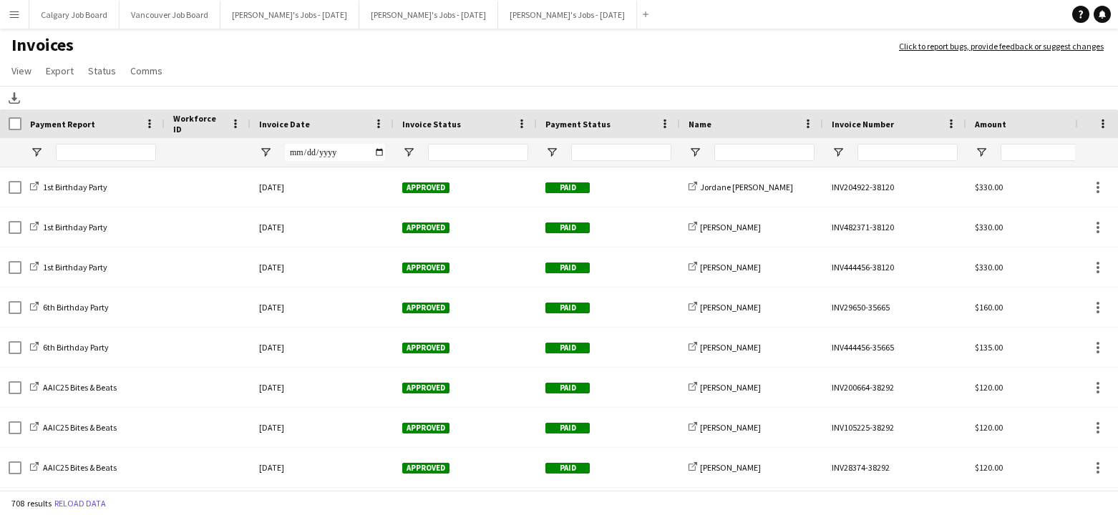
click at [12, 18] on app-icon "Menu" at bounding box center [14, 14] width 11 height 11
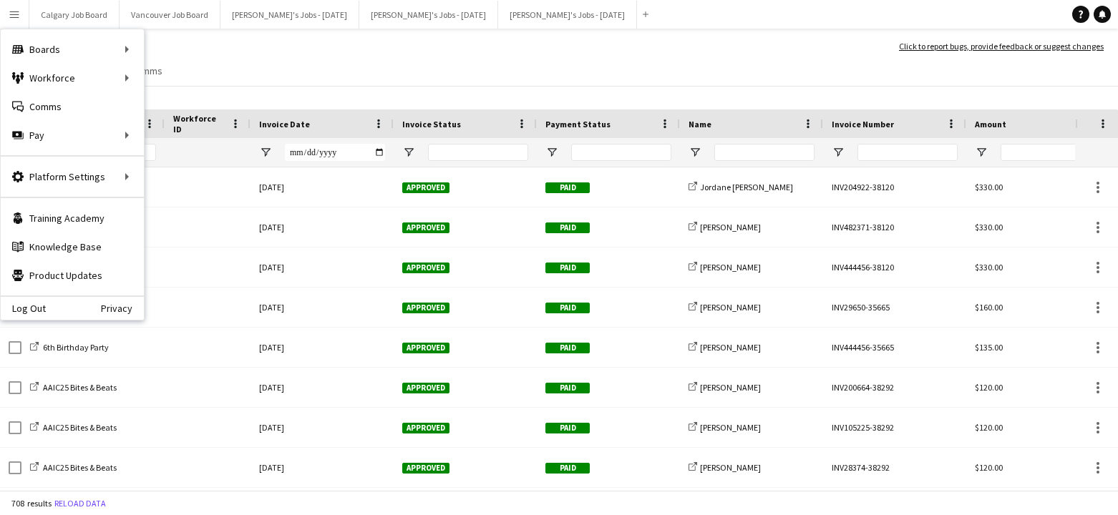
click at [358, 43] on h1 "Invoices" at bounding box center [442, 46] width 885 height 24
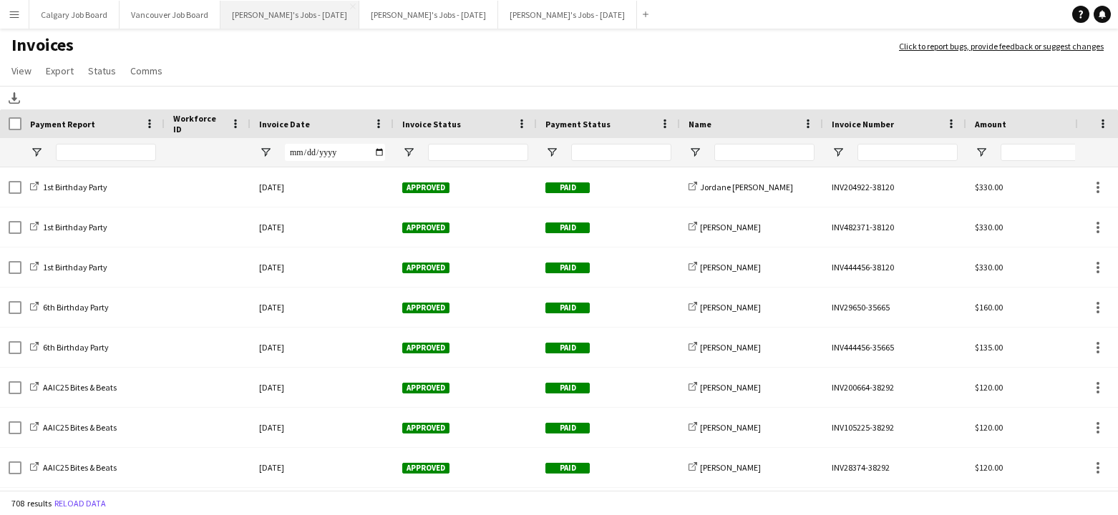
click at [314, 18] on button "Kirsten's Jobs - September 2025 Close" at bounding box center [289, 15] width 139 height 28
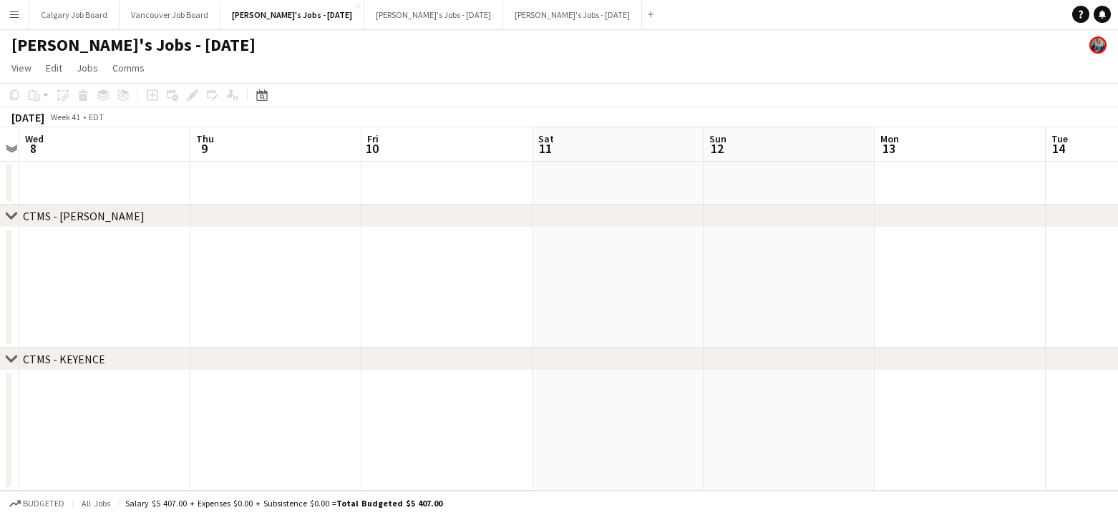
scroll to position [1, 0]
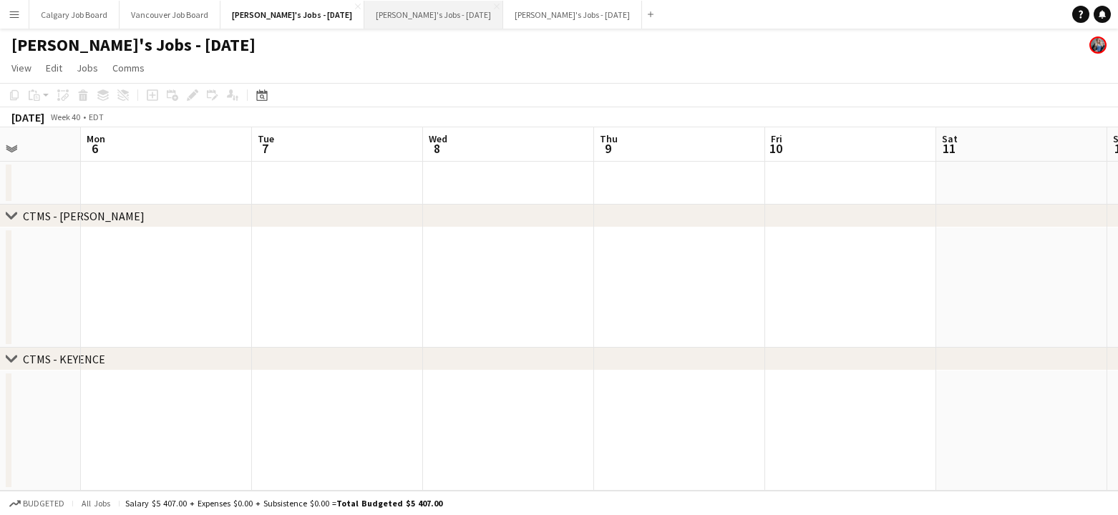
click at [415, 15] on button "Kirsten's Jobs - August 2025 Close" at bounding box center [433, 15] width 139 height 28
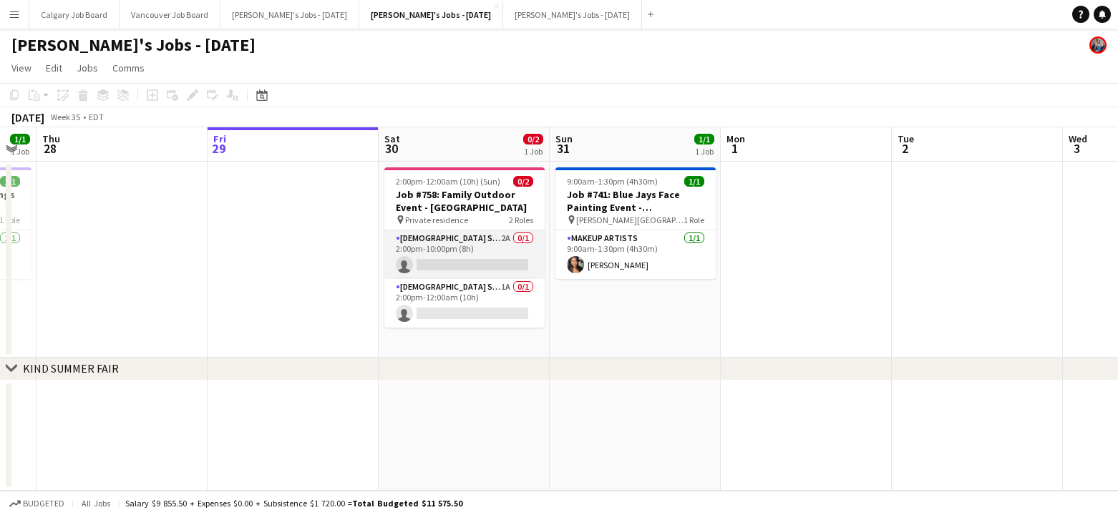
click at [444, 268] on app-card-role "Female Server 2A 0/1 2:00pm-10:00pm (8h) single-neutral-actions" at bounding box center [464, 255] width 160 height 49
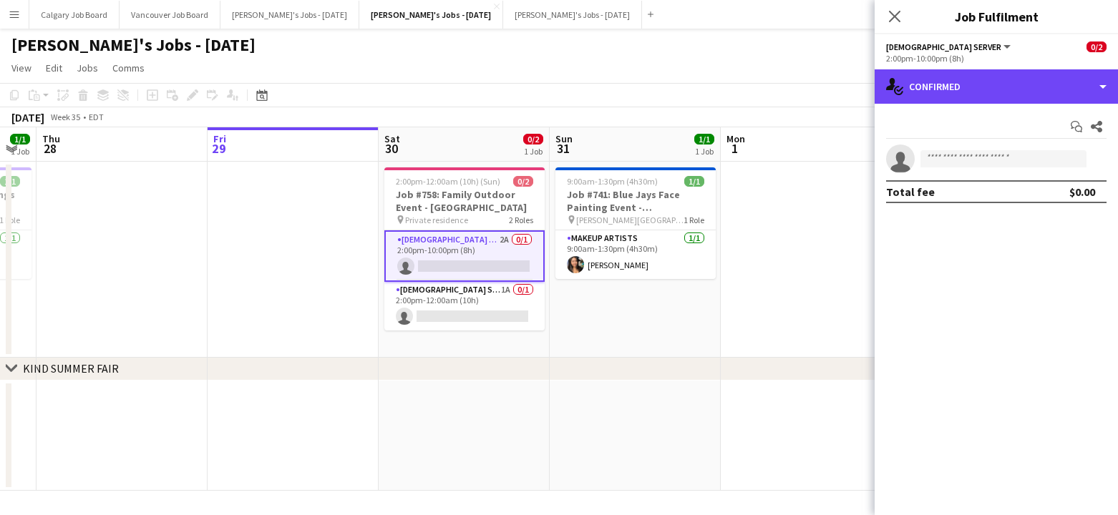
drag, startPoint x: 1007, startPoint y: 89, endPoint x: 1015, endPoint y: 110, distance: 21.8
click at [1007, 91] on div "single-neutral-actions-check-2 Confirmed" at bounding box center [996, 86] width 243 height 34
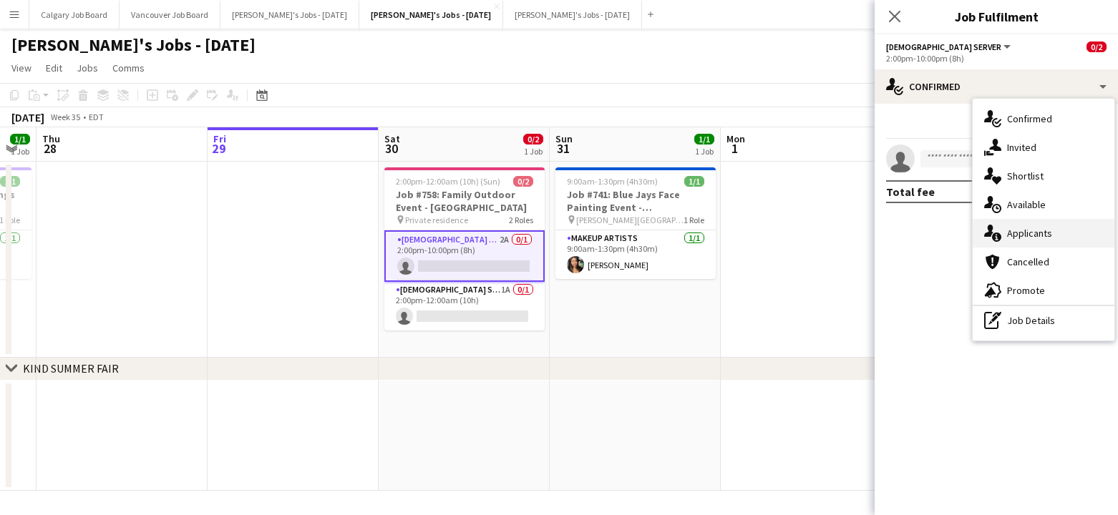
click at [1043, 231] on div "single-neutral-actions-information Applicants" at bounding box center [1044, 233] width 142 height 29
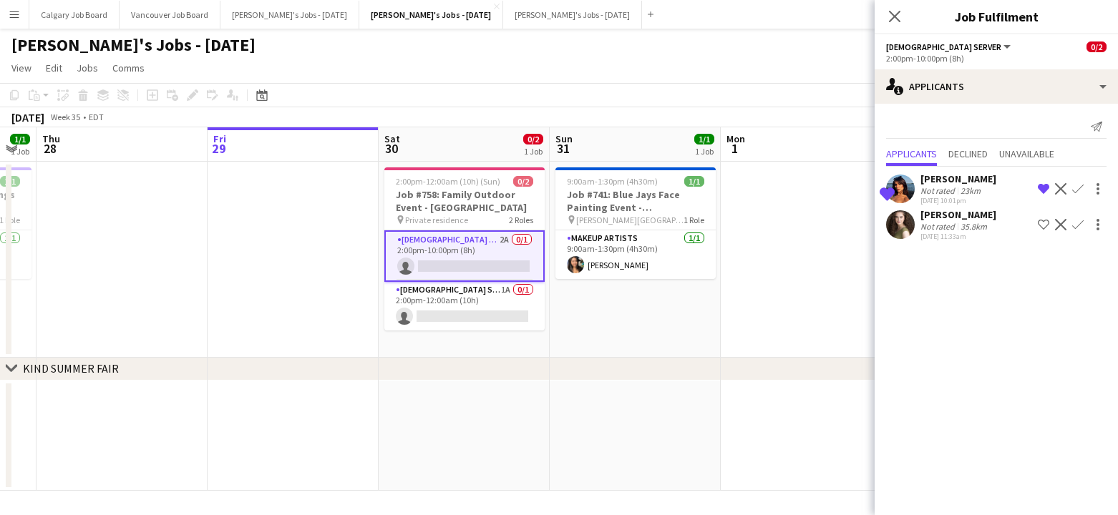
click at [941, 218] on div "Naira Bahrami" at bounding box center [959, 214] width 76 height 13
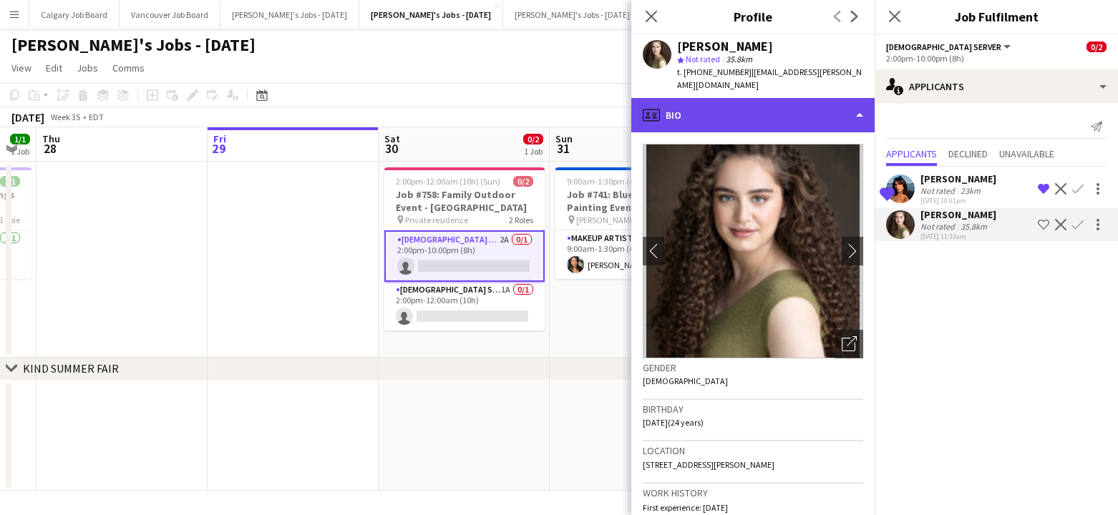
click at [736, 102] on div "profile Bio" at bounding box center [752, 115] width 243 height 34
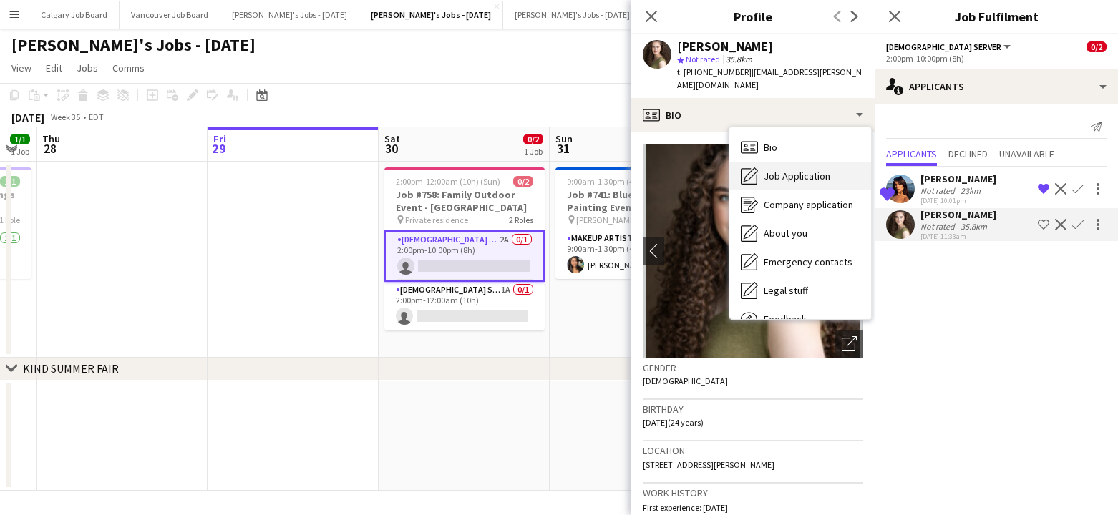
click at [762, 162] on div "Job Application Job Application" at bounding box center [800, 176] width 142 height 29
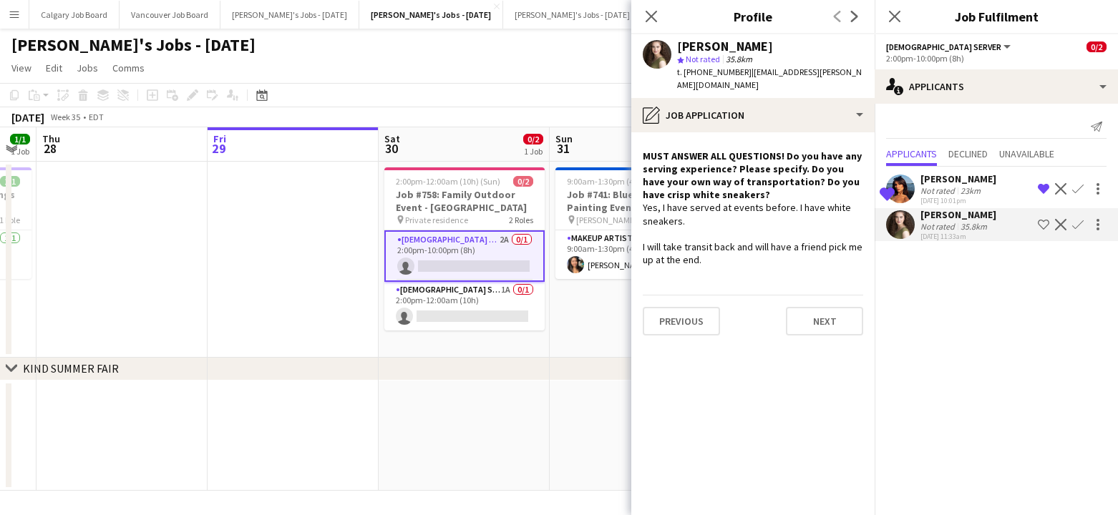
click at [961, 217] on div "Naira Bahrami" at bounding box center [959, 214] width 76 height 13
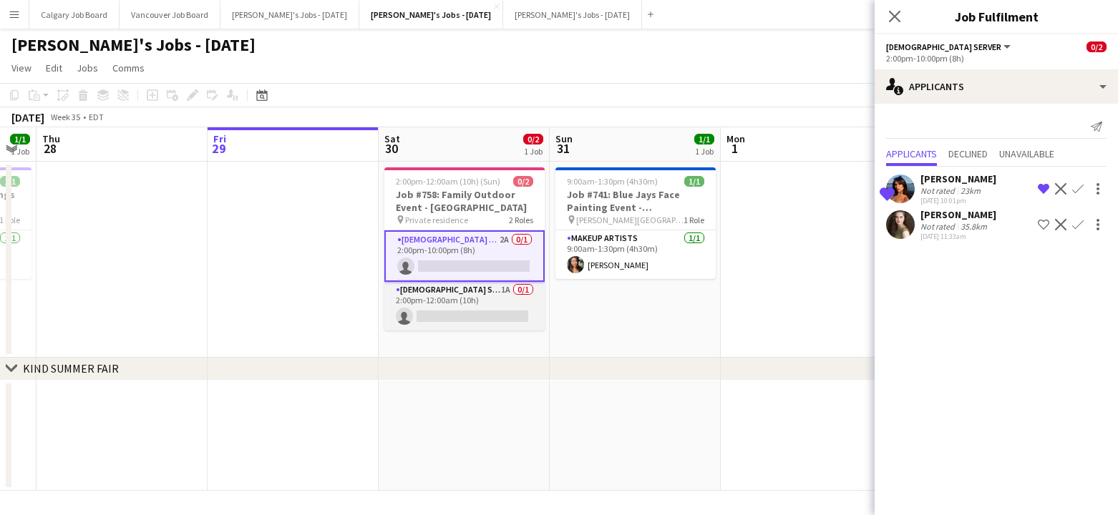
click at [442, 309] on app-card-role "Female Server 1A 0/1 2:00pm-12:00am (10h) single-neutral-actions" at bounding box center [464, 306] width 160 height 49
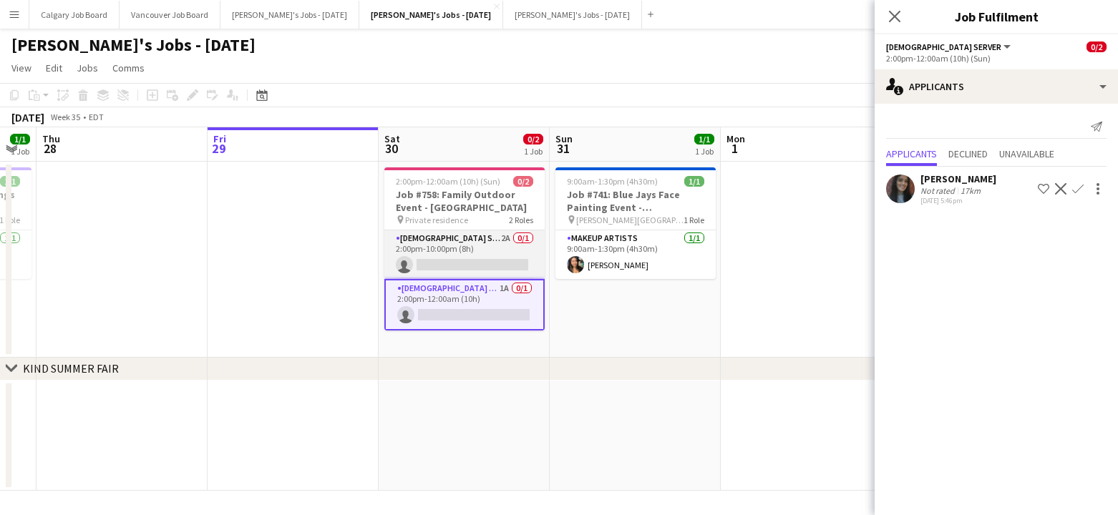
click at [498, 255] on app-card-role "Female Server 2A 0/1 2:00pm-10:00pm (8h) single-neutral-actions" at bounding box center [464, 255] width 160 height 49
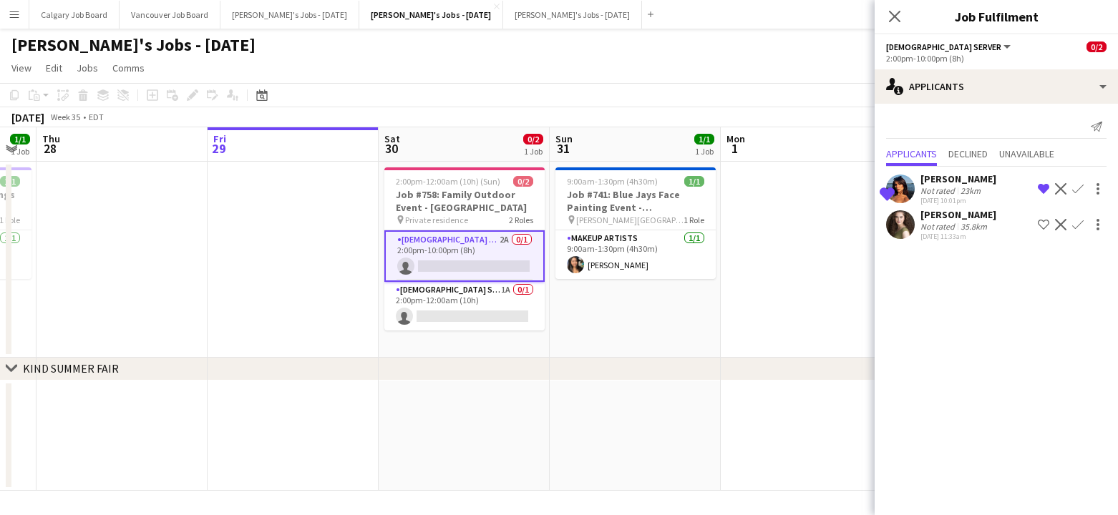
click at [954, 220] on div "Naira Bahrami" at bounding box center [959, 214] width 76 height 13
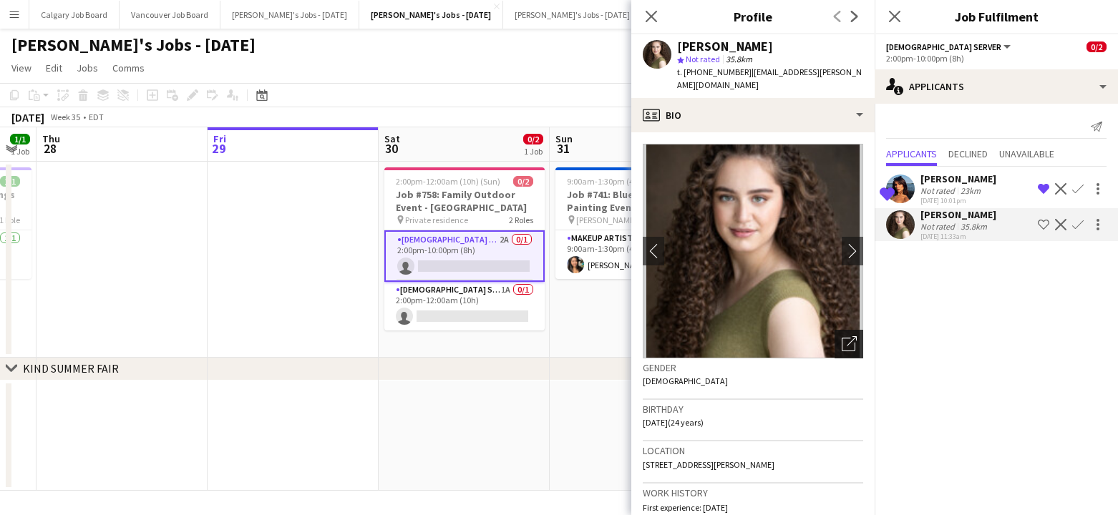
click at [839, 343] on div "Open photos pop-in" at bounding box center [849, 344] width 29 height 29
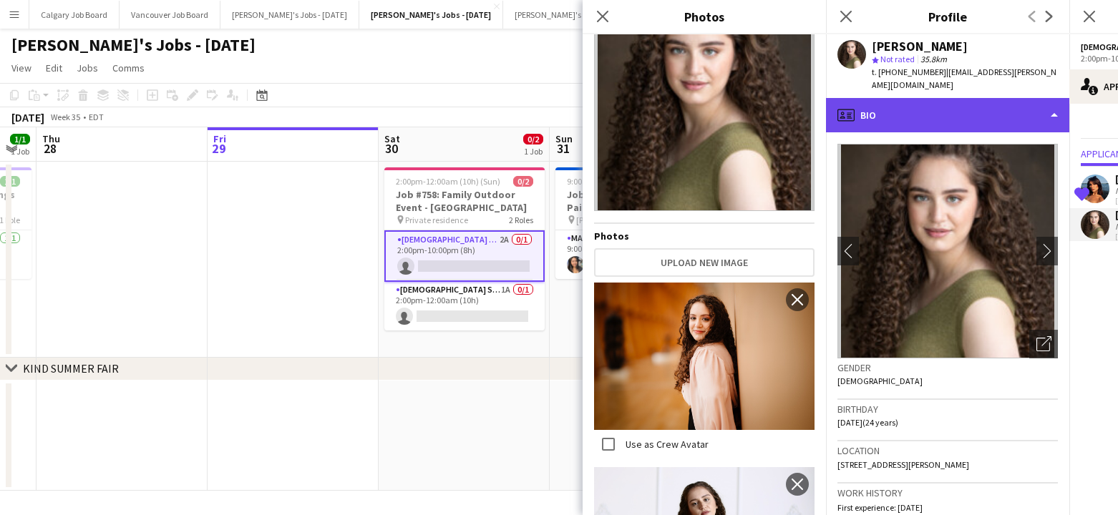
click at [949, 98] on div "profile Bio" at bounding box center [947, 115] width 243 height 34
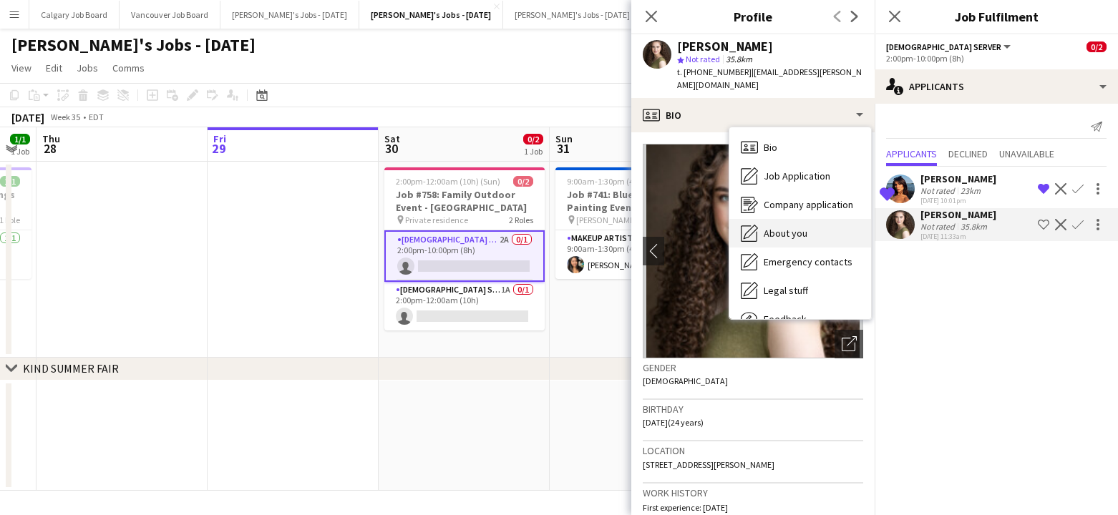
click at [802, 227] on span "About you" at bounding box center [786, 233] width 44 height 13
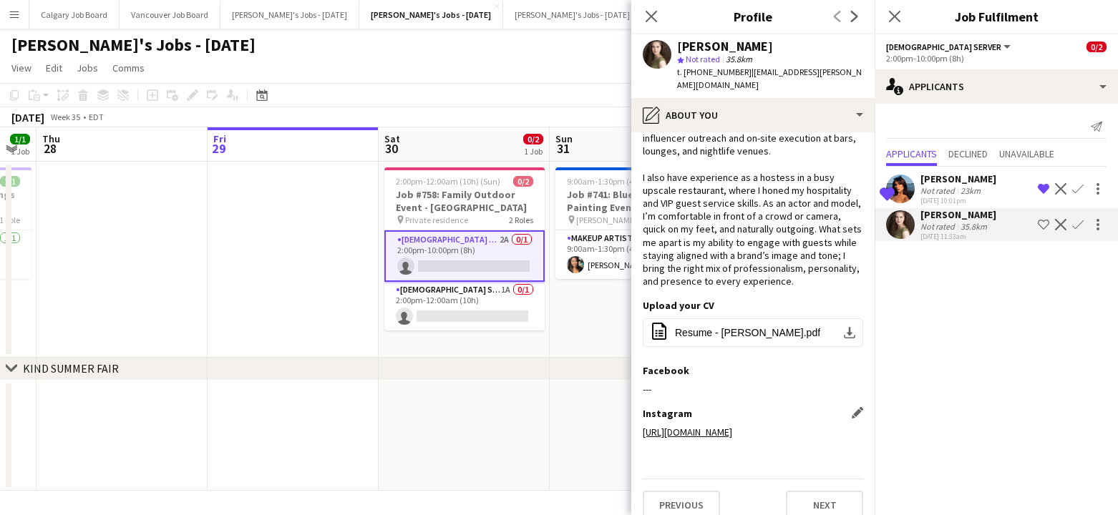
click at [712, 409] on div "Instagram Edit this field https://www.instagram.com/thenayxo/" at bounding box center [753, 428] width 220 height 43
click at [705, 427] on link "https://www.instagram.com/thenayxo/" at bounding box center [687, 433] width 89 height 13
click at [495, 300] on app-card-role "Female Server 1A 0/1 2:00pm-12:00am (10h) single-neutral-actions" at bounding box center [464, 306] width 160 height 49
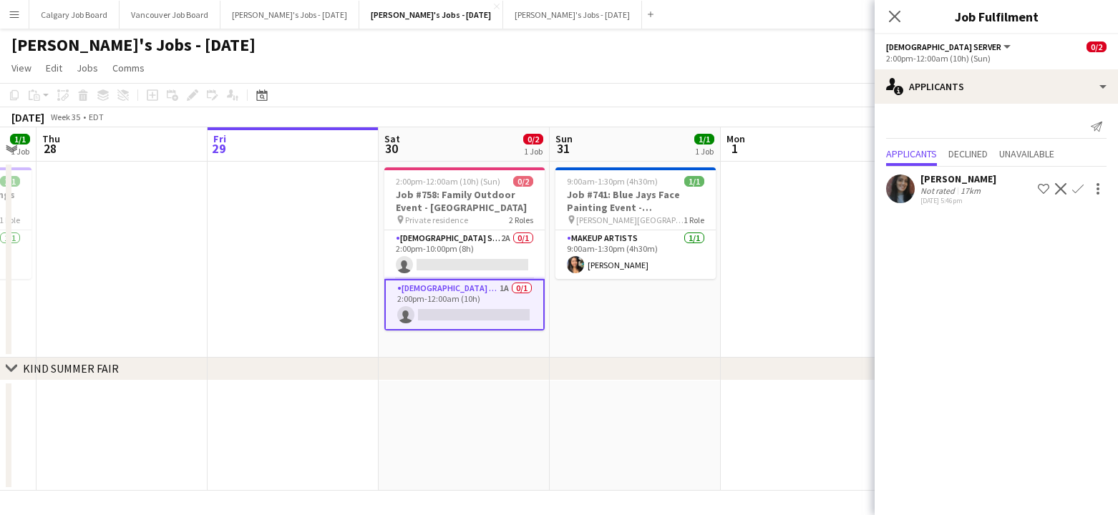
click at [574, 135] on app-board-header-date "Sun 31 1/1 1 Job" at bounding box center [635, 144] width 171 height 34
